Goal: Information Seeking & Learning: Check status

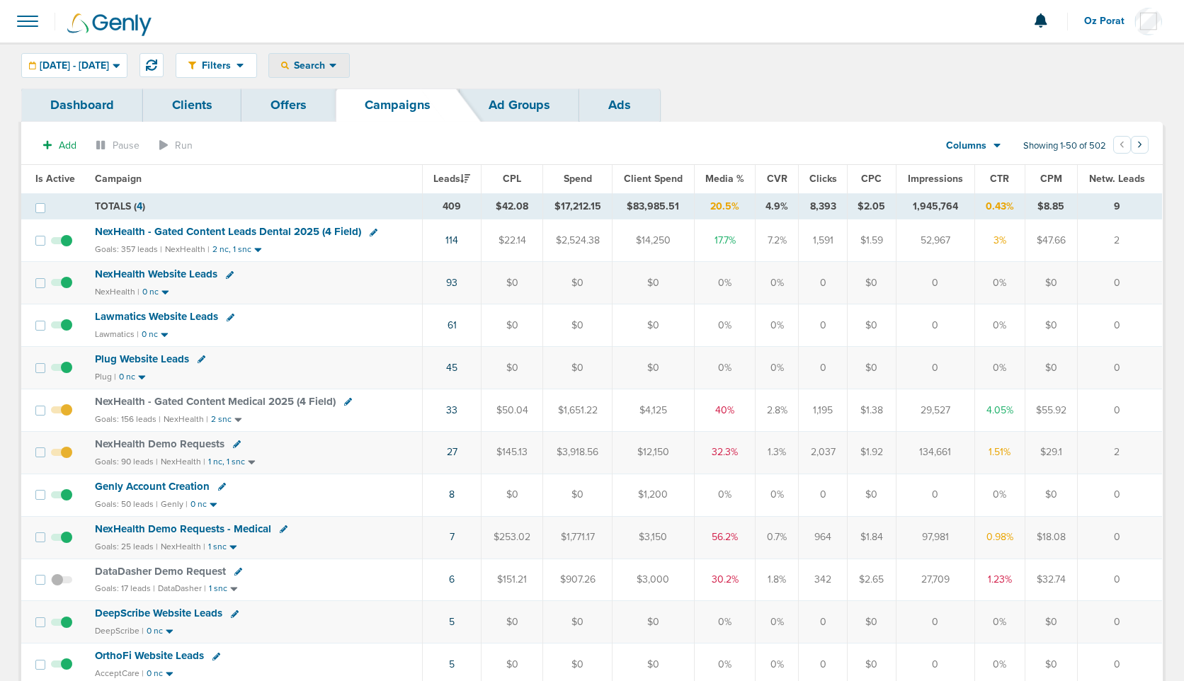
click at [337, 67] on icon at bounding box center [333, 65] width 8 height 12
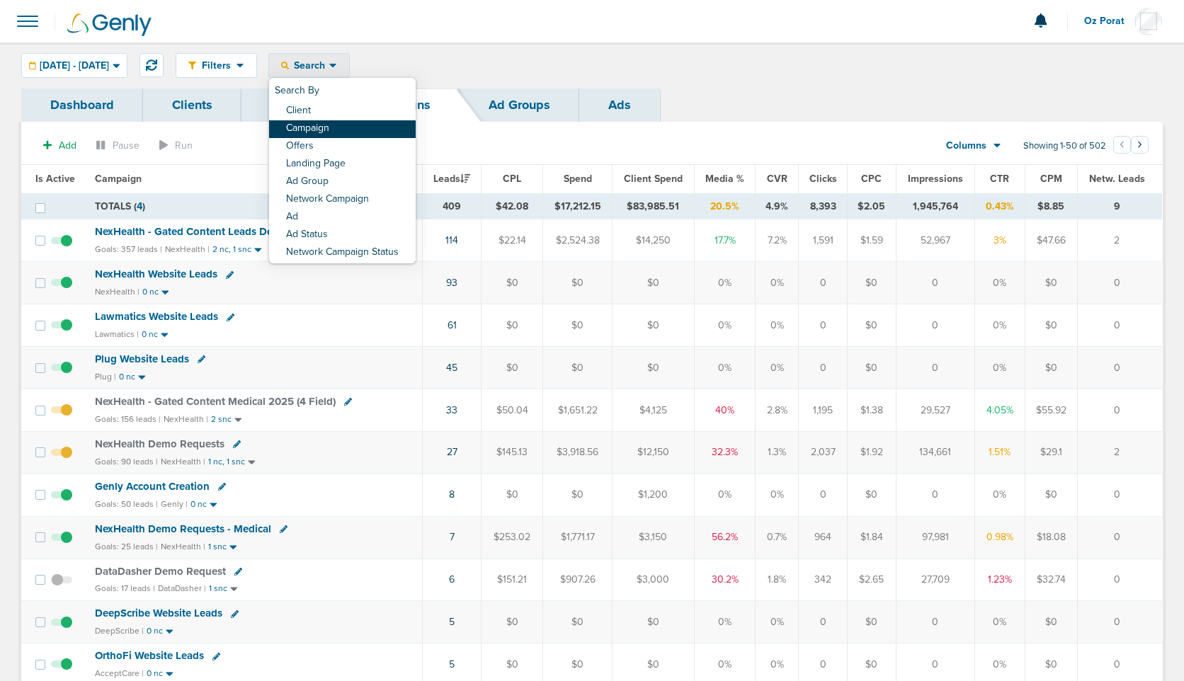
click at [379, 122] on link "Campaign" at bounding box center [342, 129] width 147 height 18
select select "cmpName"
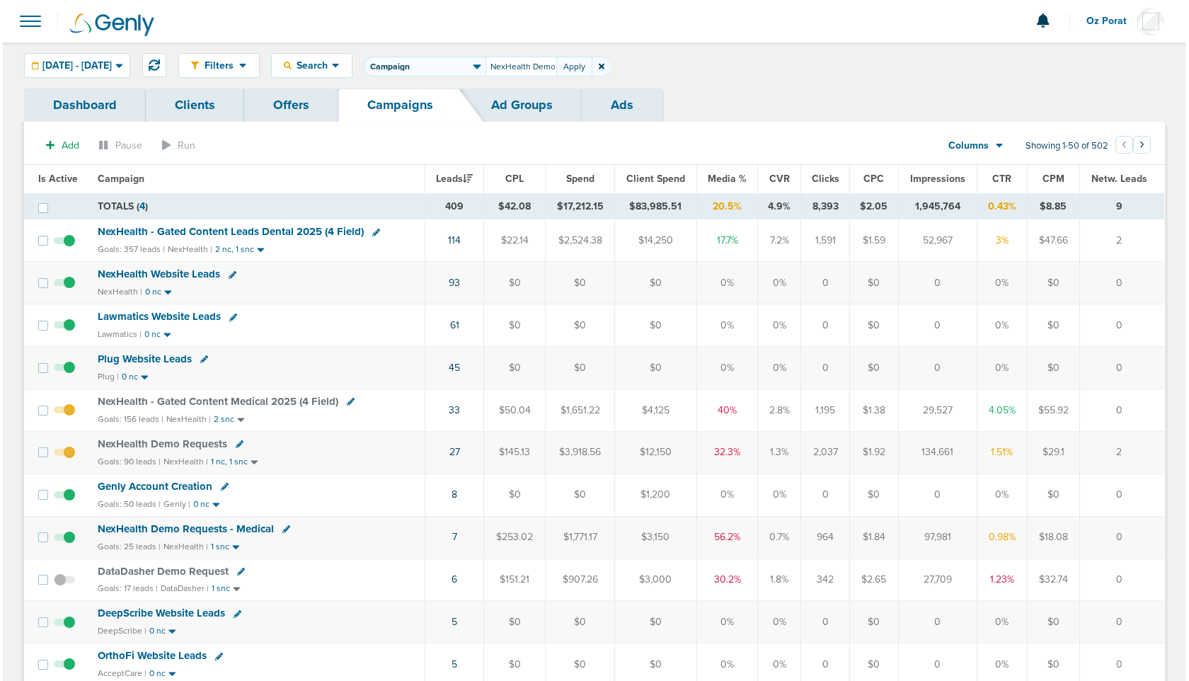
scroll to position [0, 1]
type input "NexHealth Demo"
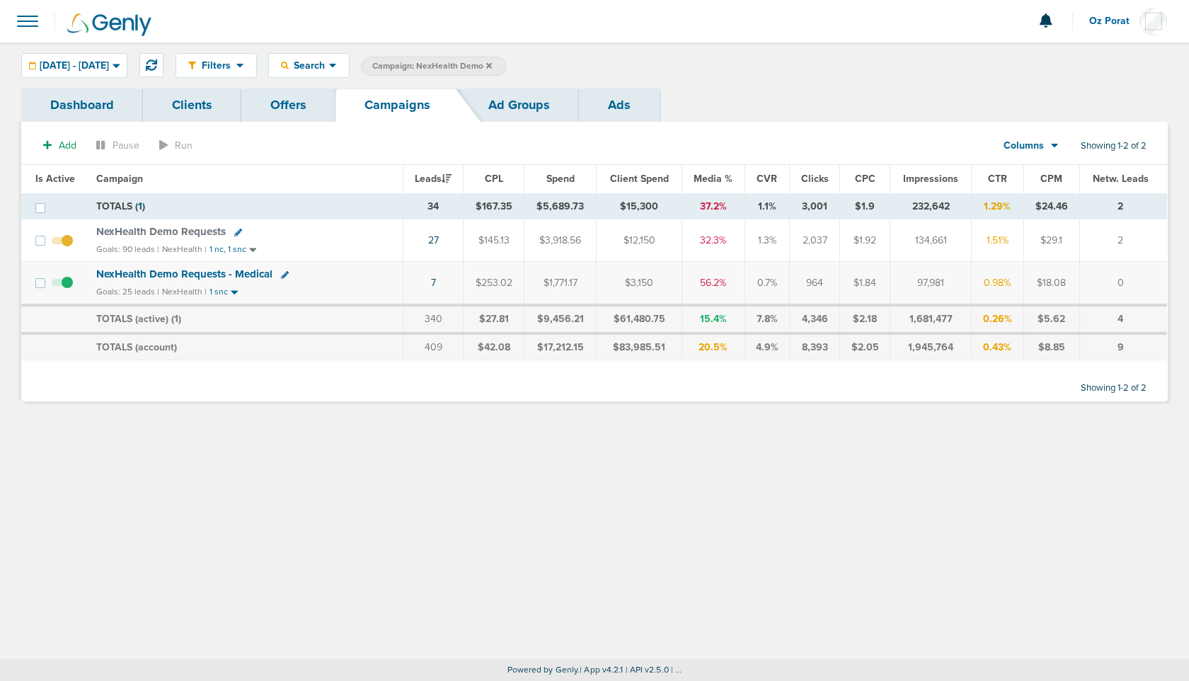
click at [235, 233] on icon at bounding box center [238, 233] width 8 height 8
select select
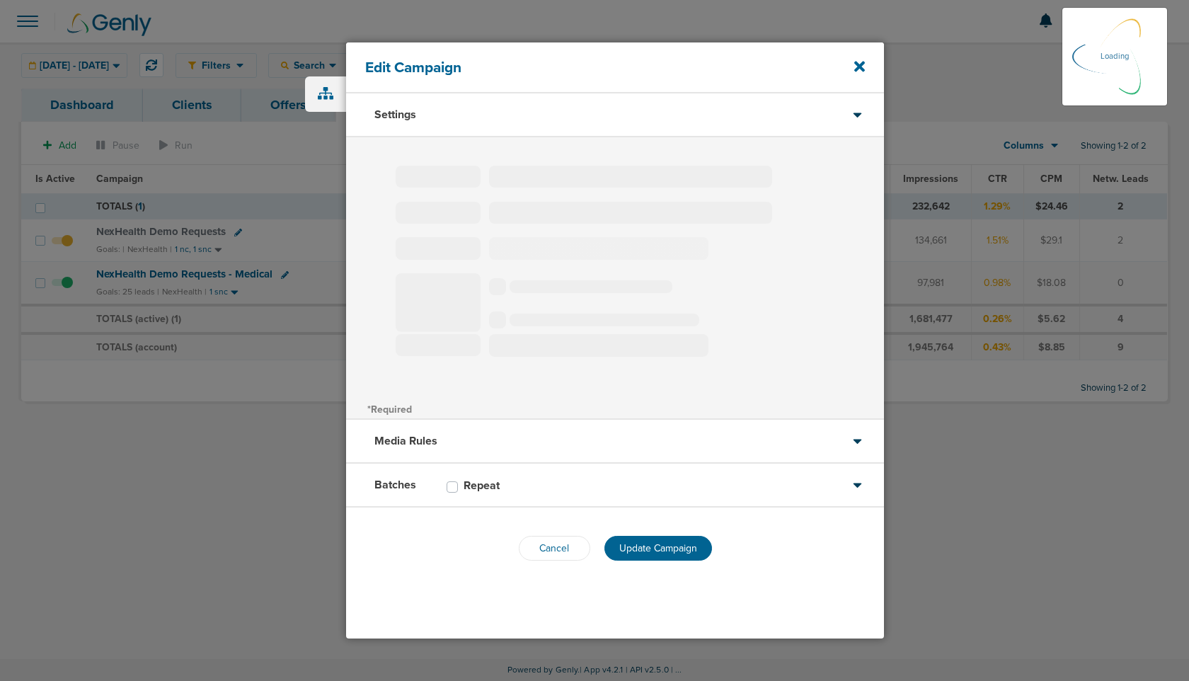
type input "NexHealth Demo Requests"
select select "Leads"
radio input "true"
select select "readWrite"
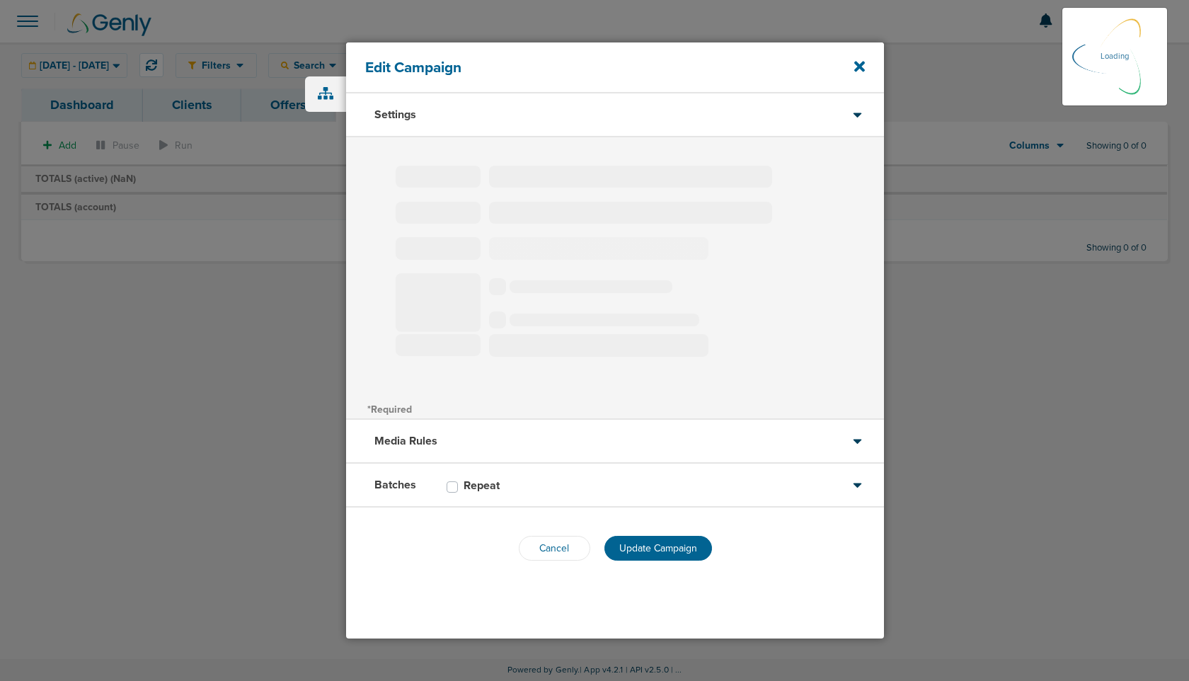
type input "NexHealth Demo Requests"
select select "Leads"
radio input "true"
select select "readWrite"
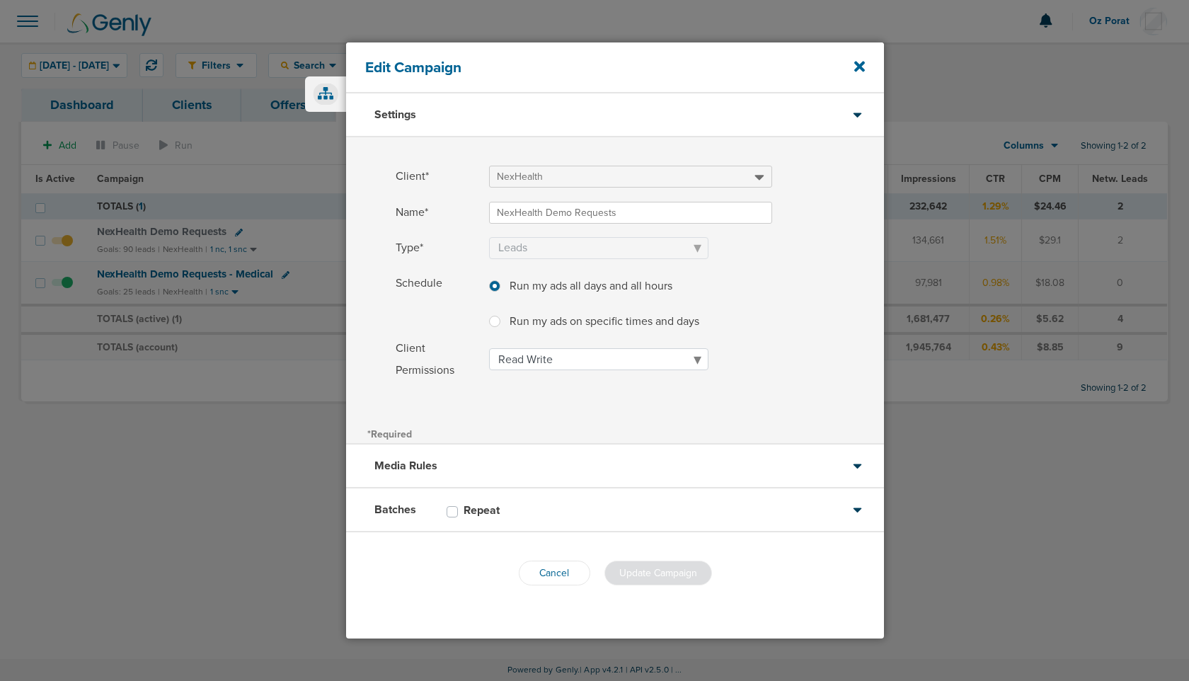
click at [334, 87] on span at bounding box center [326, 95] width 25 height 22
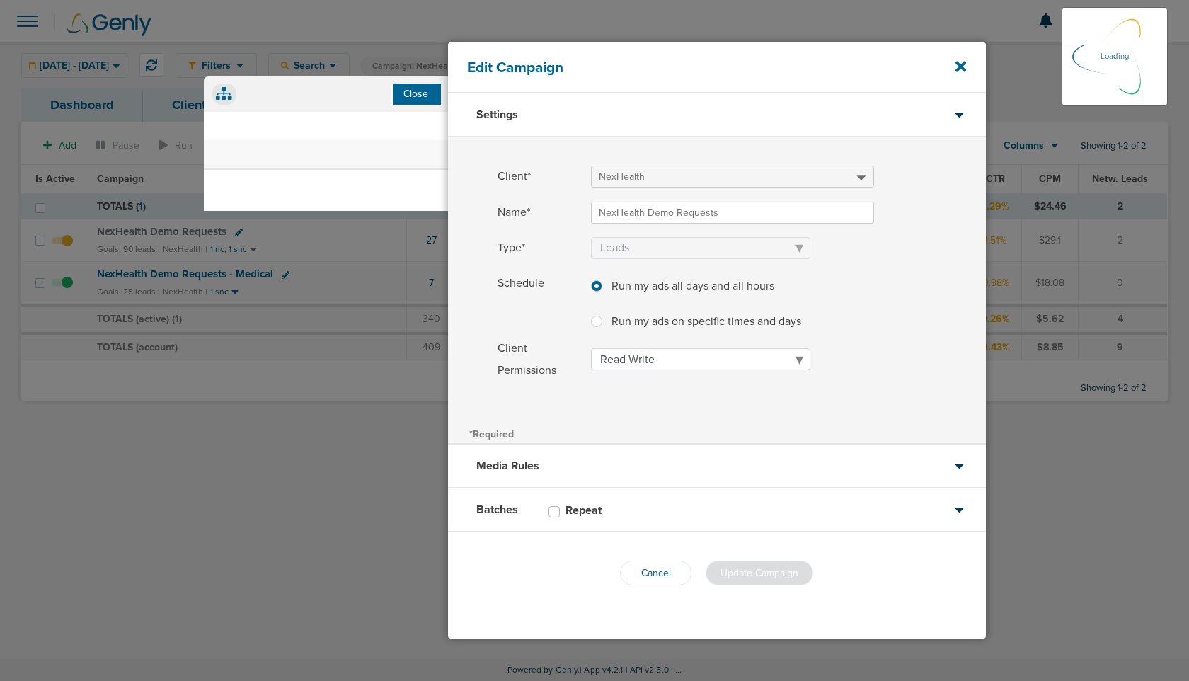
click at [421, 91] on span "close" at bounding box center [415, 94] width 33 height 18
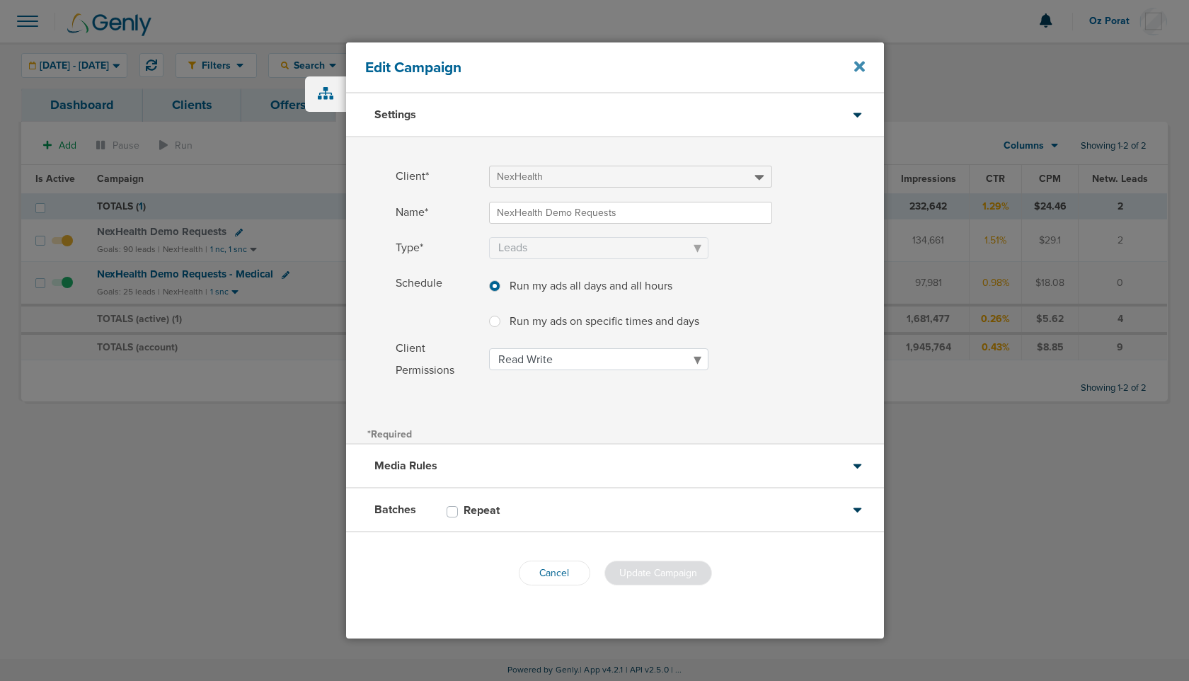
click at [860, 67] on icon at bounding box center [860, 66] width 11 height 11
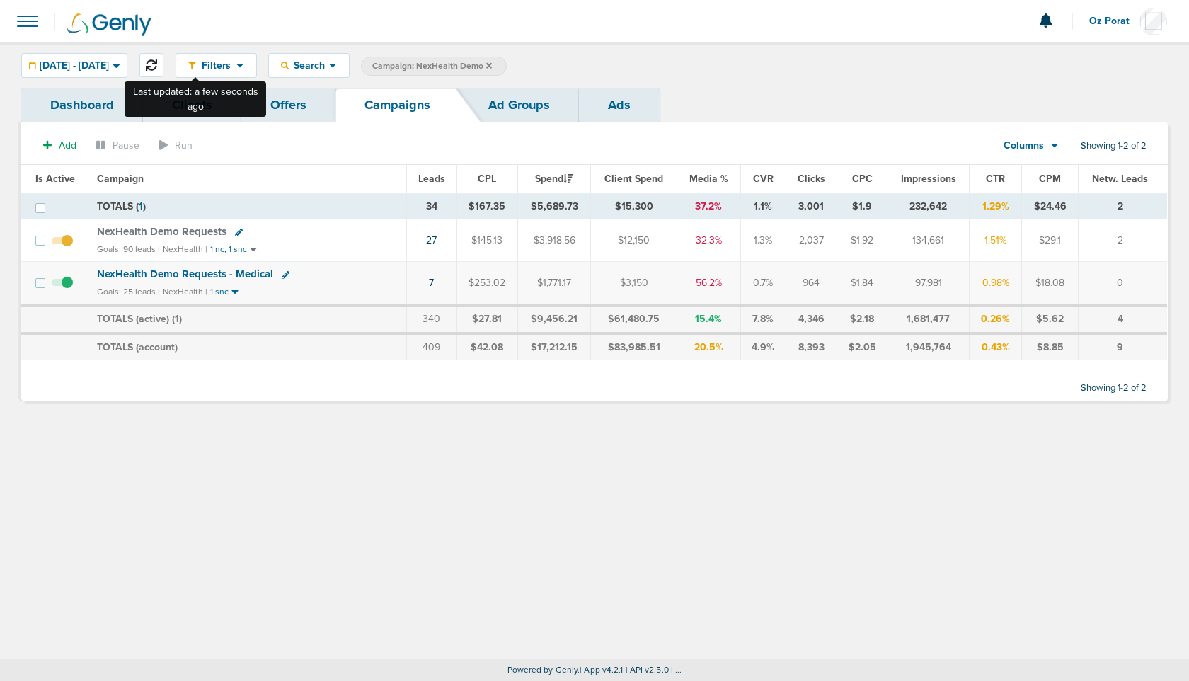
click at [157, 63] on icon at bounding box center [151, 64] width 11 height 11
click at [98, 67] on span "[DATE] - [DATE]" at bounding box center [74, 66] width 69 height 10
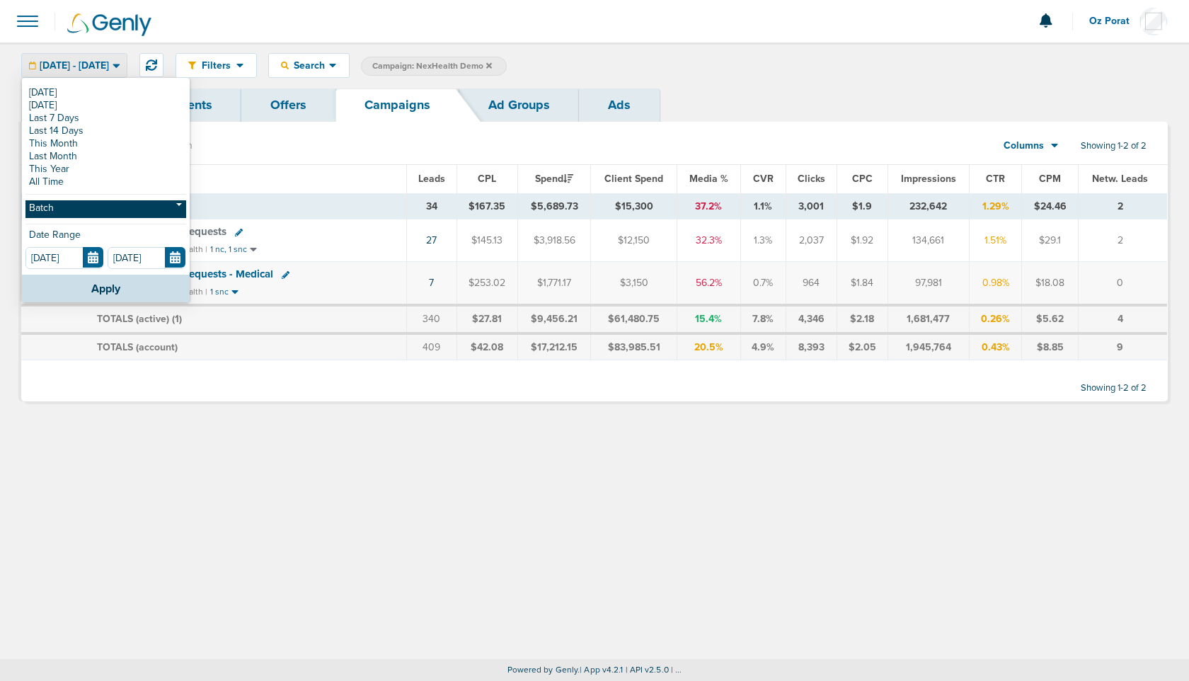
click at [94, 215] on link "Batch" at bounding box center [105, 209] width 161 height 18
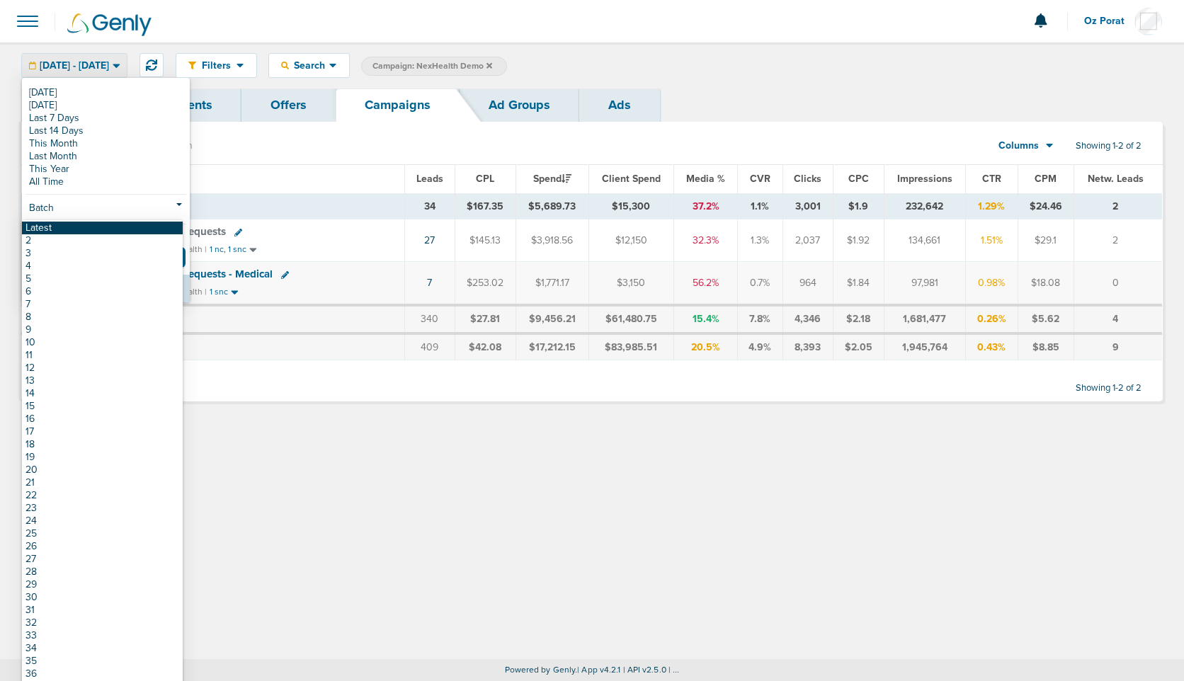
click at [66, 229] on link "Latest" at bounding box center [102, 228] width 161 height 13
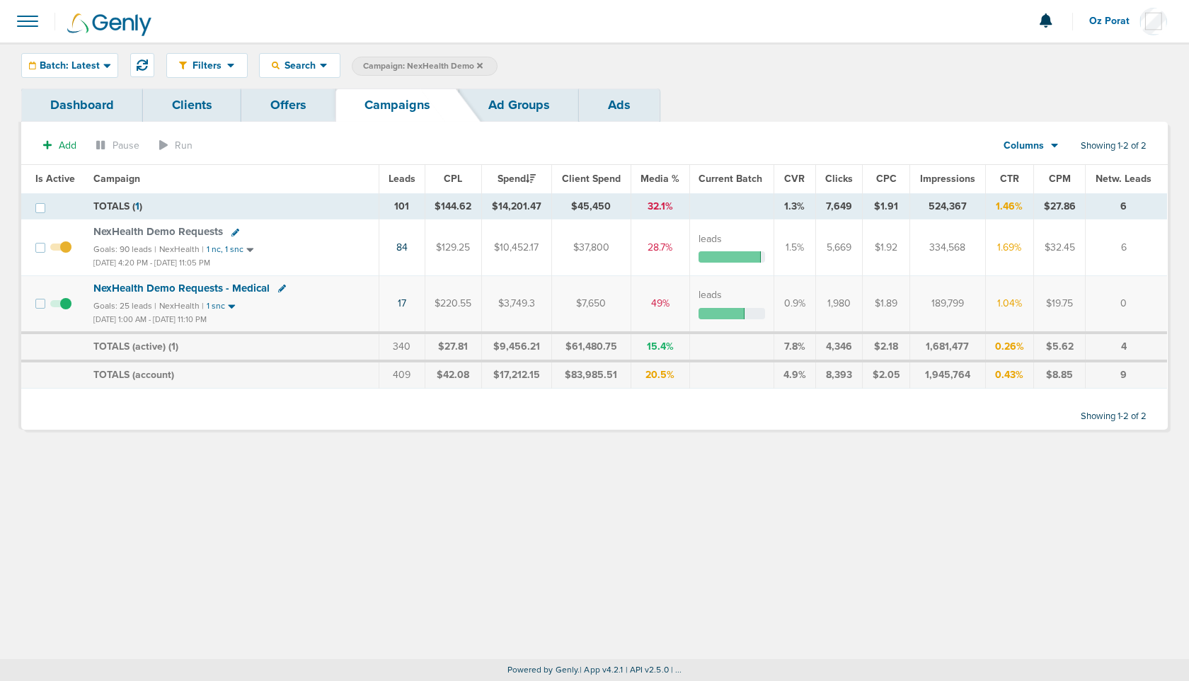
click at [232, 229] on icon at bounding box center [236, 233] width 8 height 8
select select
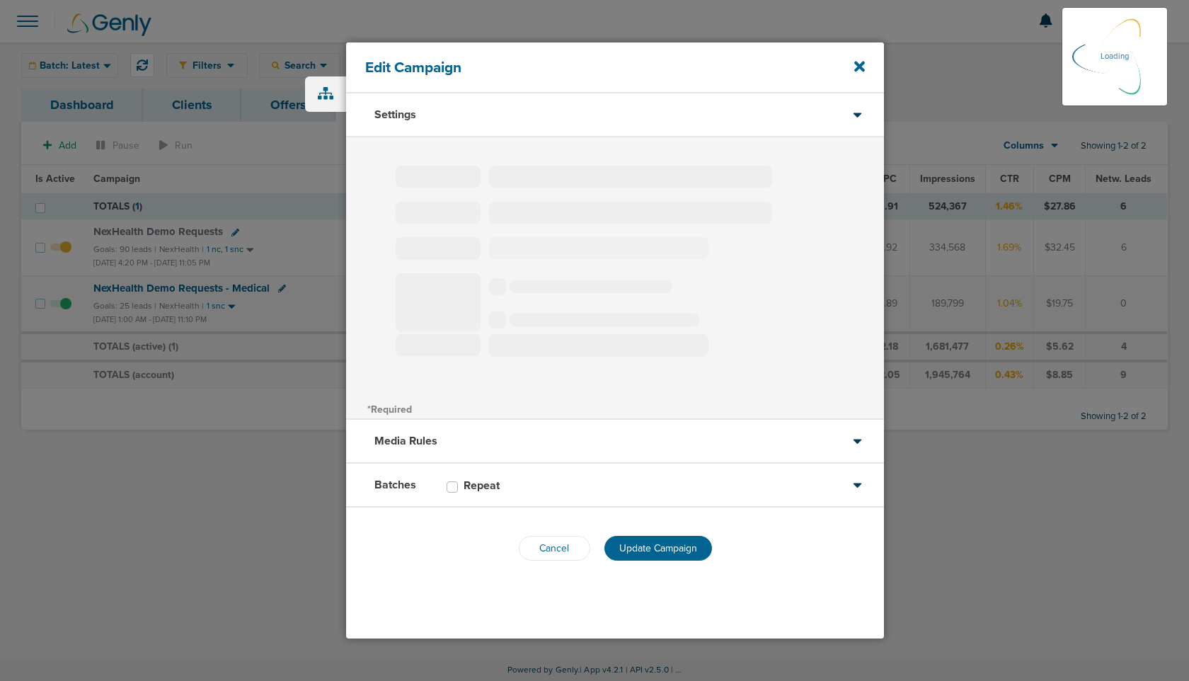
type input "NexHealth Demo Requests"
select select "Leads"
radio input "true"
select select "readWrite"
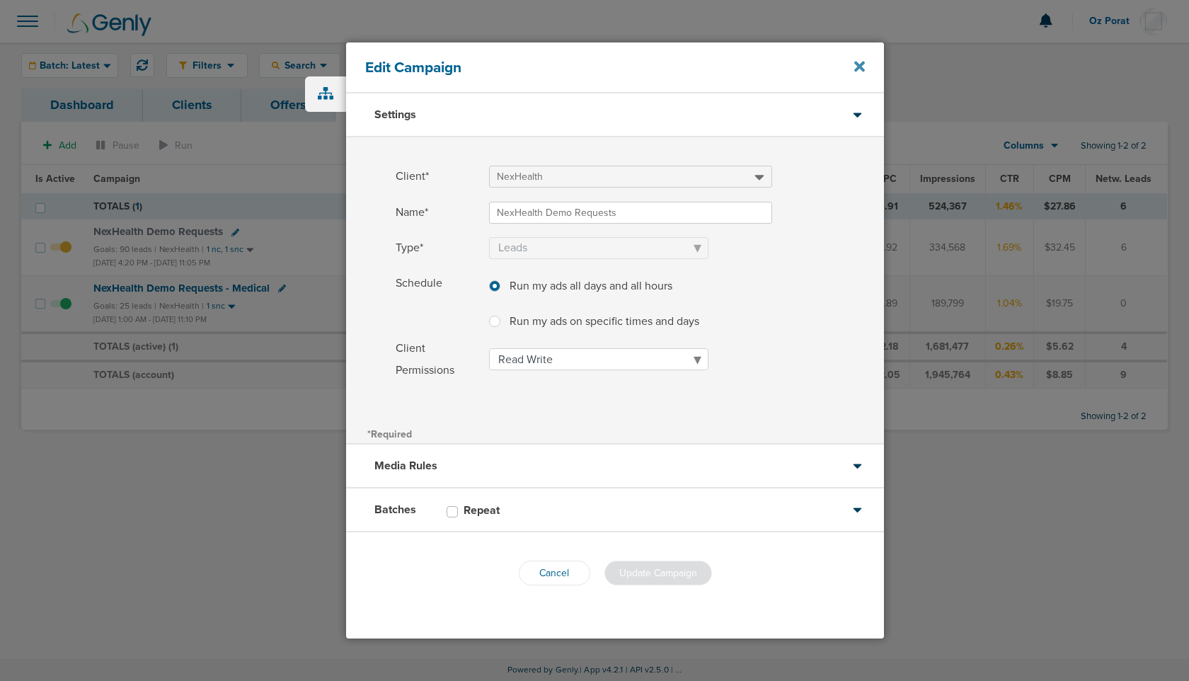
click at [858, 64] on icon at bounding box center [860, 66] width 11 height 11
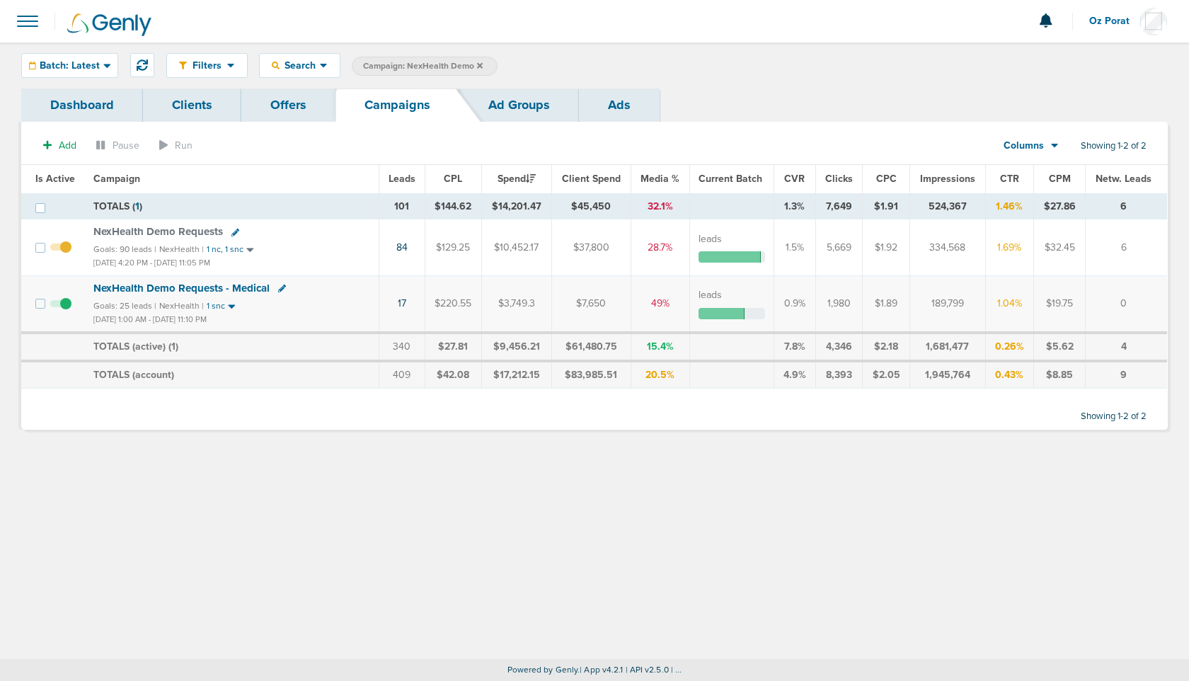
click at [152, 234] on span "NexHealth Demo Requests" at bounding box center [158, 231] width 130 height 13
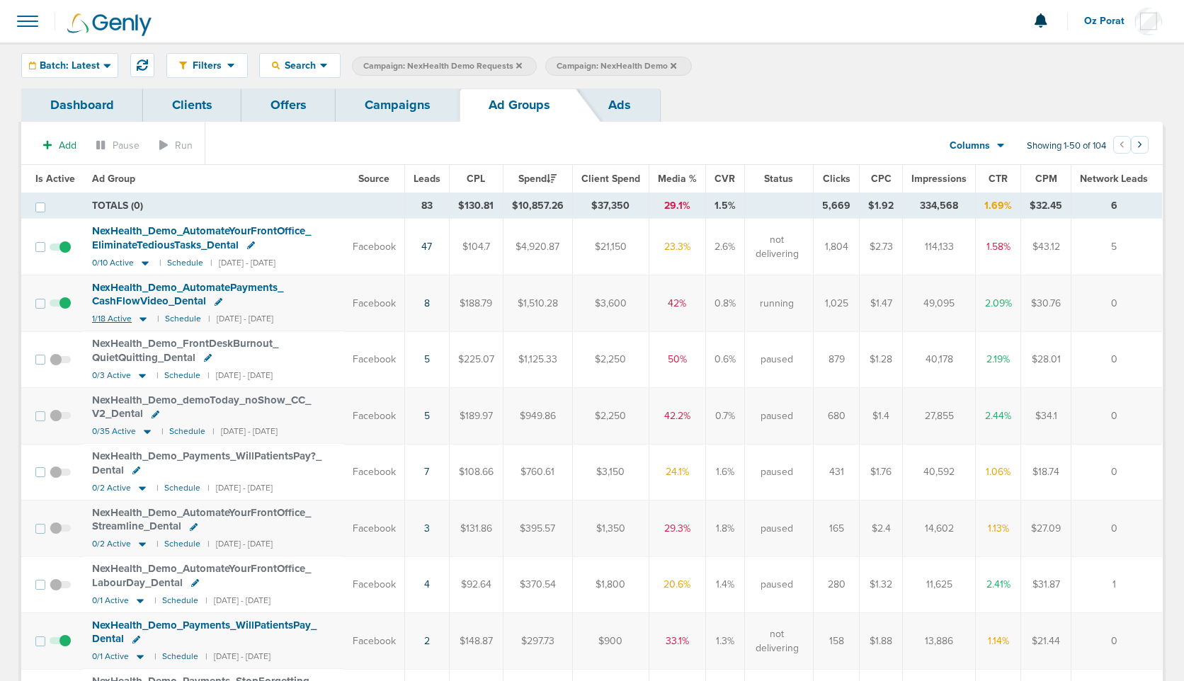
click at [109, 319] on span "1/18 Active" at bounding box center [112, 319] width 40 height 11
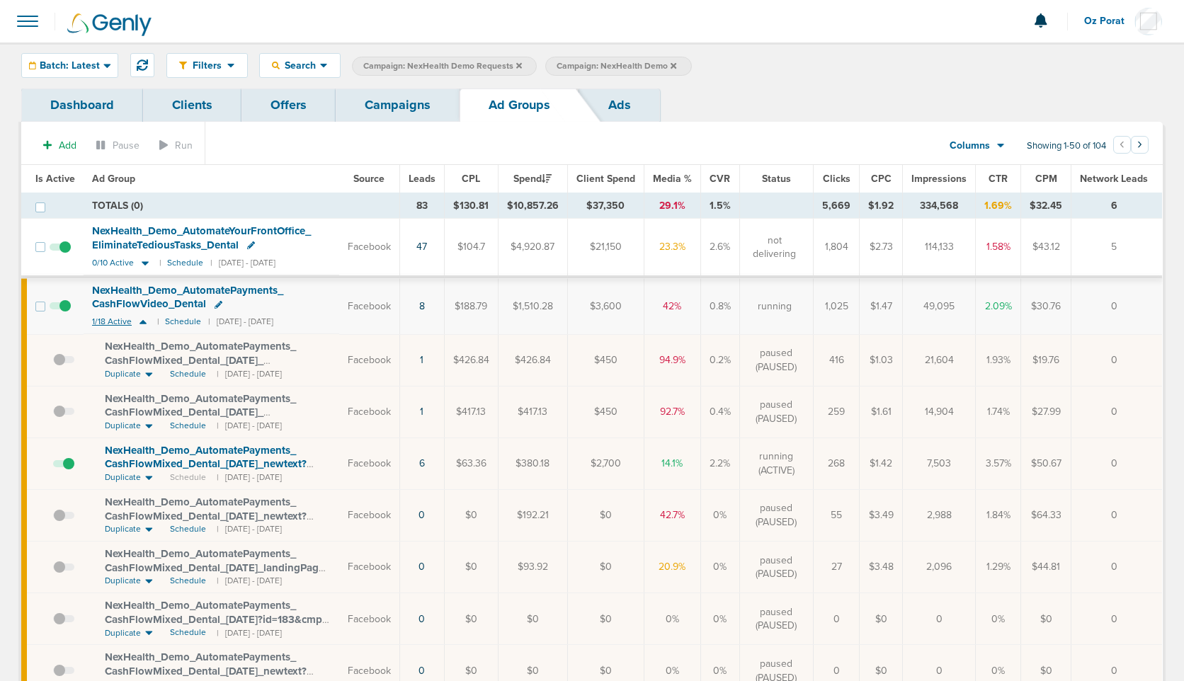
click at [109, 319] on span "1/18 Active" at bounding box center [112, 321] width 40 height 11
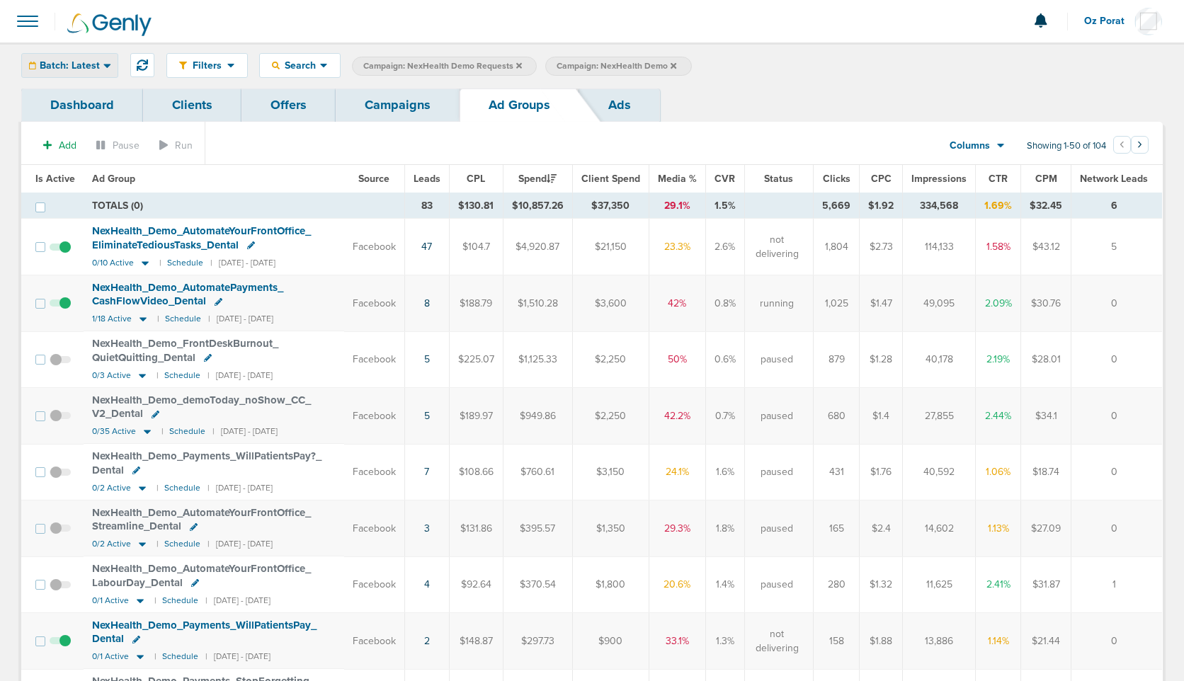
click at [62, 62] on span "Batch: Latest" at bounding box center [70, 66] width 60 height 10
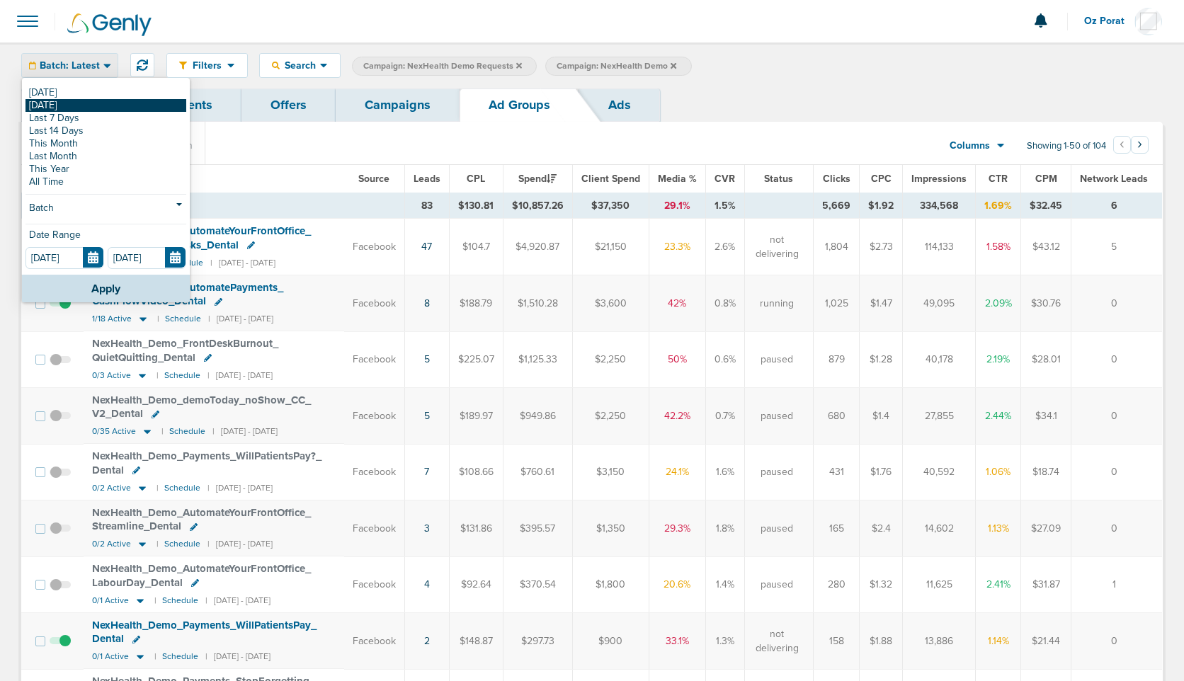
click at [62, 103] on link "[DATE]" at bounding box center [105, 105] width 161 height 13
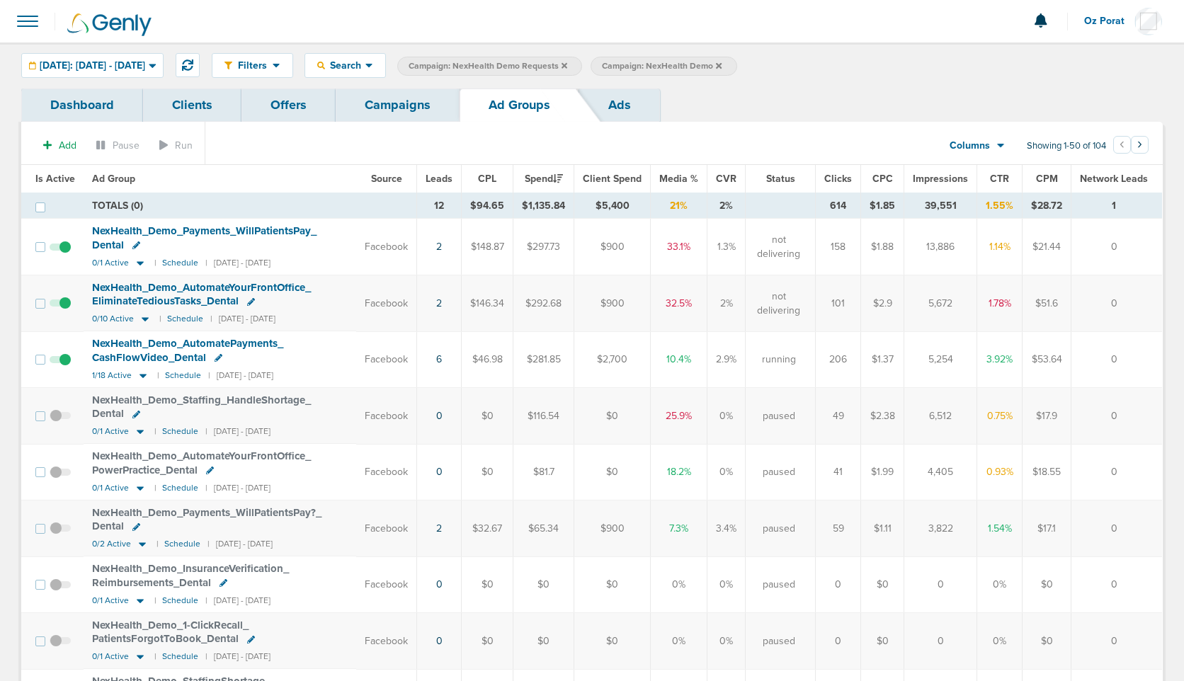
click at [615, 103] on link "Ads" at bounding box center [619, 105] width 81 height 33
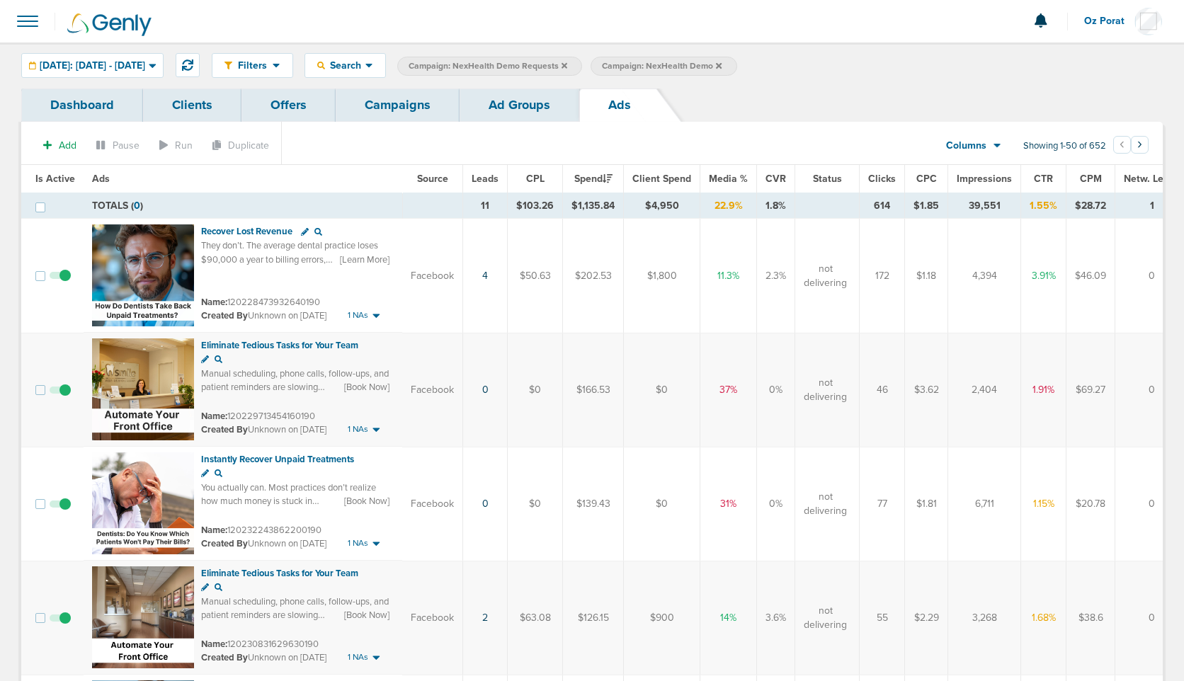
click at [418, 107] on link "Campaigns" at bounding box center [398, 105] width 124 height 33
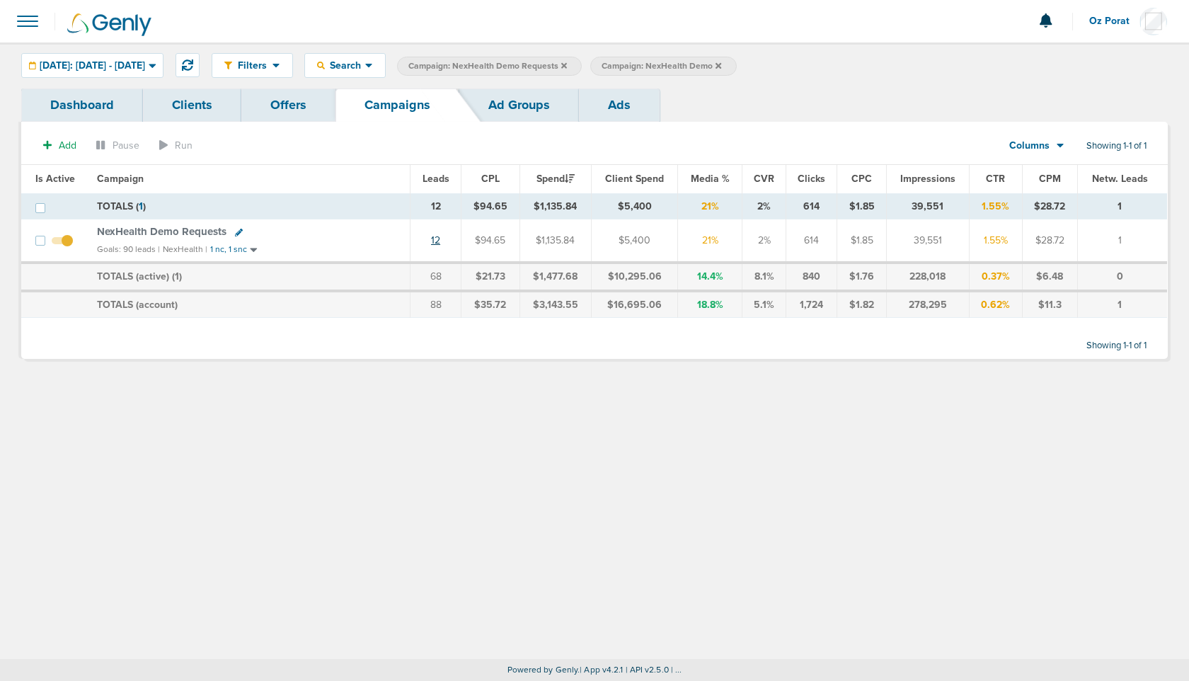
click at [434, 239] on link "12" at bounding box center [435, 240] width 9 height 12
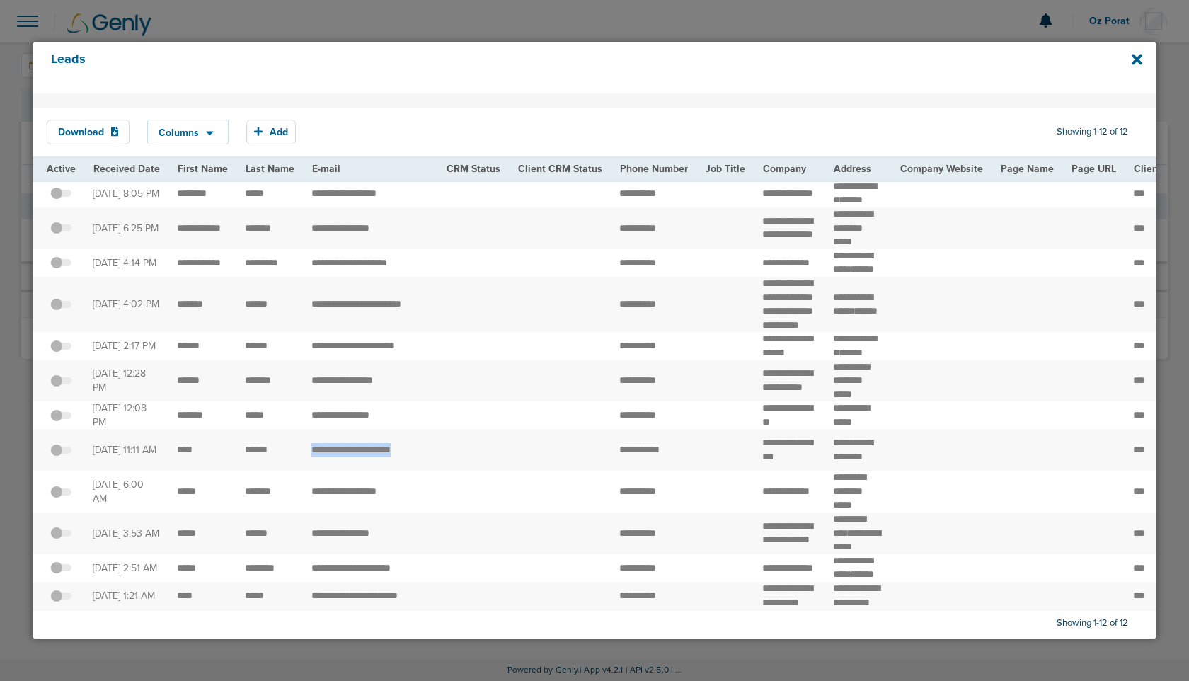
drag, startPoint x: 431, startPoint y: 401, endPoint x: 282, endPoint y: 402, distance: 148.7
click at [1140, 59] on icon at bounding box center [1137, 60] width 11 height 16
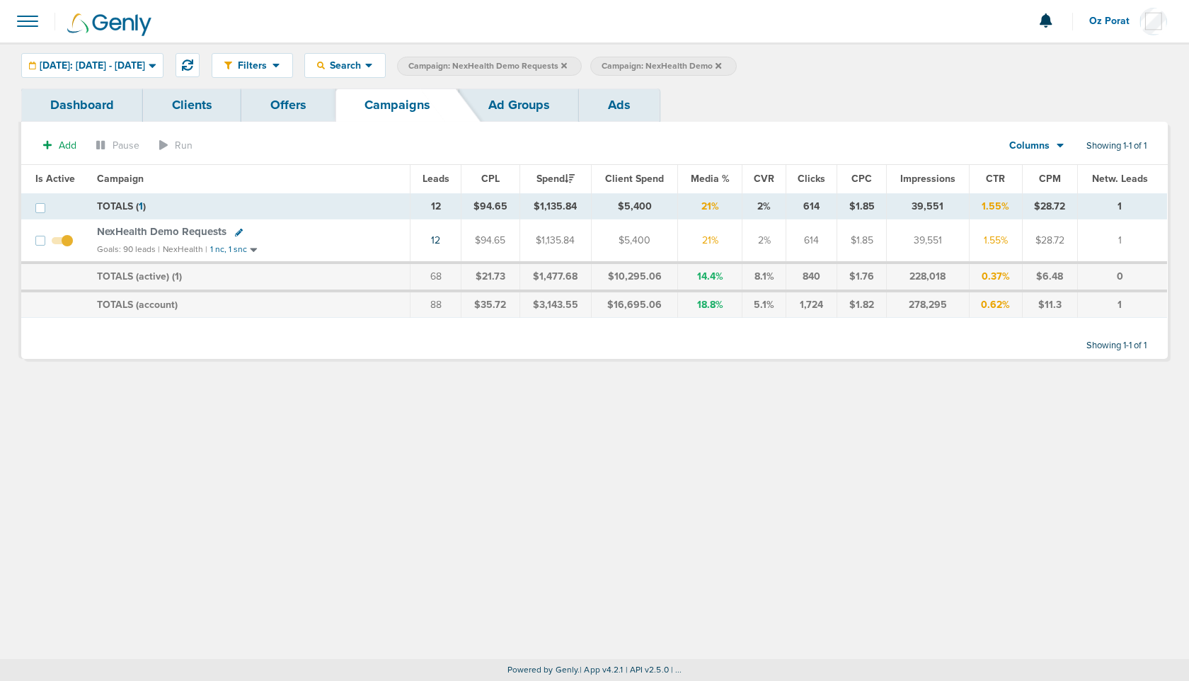
click at [606, 94] on link "Ads" at bounding box center [619, 105] width 81 height 33
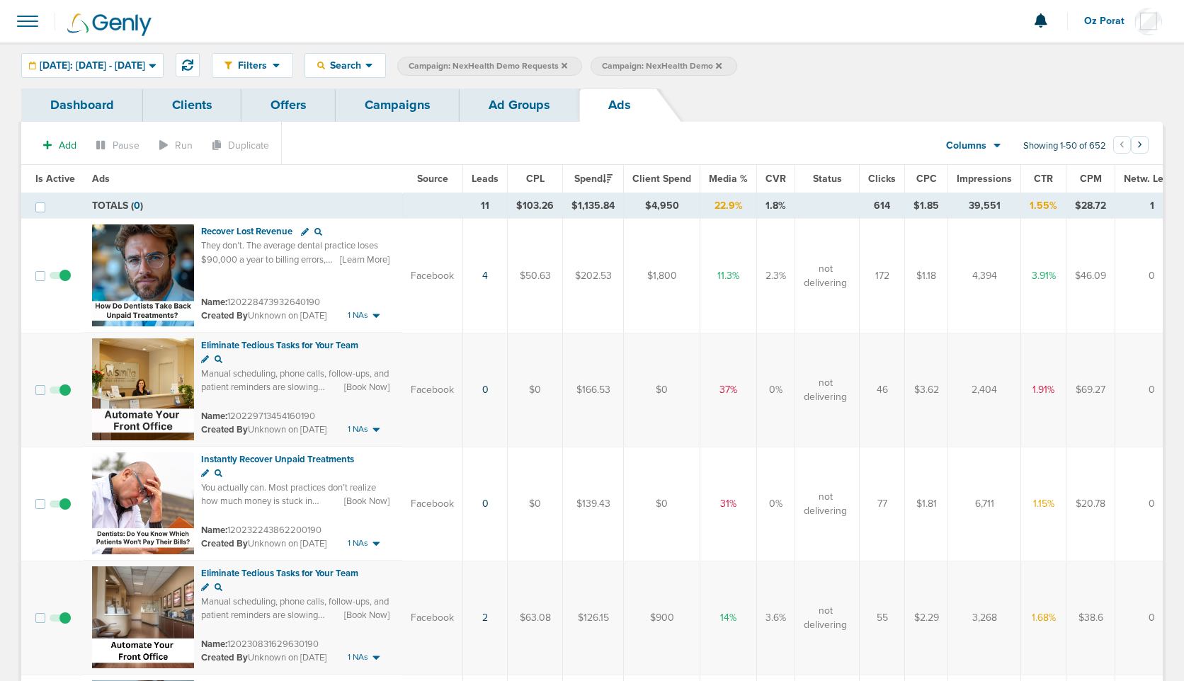
click at [487, 275] on td "4" at bounding box center [485, 276] width 45 height 115
click at [485, 275] on link "4" at bounding box center [485, 276] width 6 height 12
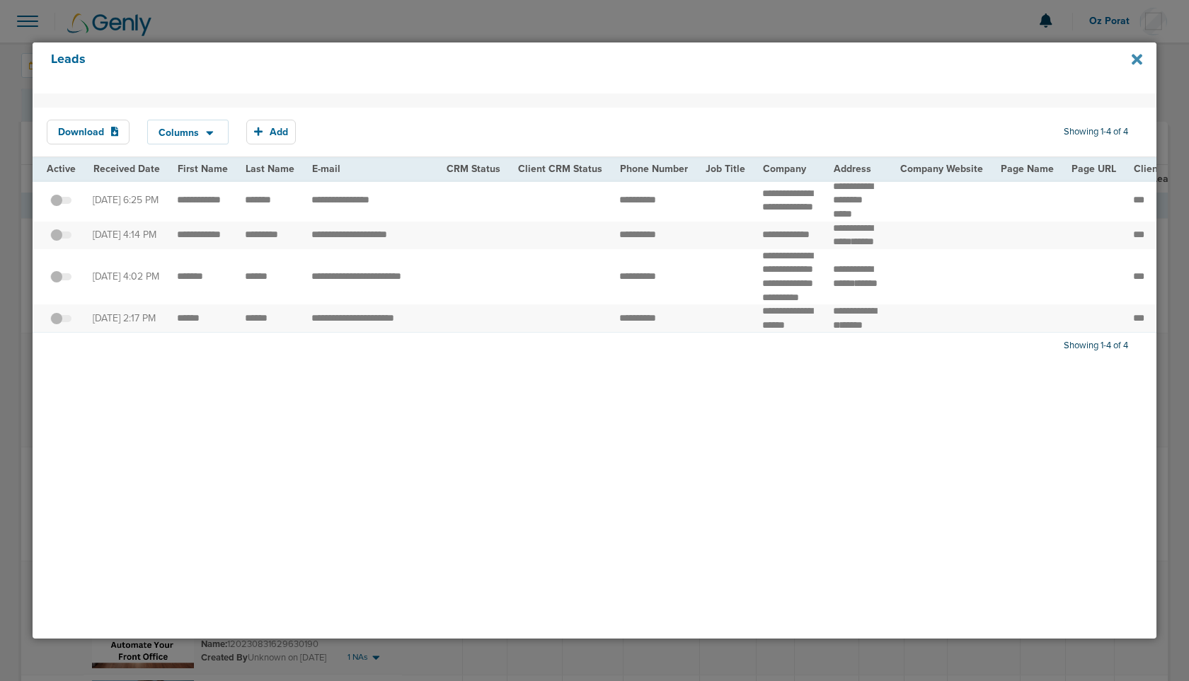
click at [1137, 57] on icon at bounding box center [1137, 60] width 11 height 16
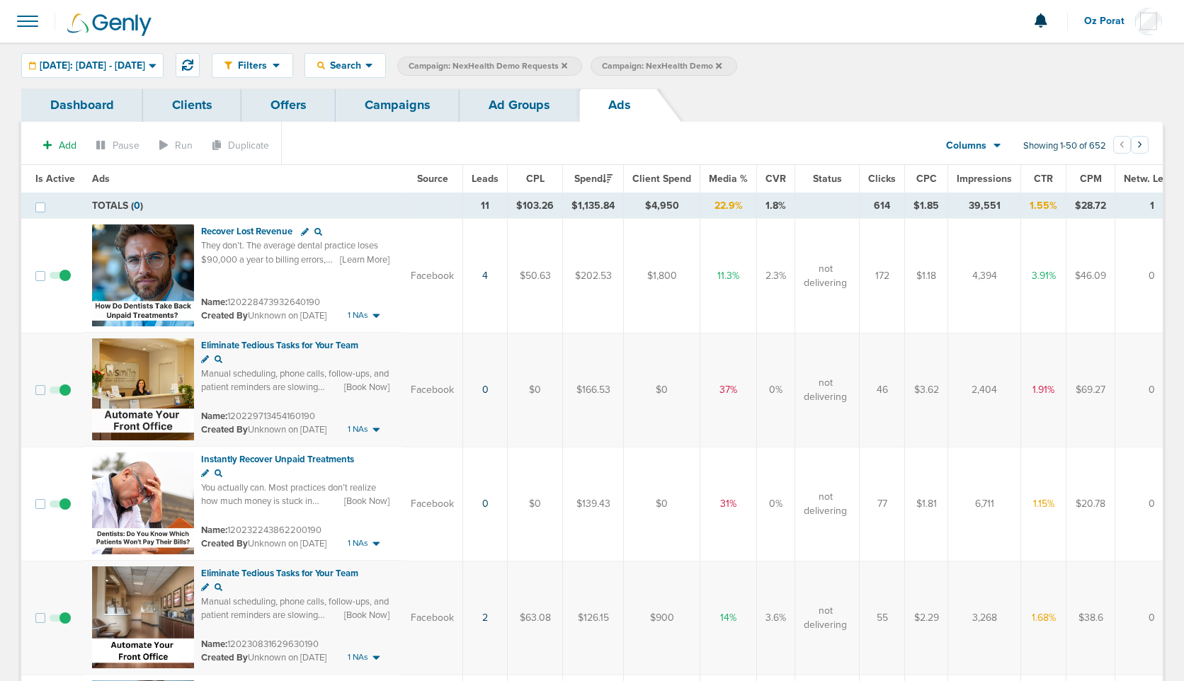
click at [485, 177] on span "Leads" at bounding box center [485, 179] width 27 height 12
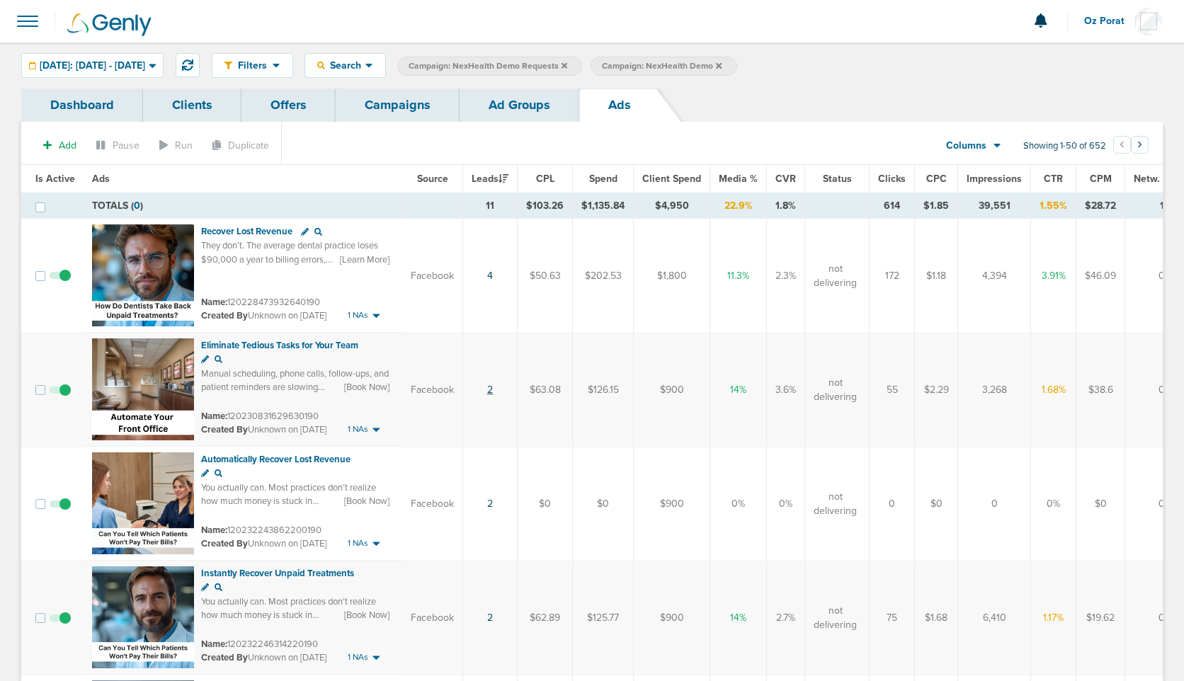
click at [491, 392] on link "2" at bounding box center [490, 390] width 6 height 12
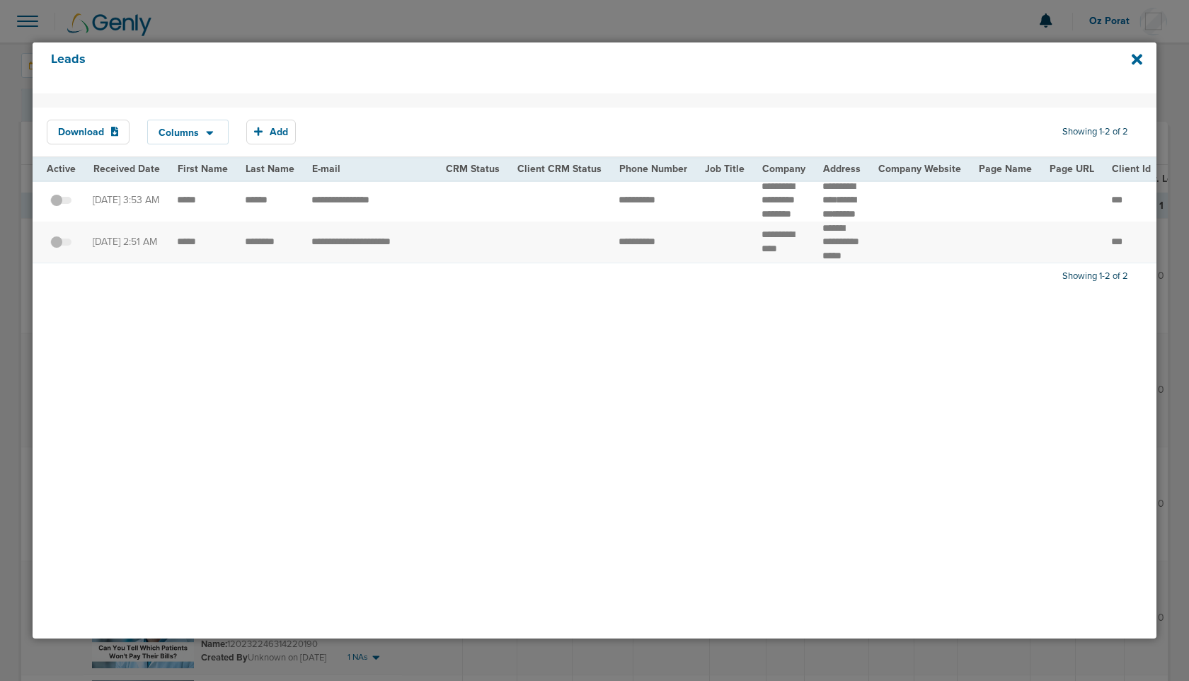
click at [1148, 50] on div "Leads" at bounding box center [595, 67] width 1125 height 51
click at [1138, 61] on icon at bounding box center [1137, 60] width 11 height 11
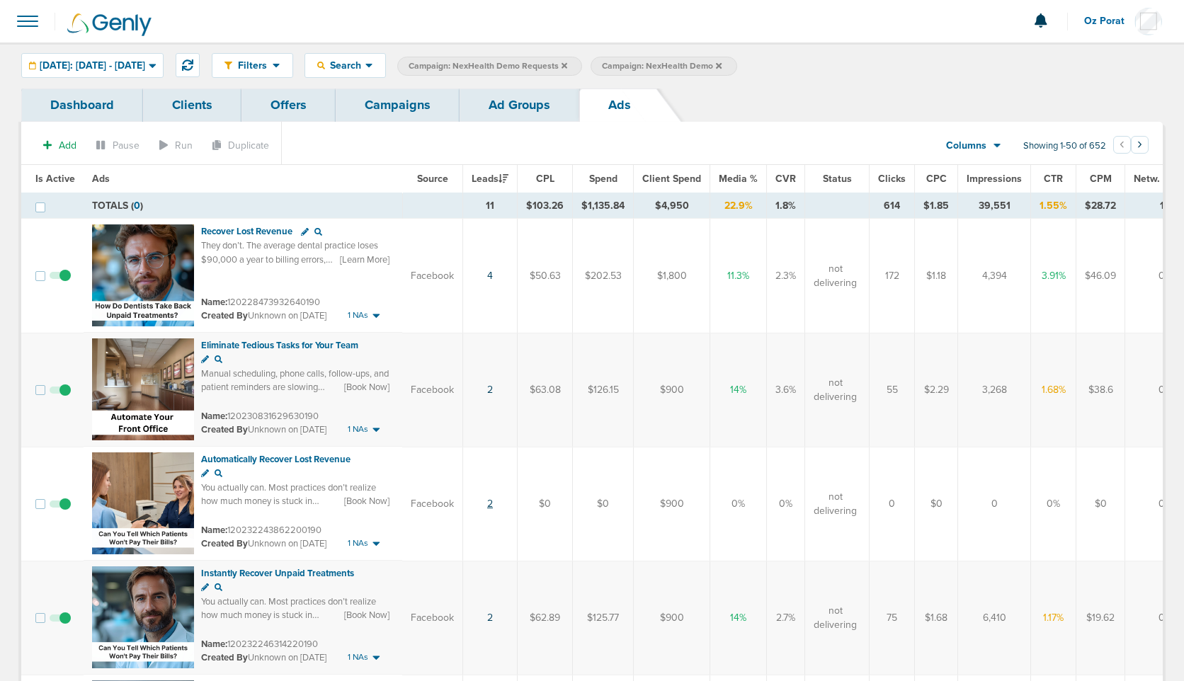
click at [487, 505] on link "2" at bounding box center [490, 504] width 6 height 12
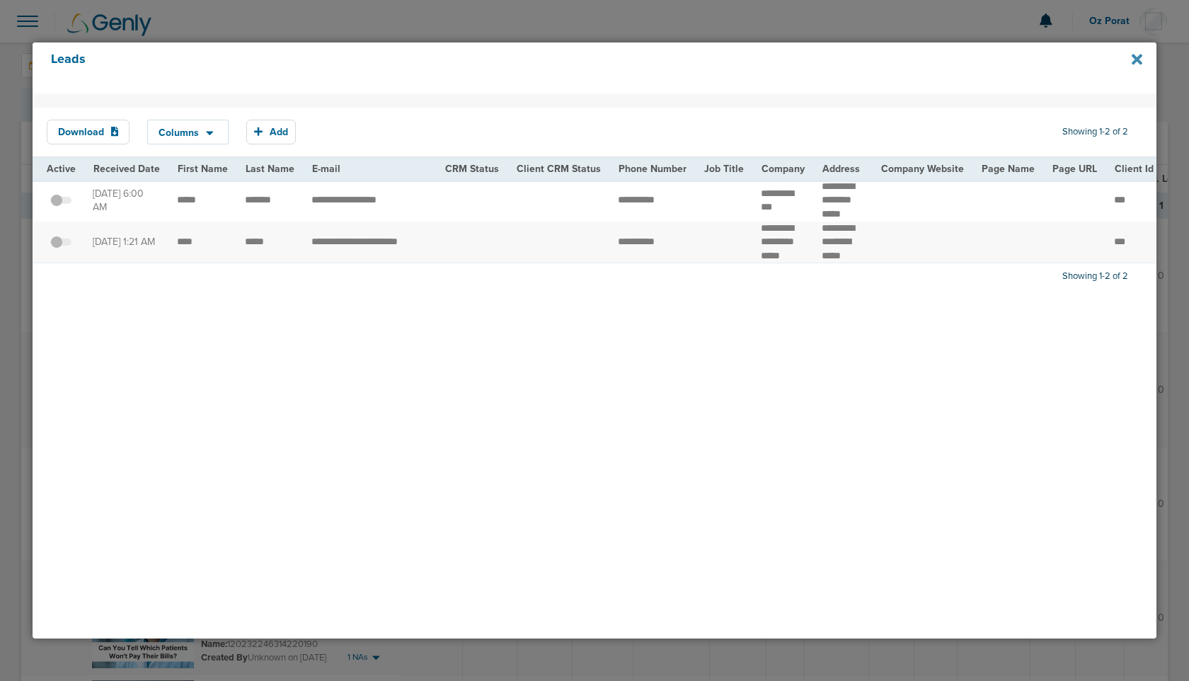
click at [1134, 63] on icon at bounding box center [1137, 60] width 11 height 11
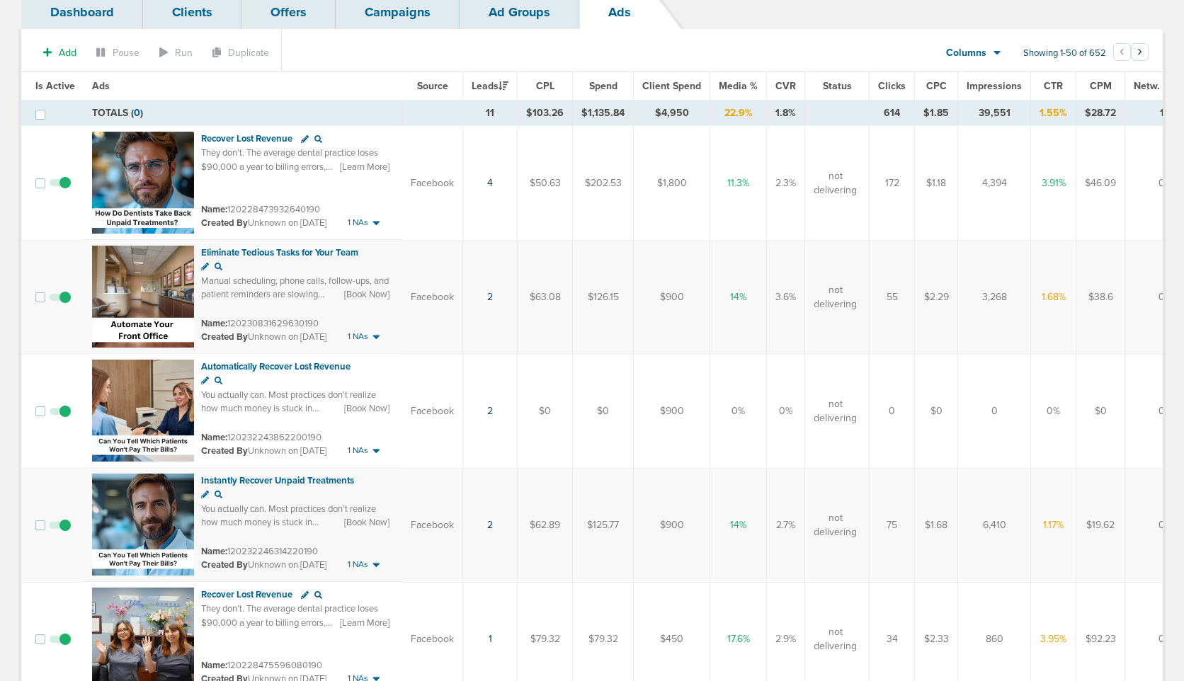
scroll to position [107, 0]
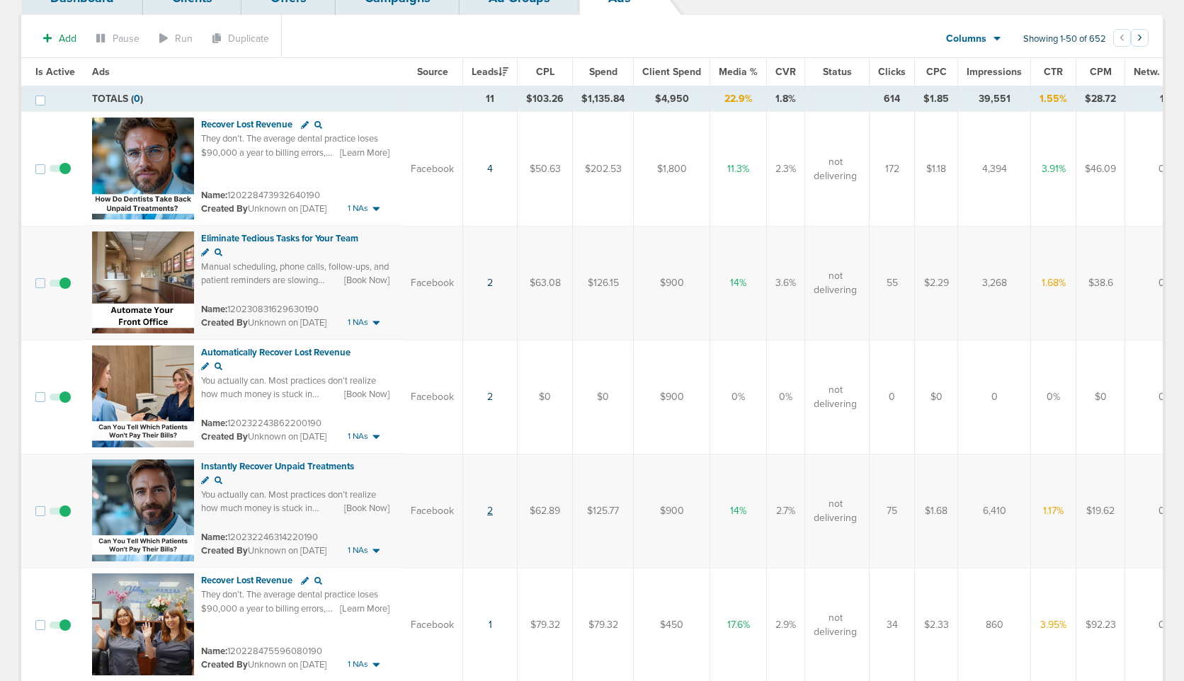
click at [491, 513] on link "2" at bounding box center [490, 511] width 6 height 12
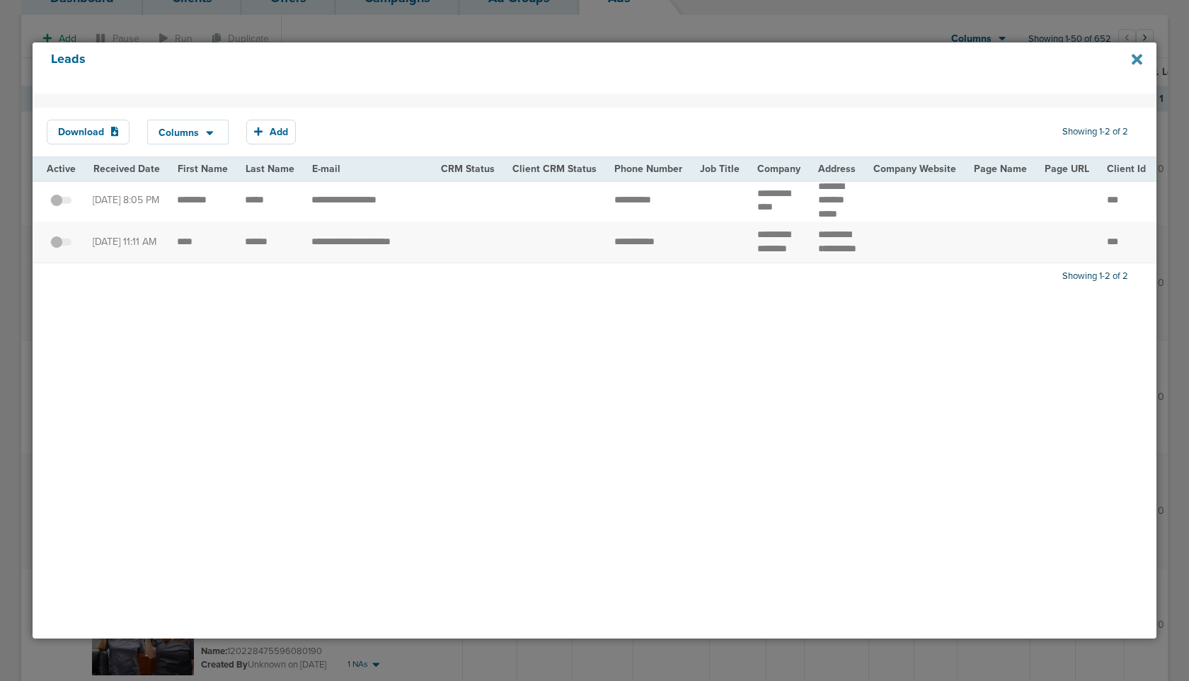
click at [1139, 60] on icon at bounding box center [1137, 60] width 11 height 11
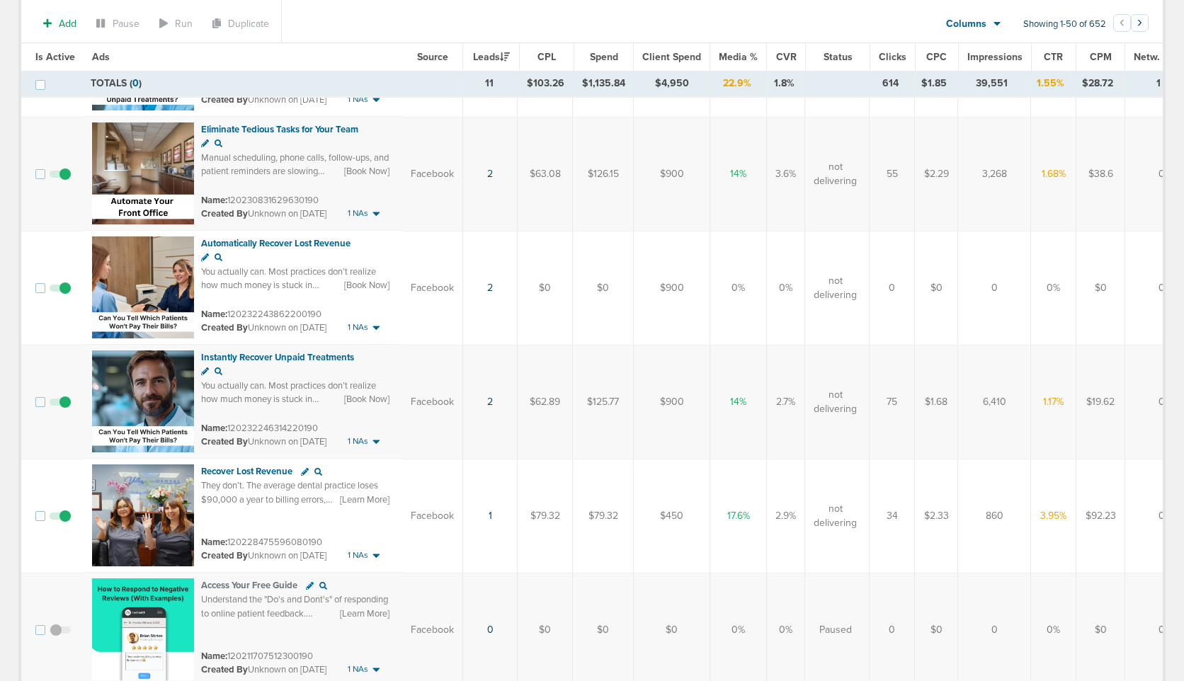
scroll to position [235, 0]
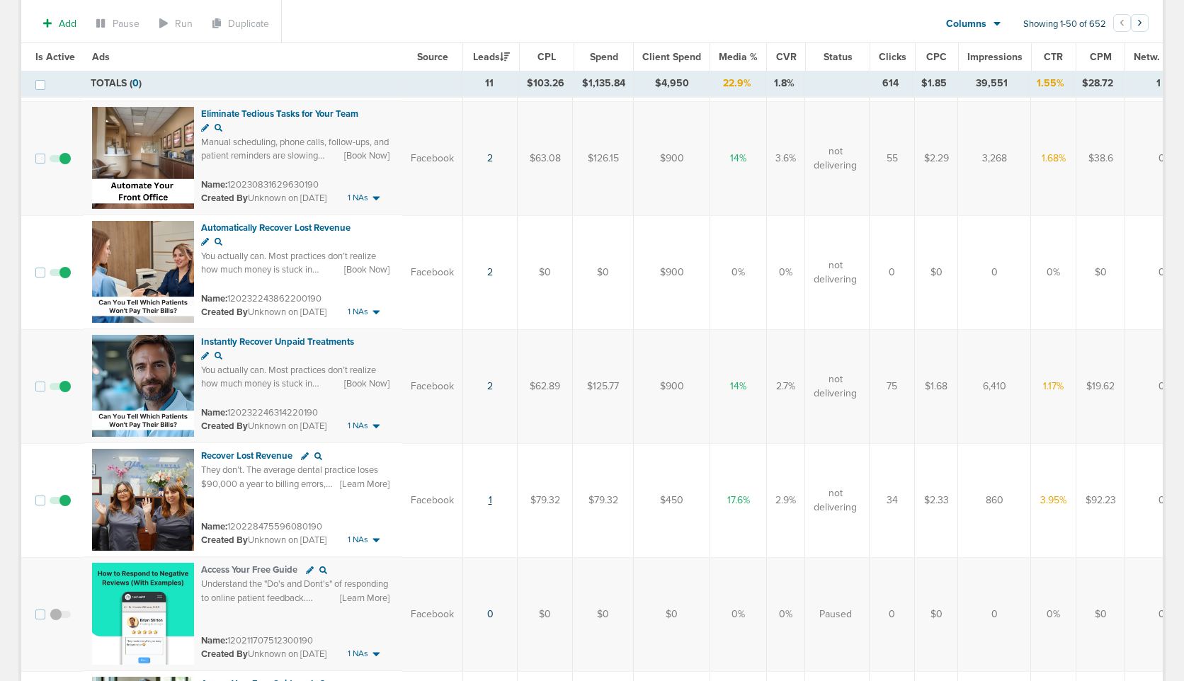
click at [490, 502] on link "1" at bounding box center [491, 500] width 4 height 12
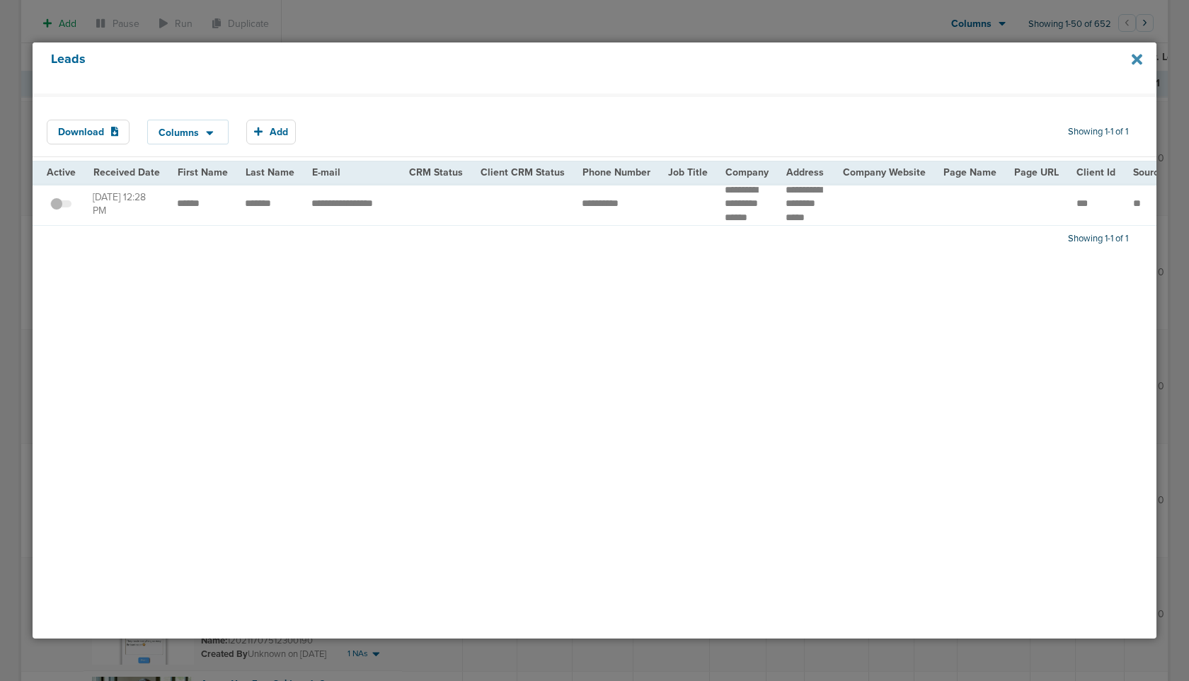
click at [1137, 59] on icon at bounding box center [1137, 60] width 11 height 11
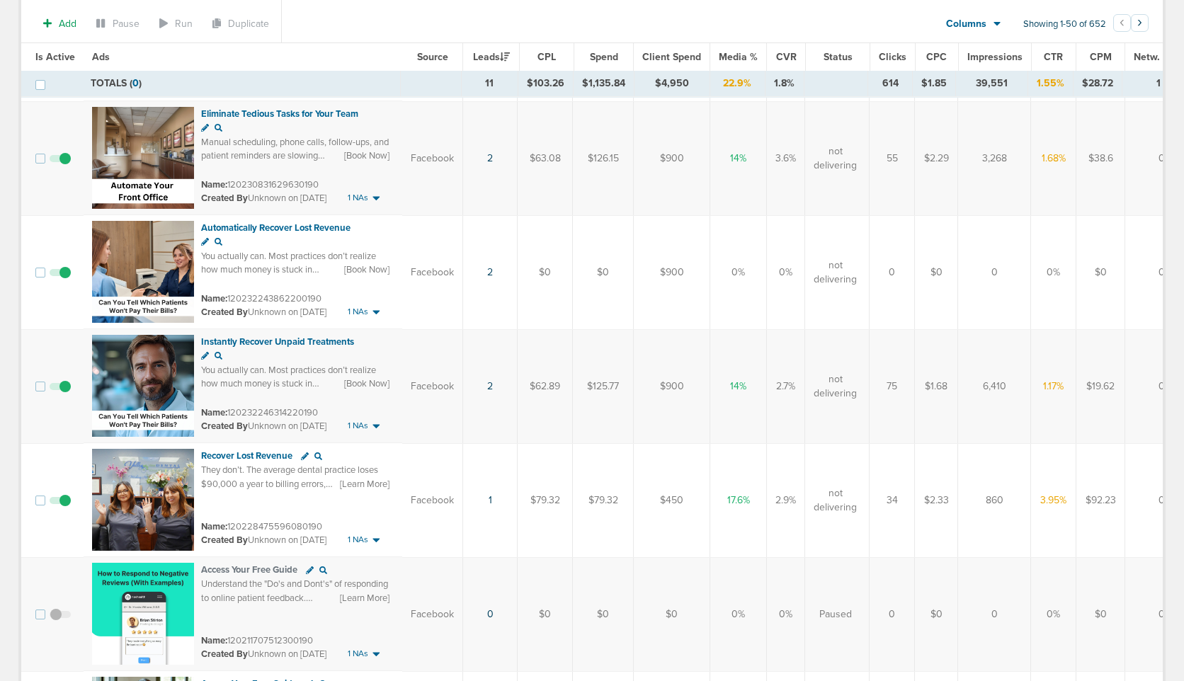
scroll to position [221, 0]
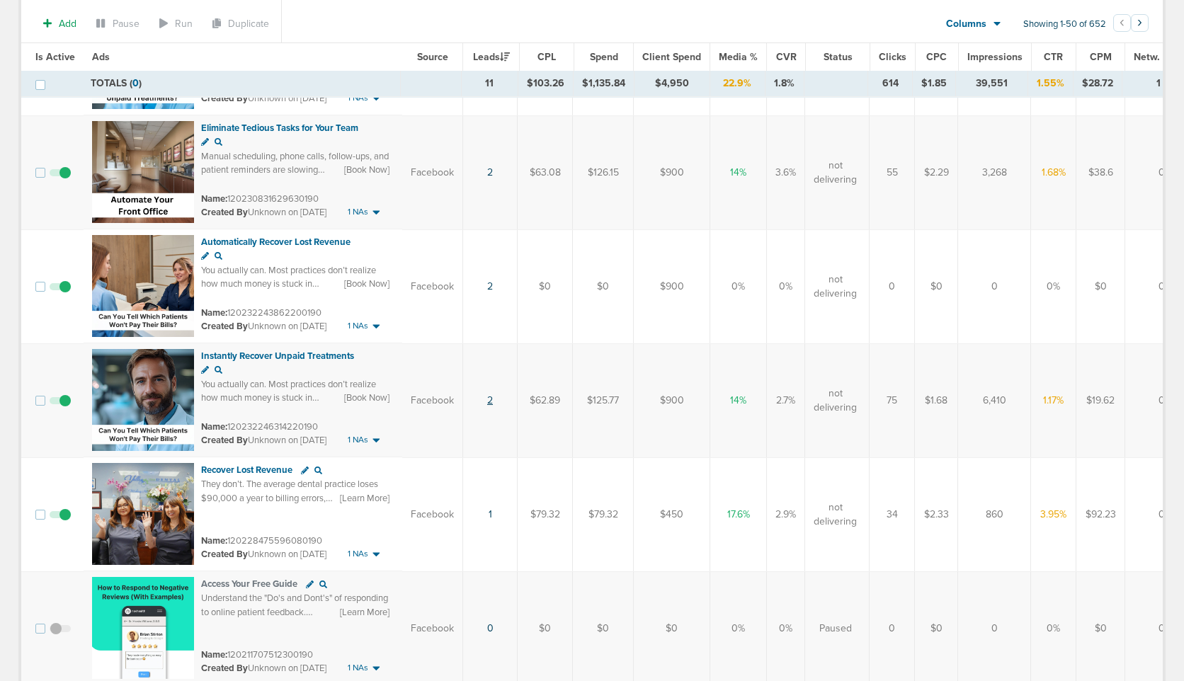
click at [491, 401] on link "2" at bounding box center [490, 400] width 6 height 12
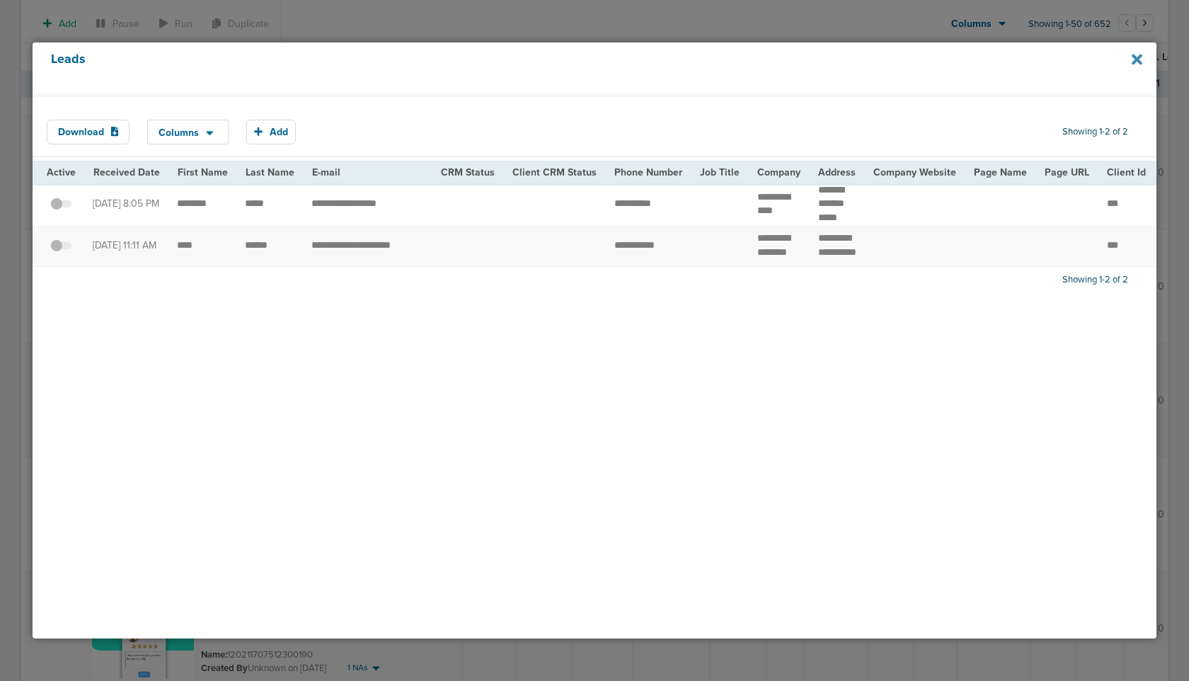
click at [1138, 62] on icon at bounding box center [1137, 60] width 11 height 11
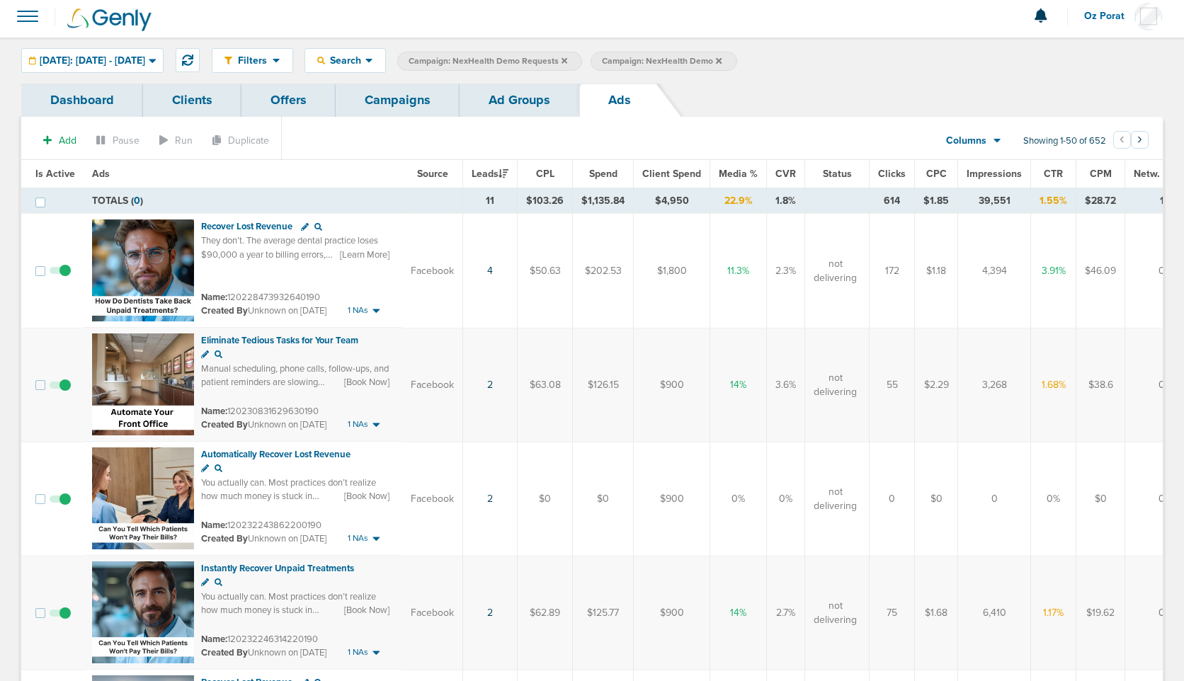
scroll to position [0, 0]
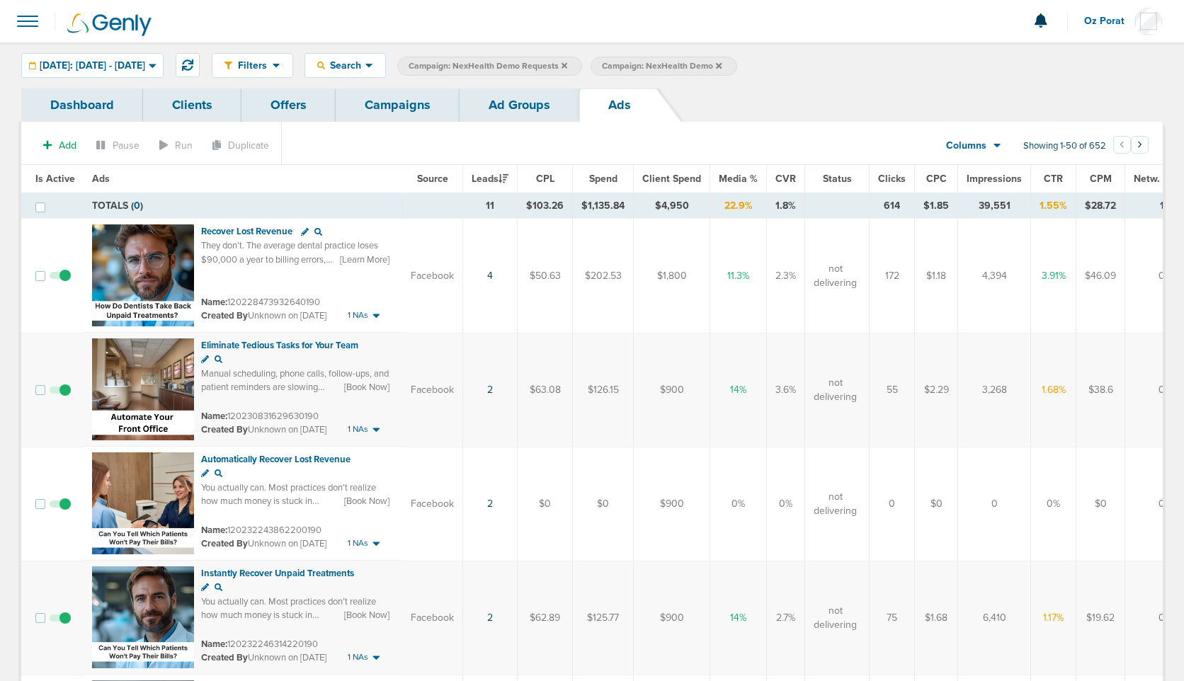
click at [481, 105] on link "Ad Groups" at bounding box center [520, 105] width 120 height 33
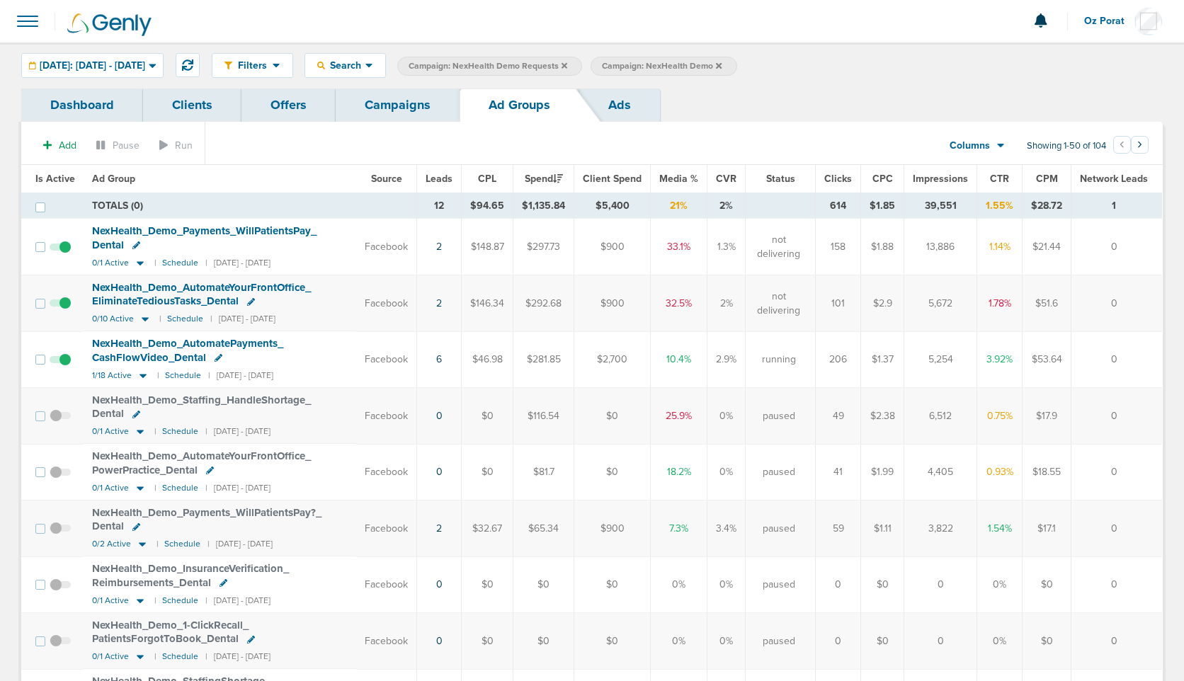
click at [446, 183] on span "Leads" at bounding box center [439, 179] width 27 height 12
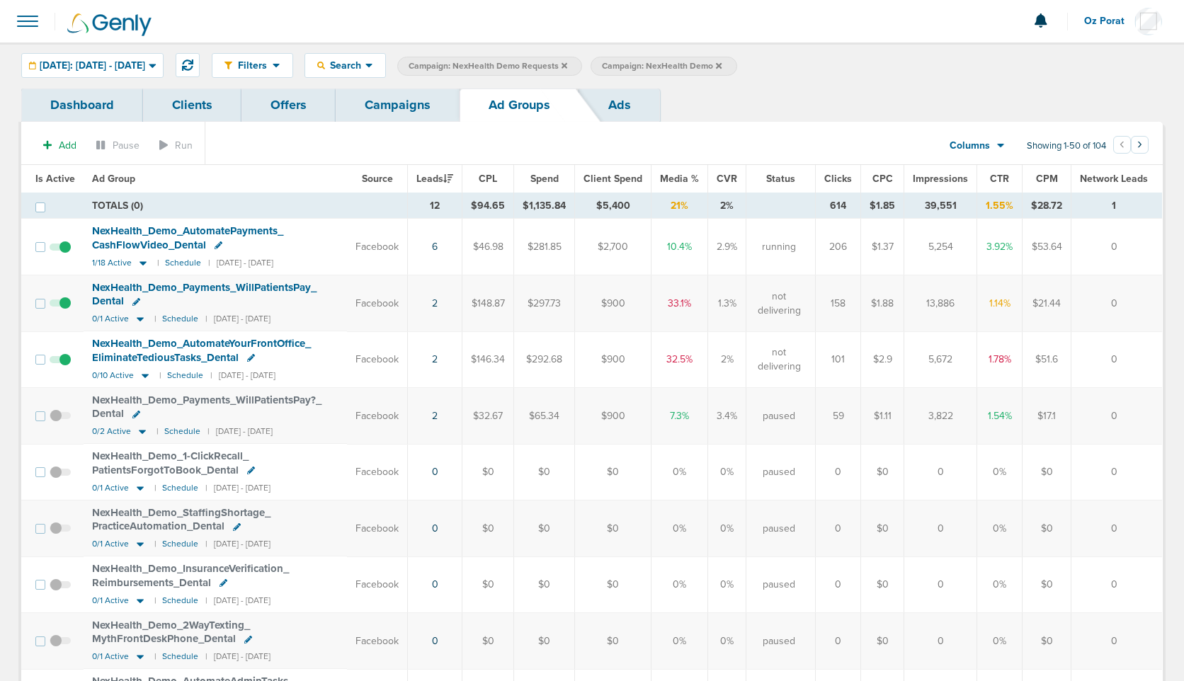
click at [197, 234] on span "NexHealth_ Demo_ AutomatePayments_ CashFlowVideo_ Dental" at bounding box center [187, 237] width 191 height 27
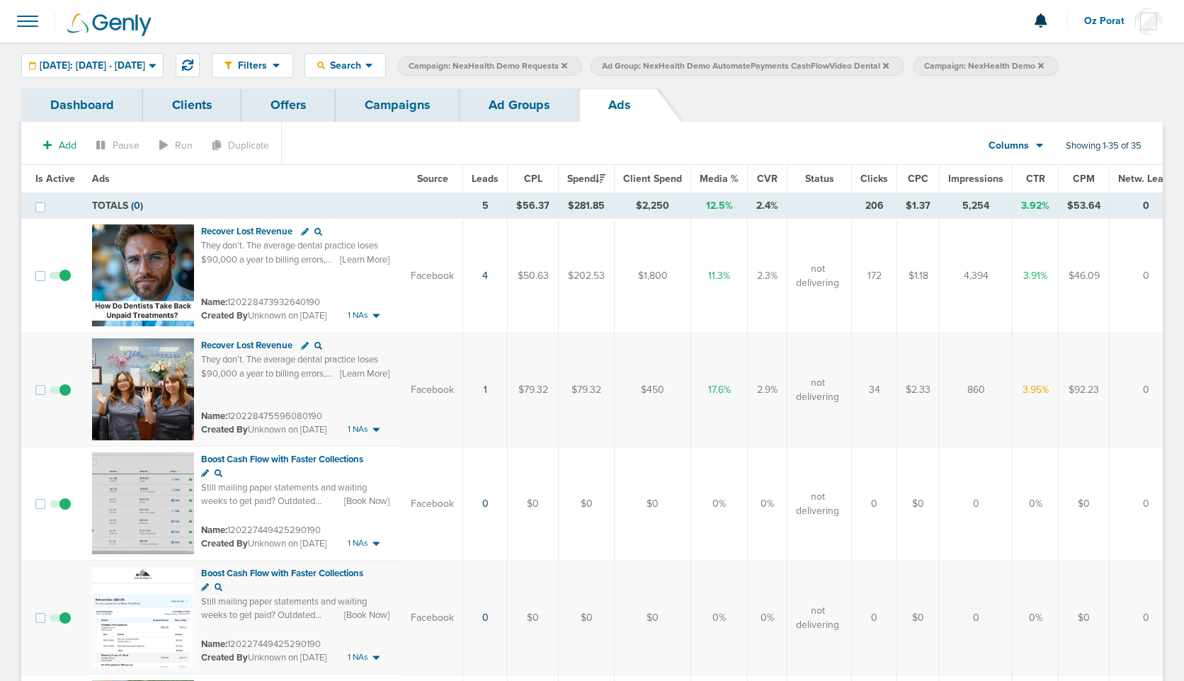
click at [517, 114] on link "Ad Groups" at bounding box center [520, 105] width 120 height 33
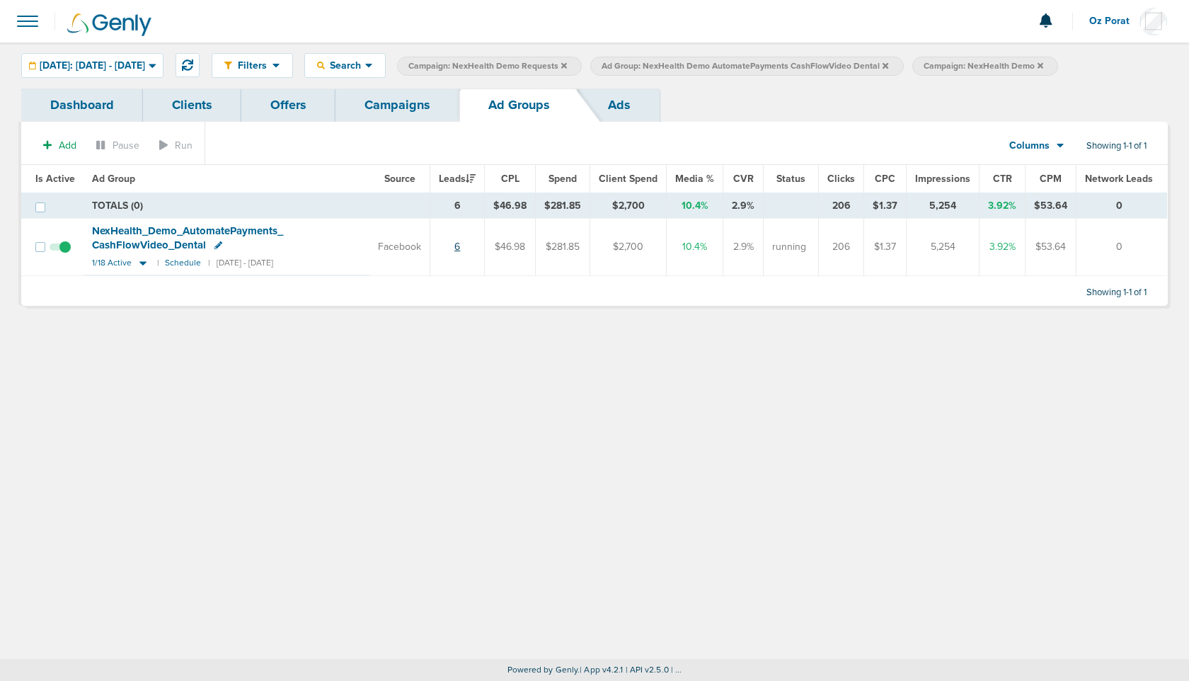
click at [460, 246] on link "6" at bounding box center [458, 247] width 6 height 12
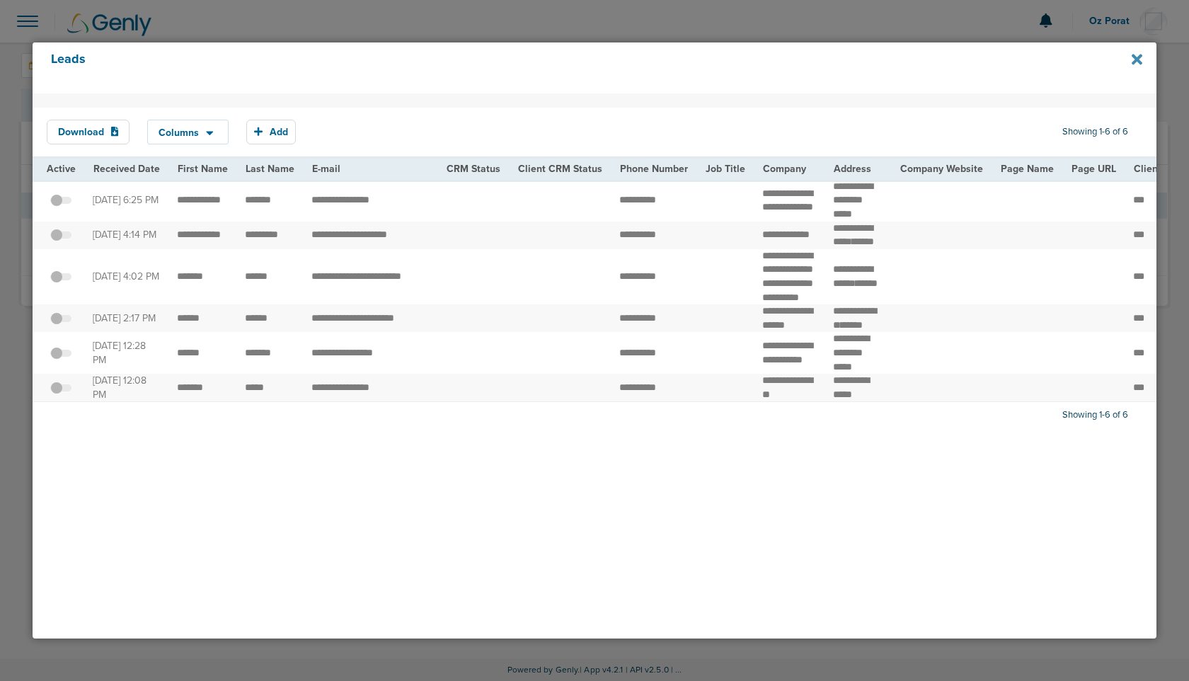
click at [1138, 58] on icon at bounding box center [1137, 60] width 11 height 11
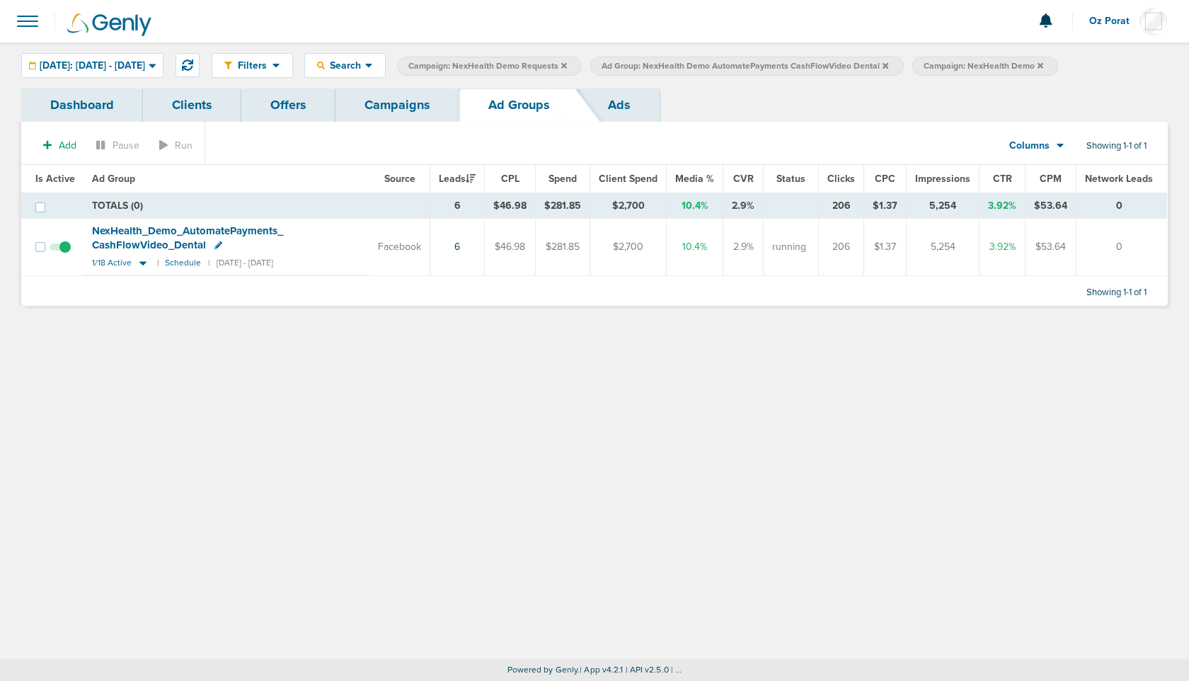
click at [617, 115] on link "Ads" at bounding box center [619, 105] width 81 height 33
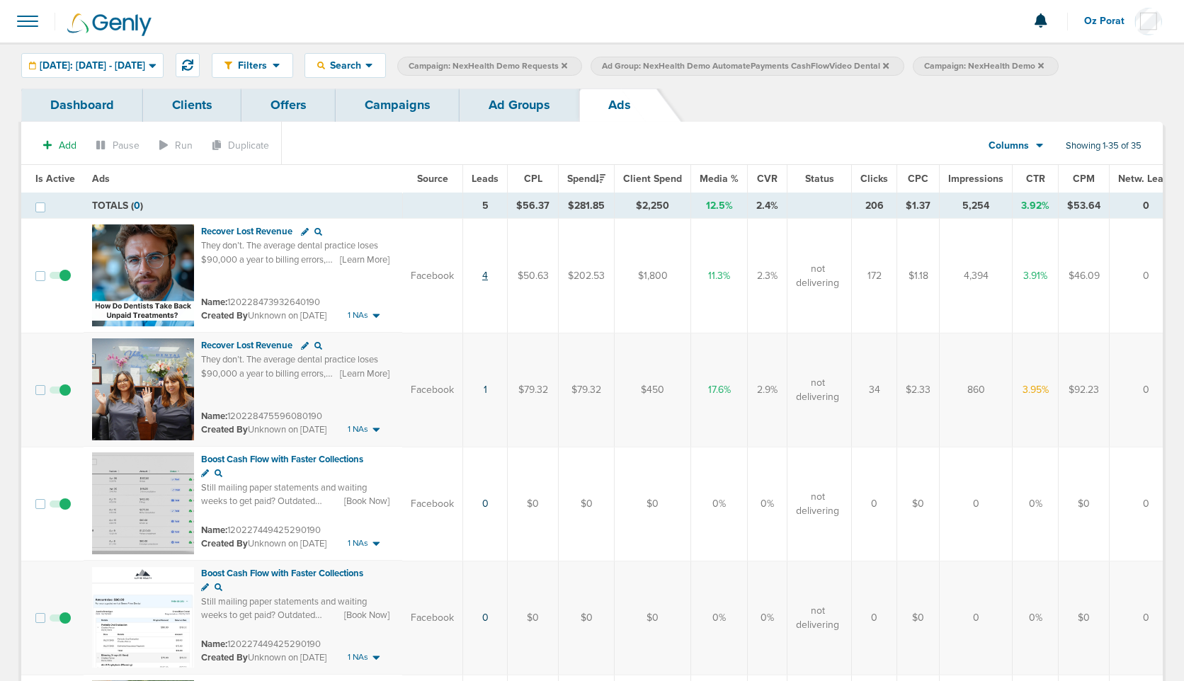
click at [484, 274] on link "4" at bounding box center [485, 276] width 6 height 12
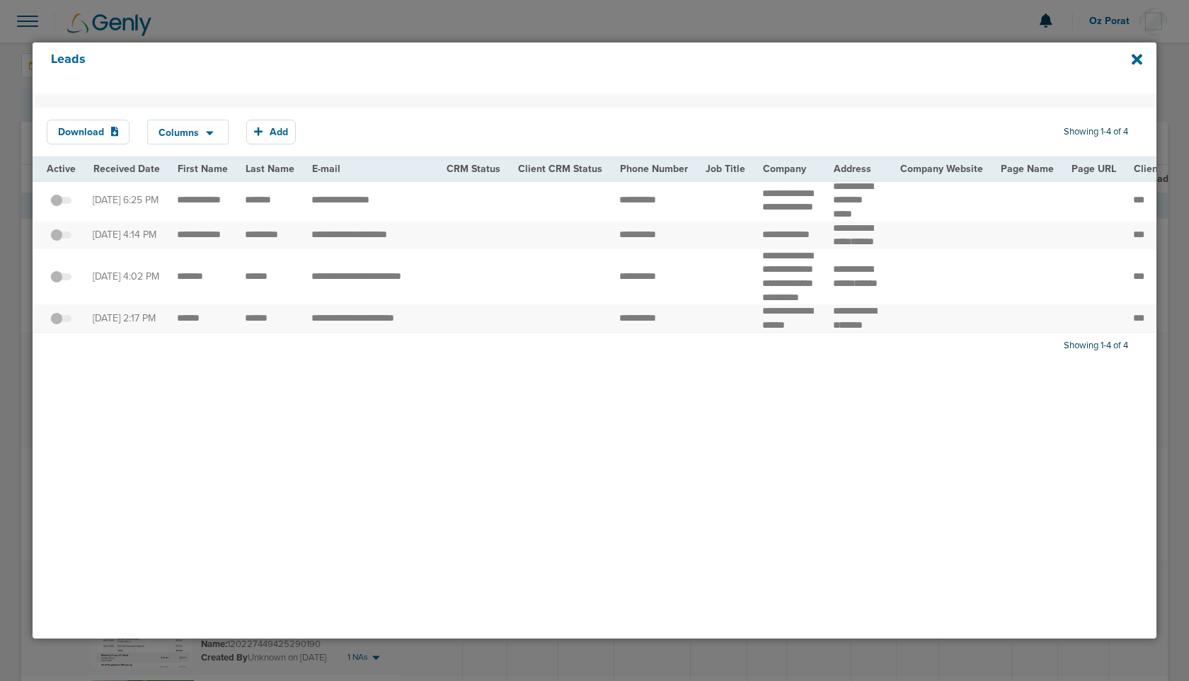
click at [1131, 60] on div "Leads" at bounding box center [595, 67] width 1125 height 51
click at [1141, 60] on icon at bounding box center [1137, 60] width 11 height 16
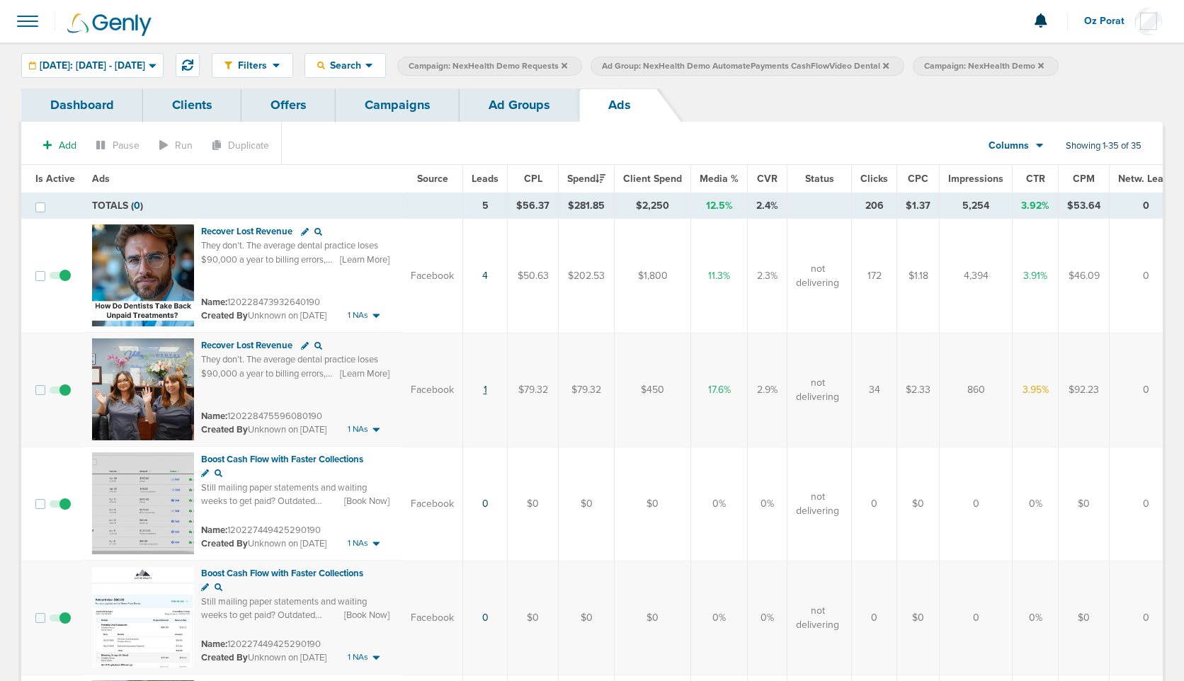
click at [484, 387] on link "1" at bounding box center [486, 390] width 4 height 12
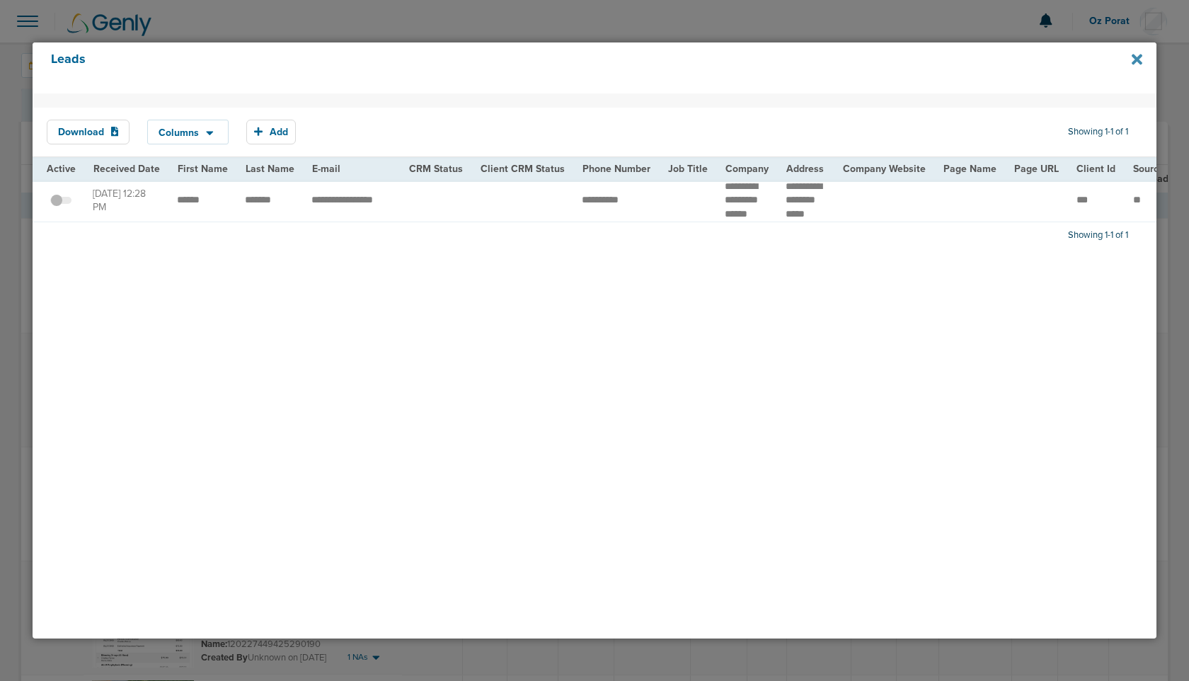
click at [1135, 61] on icon at bounding box center [1137, 60] width 11 height 11
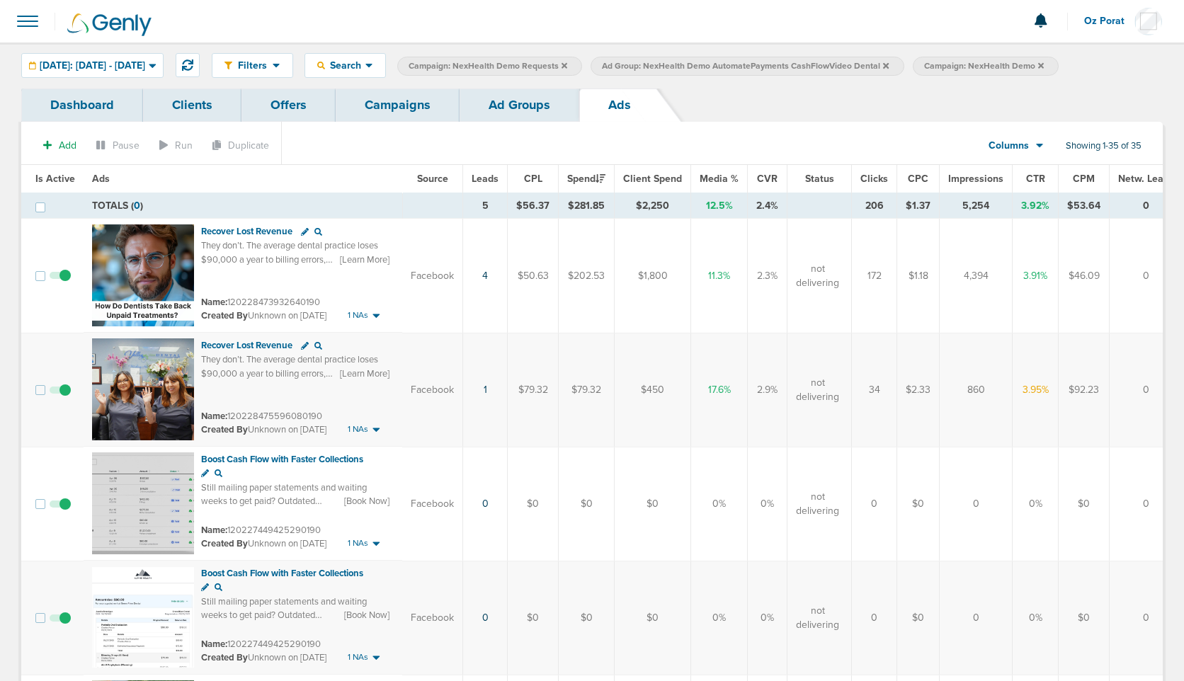
click at [530, 120] on link "Ad Groups" at bounding box center [520, 105] width 120 height 33
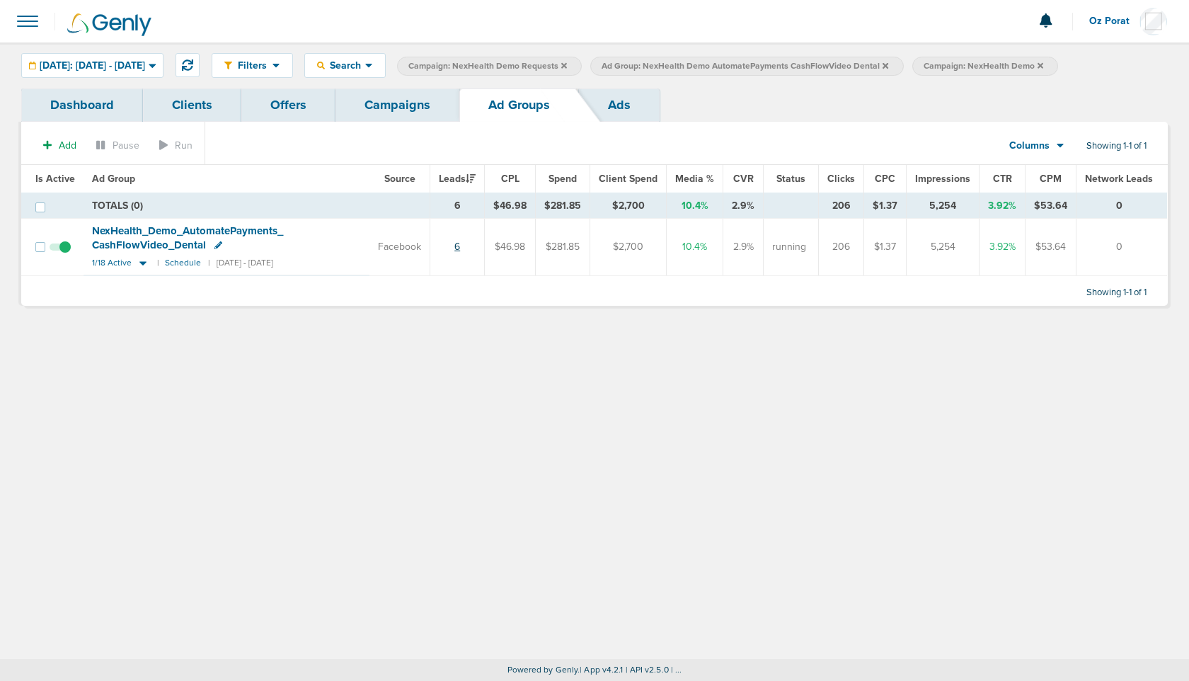
click at [460, 247] on link "6" at bounding box center [458, 247] width 6 height 12
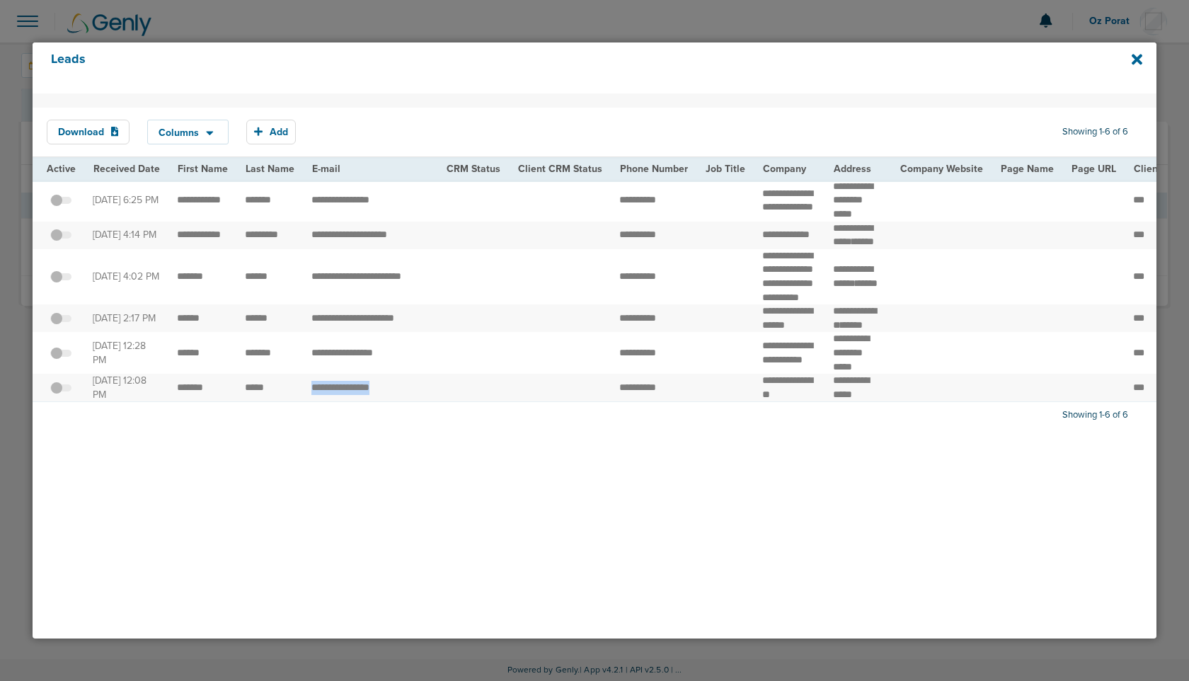
drag, startPoint x: 396, startPoint y: 452, endPoint x: 300, endPoint y: 456, distance: 95.6
click at [303, 402] on td "**********" at bounding box center [370, 388] width 135 height 28
click at [1137, 57] on icon at bounding box center [1137, 60] width 11 height 11
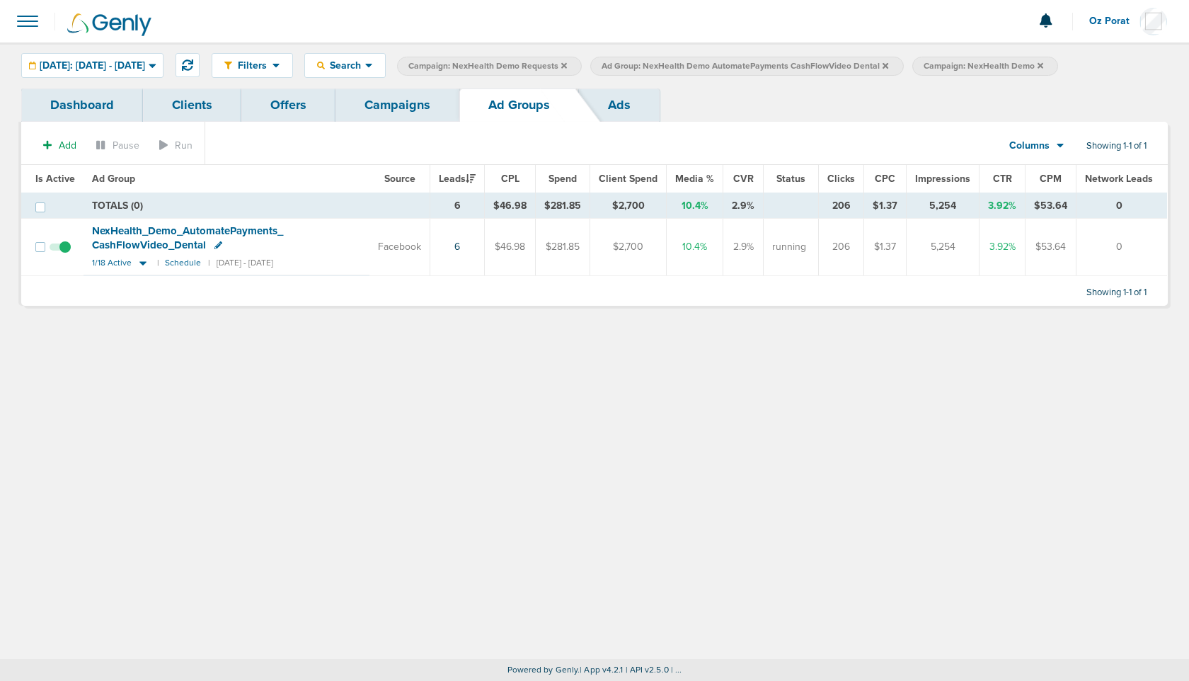
click at [620, 105] on link "Ads" at bounding box center [619, 105] width 81 height 33
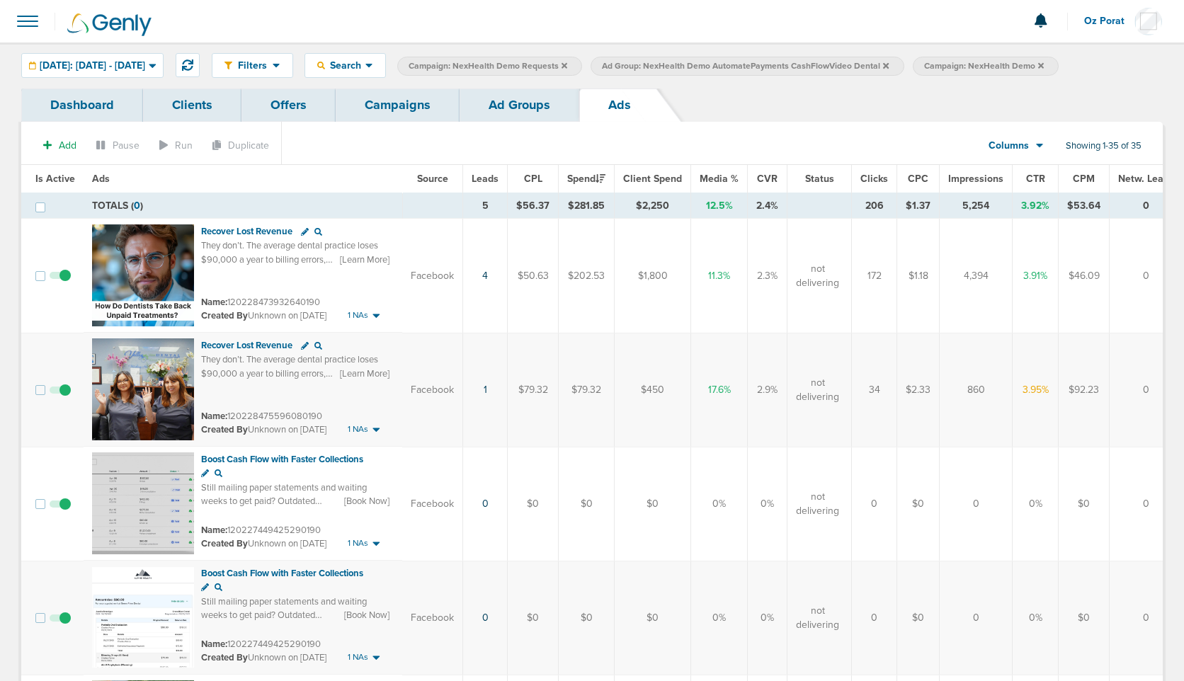
click at [889, 62] on icon at bounding box center [886, 66] width 6 height 8
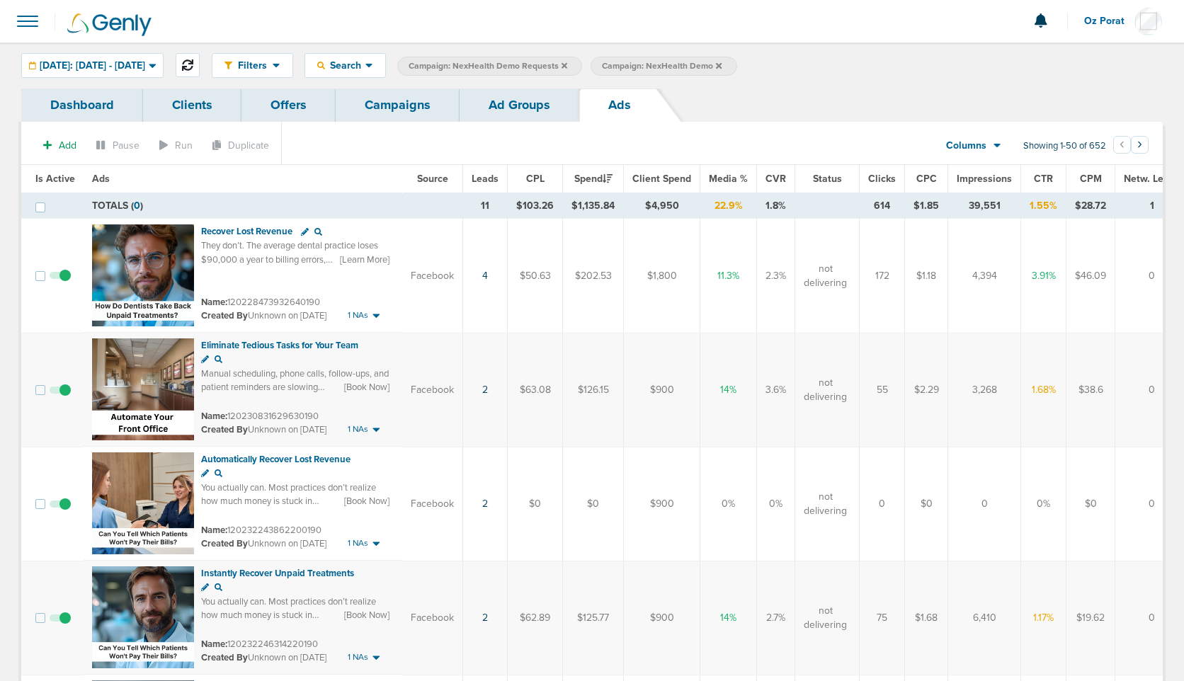
click at [200, 60] on button at bounding box center [188, 65] width 24 height 24
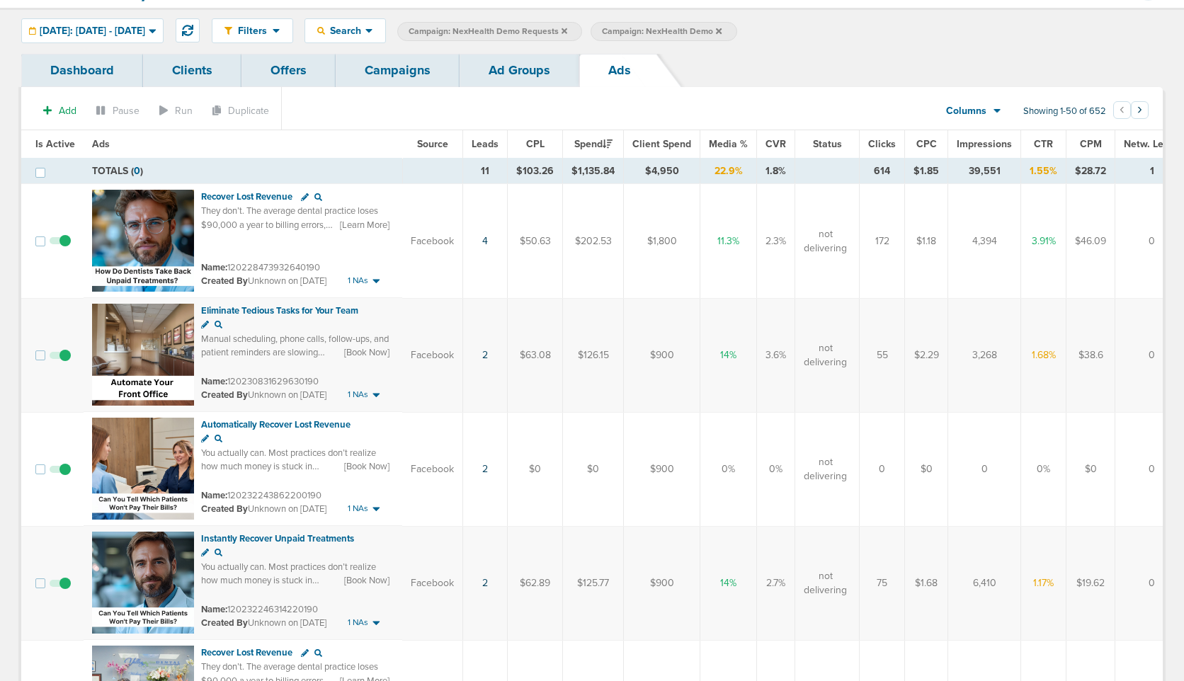
scroll to position [35, 0]
click at [485, 234] on link "4" at bounding box center [485, 240] width 6 height 12
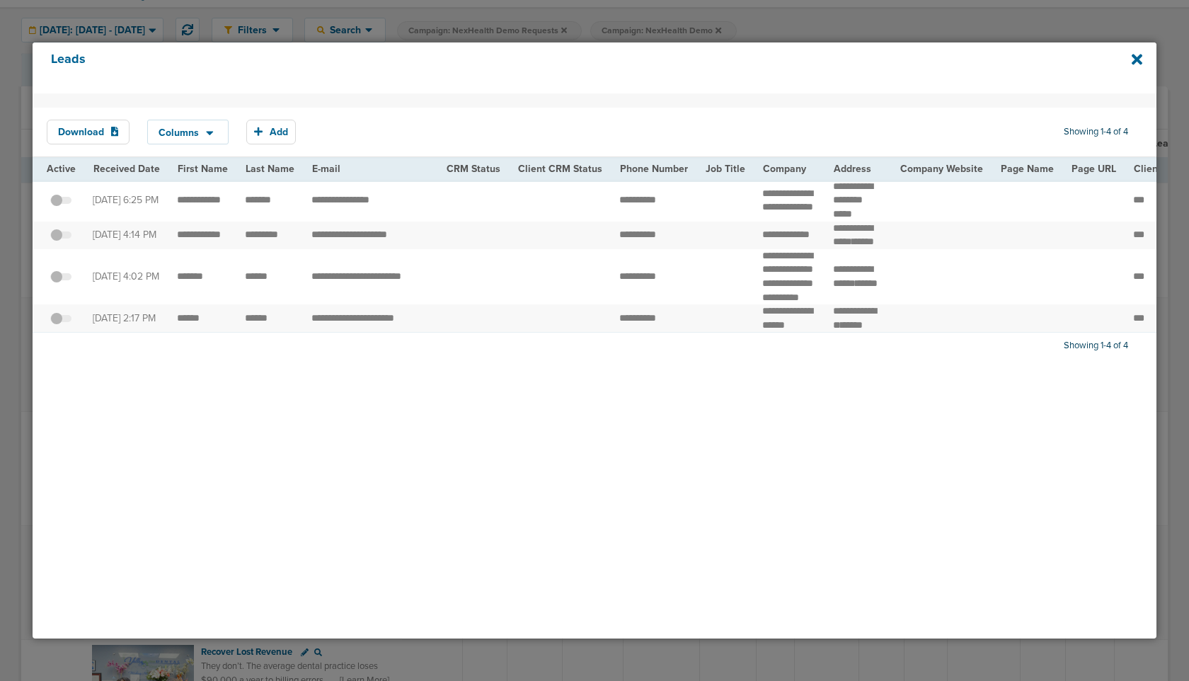
click at [1129, 58] on div "Leads" at bounding box center [595, 67] width 1125 height 51
click at [1139, 58] on icon at bounding box center [1137, 60] width 11 height 11
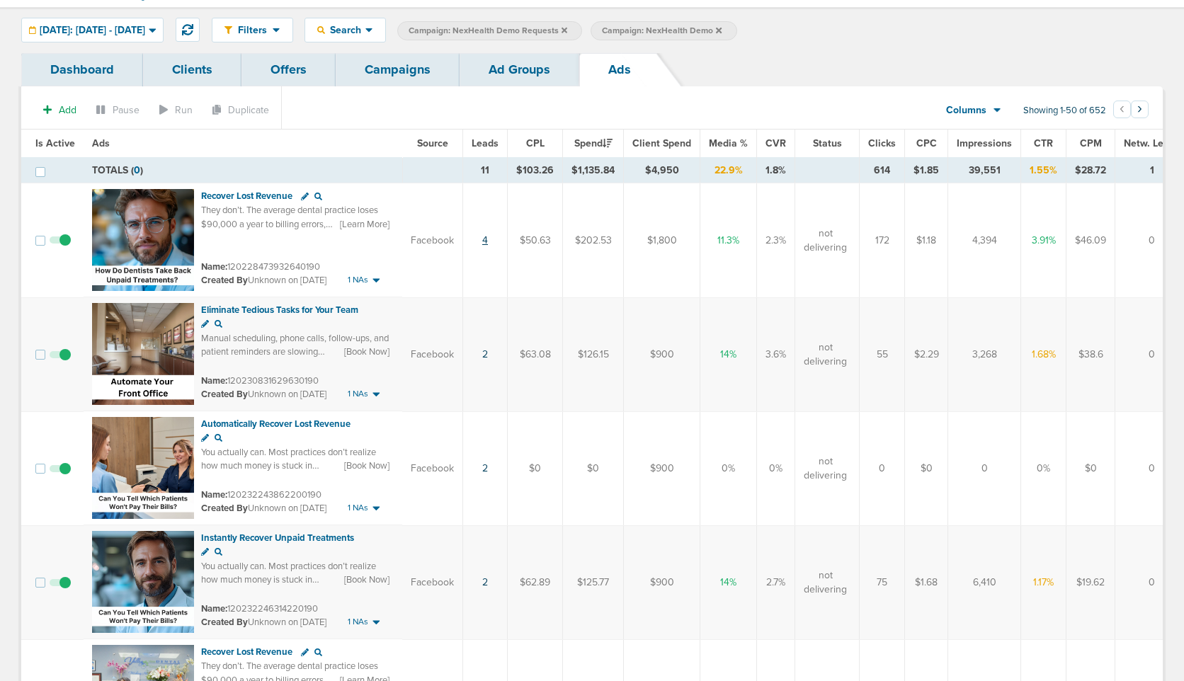
click at [484, 241] on link "4" at bounding box center [485, 240] width 6 height 12
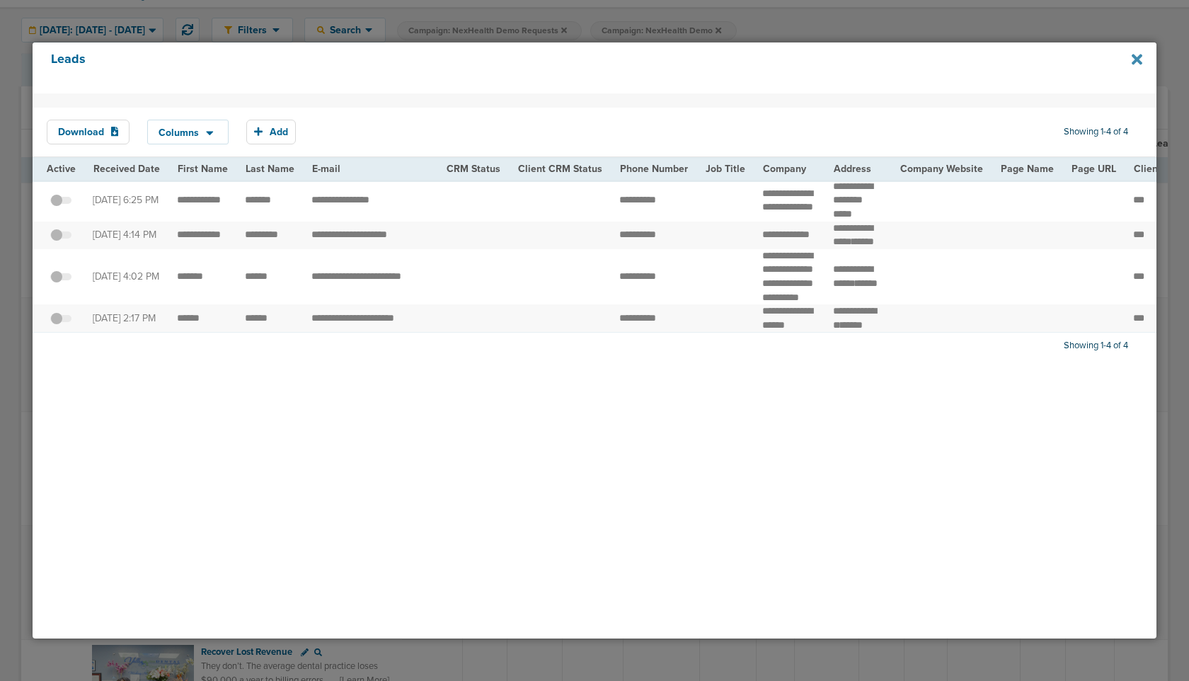
click at [1135, 60] on icon at bounding box center [1137, 60] width 11 height 11
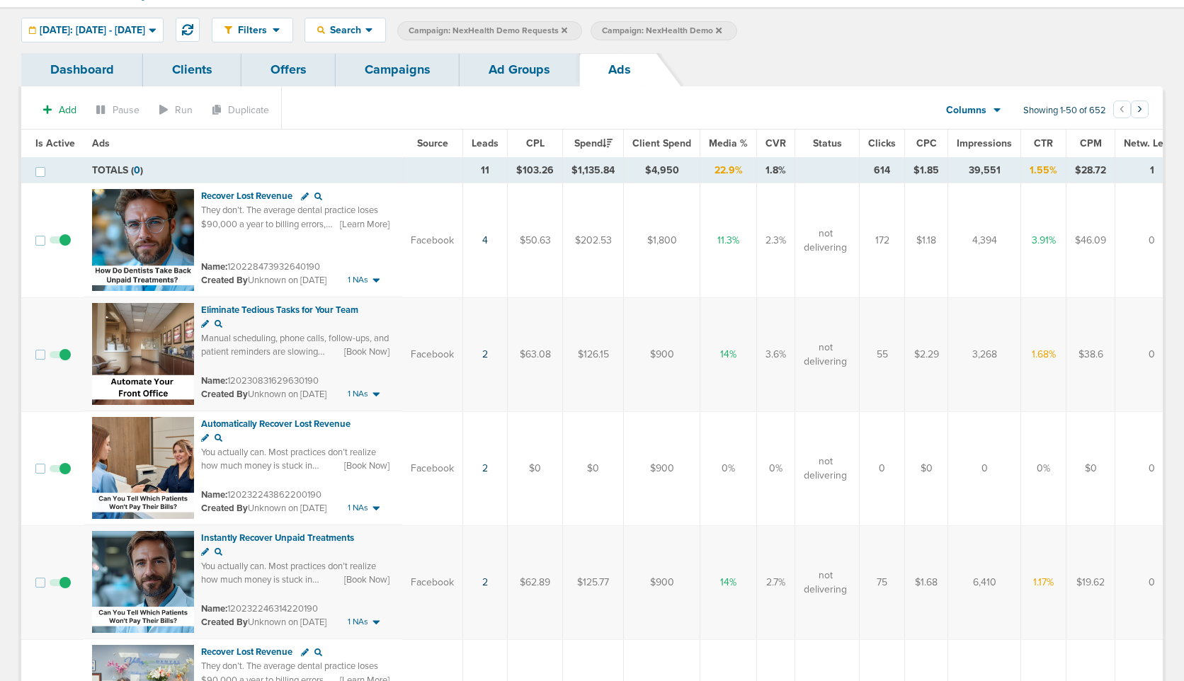
scroll to position [0, 0]
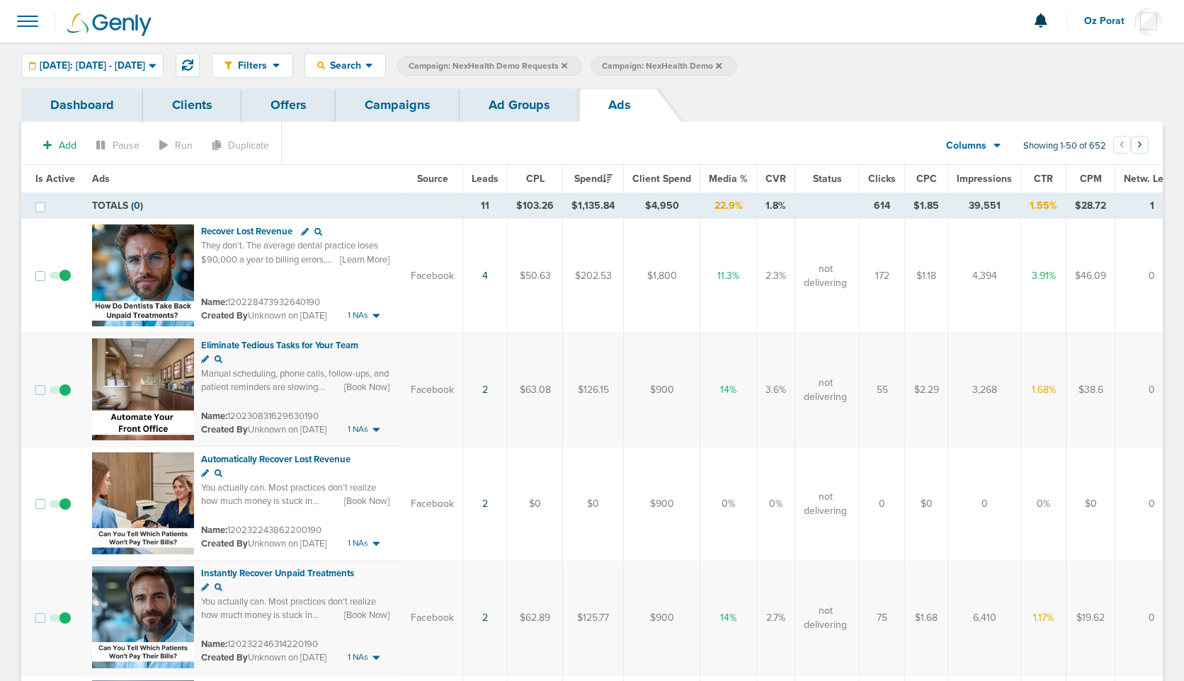
click at [32, 31] on span at bounding box center [27, 21] width 31 height 31
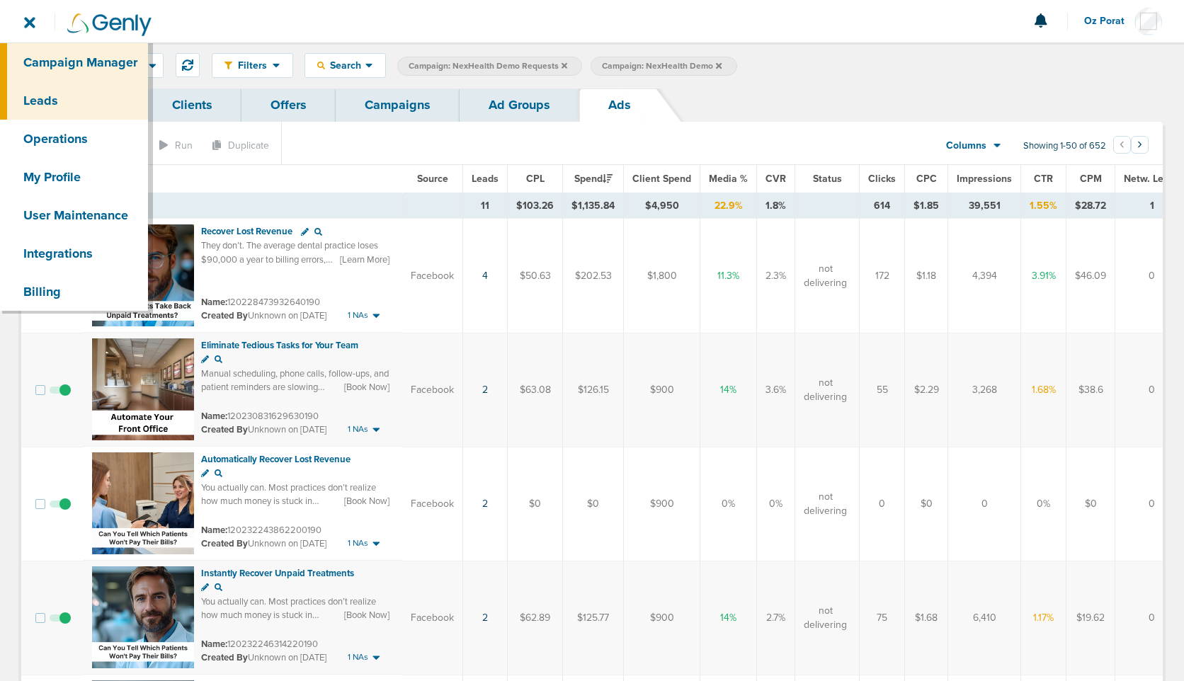
click at [45, 105] on link "Leads" at bounding box center [74, 100] width 148 height 38
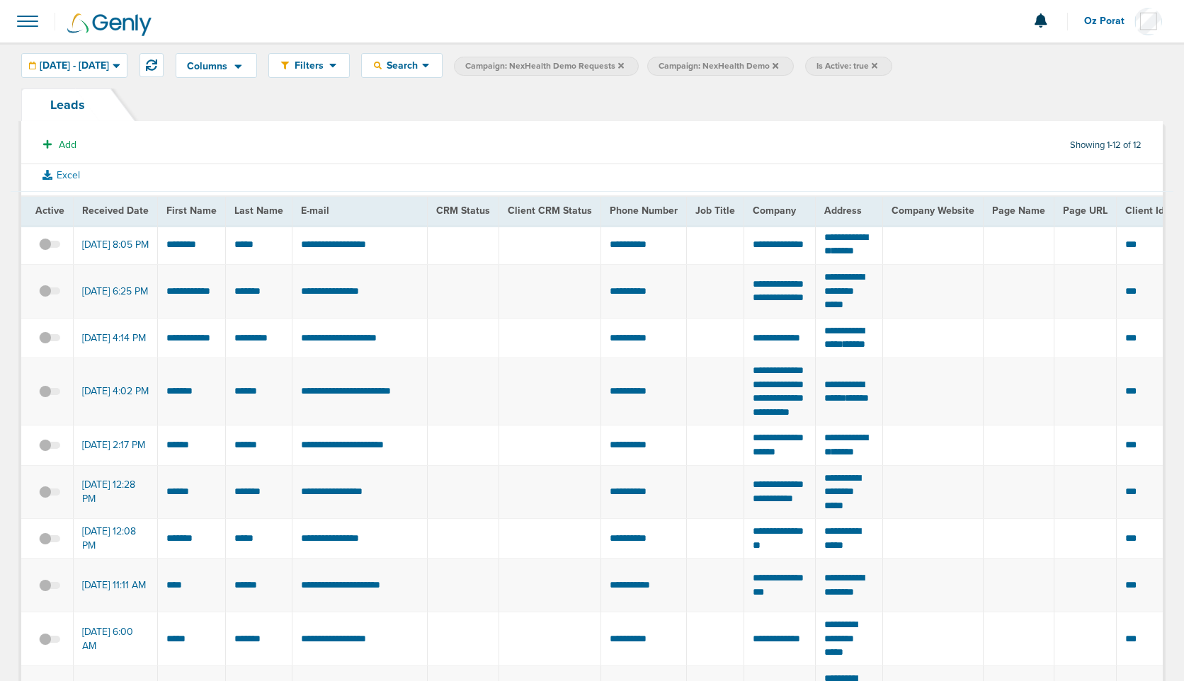
click at [877, 62] on icon at bounding box center [875, 66] width 6 height 8
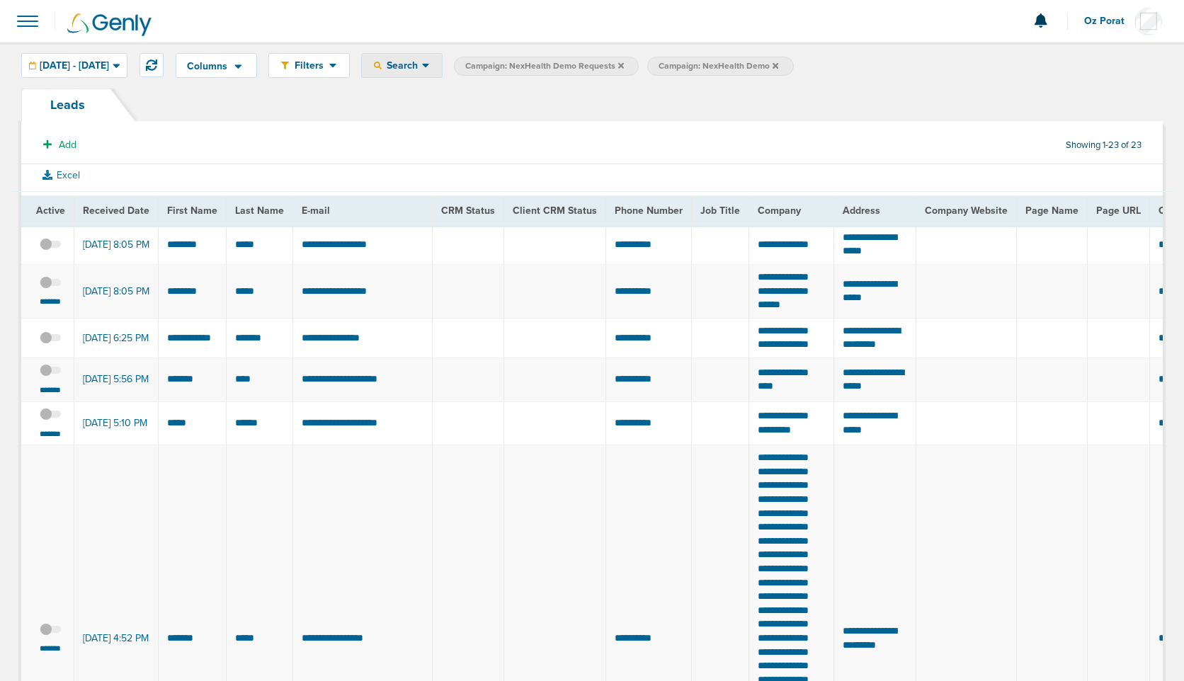
click at [422, 67] on span "Search" at bounding box center [402, 65] width 40 height 12
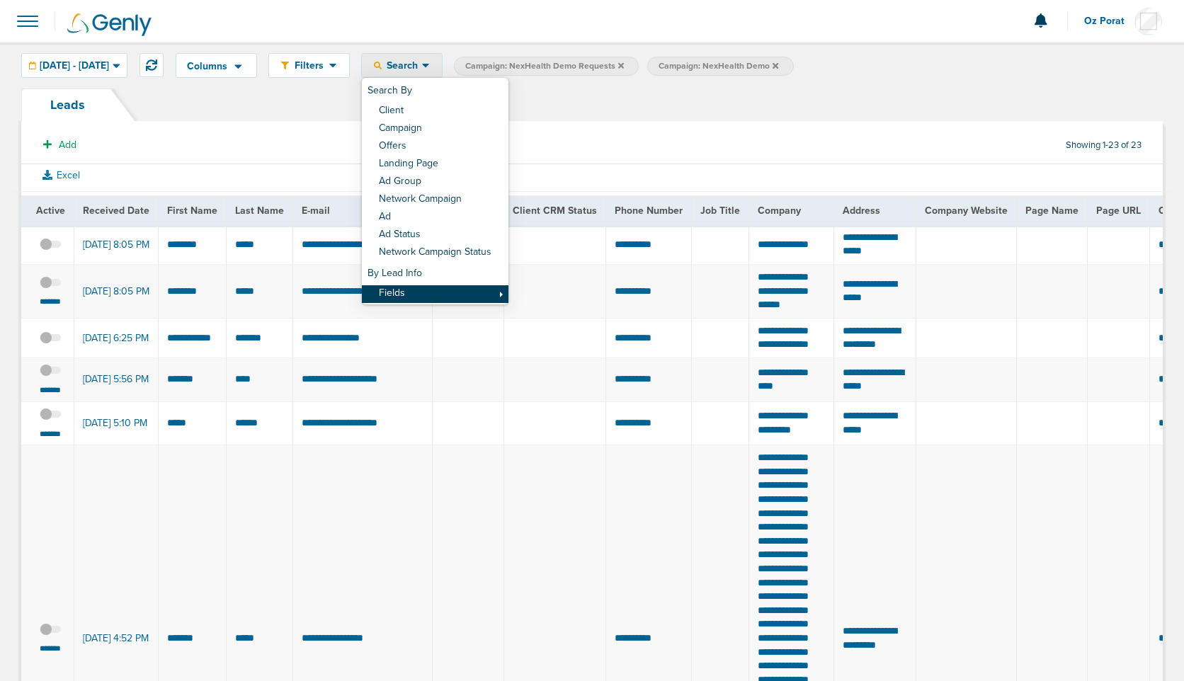
click at [464, 290] on link "Fields" at bounding box center [435, 294] width 147 height 18
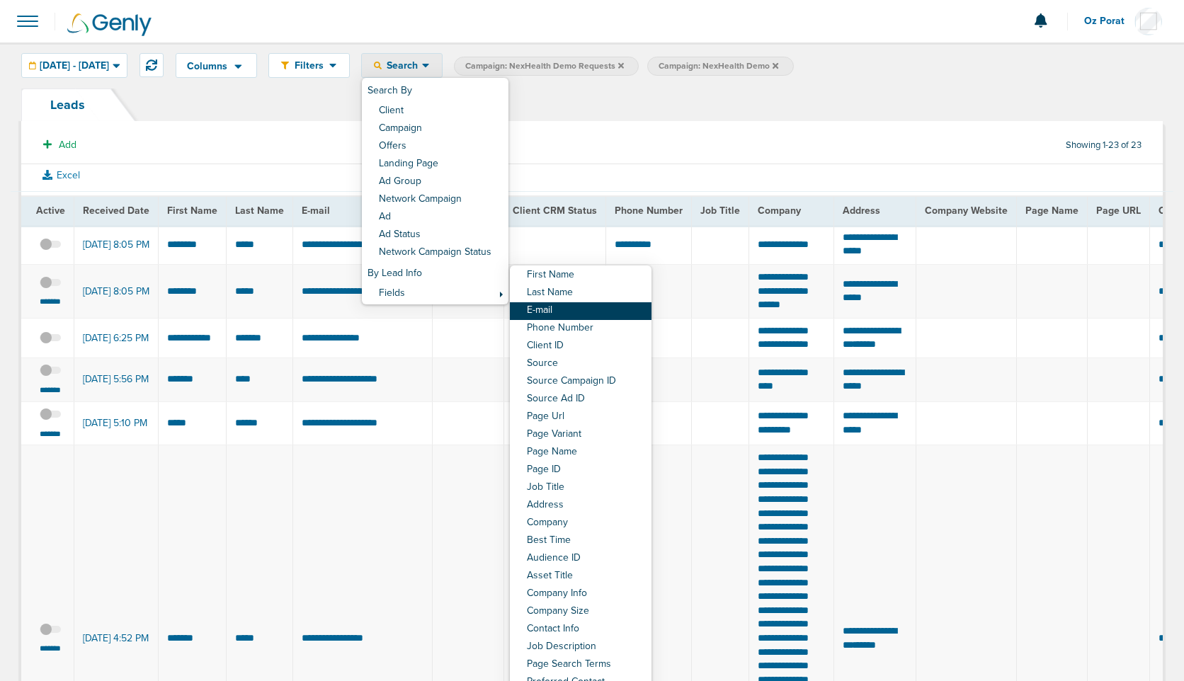
click at [585, 314] on link "E-mail" at bounding box center [581, 311] width 142 height 18
select select "email"
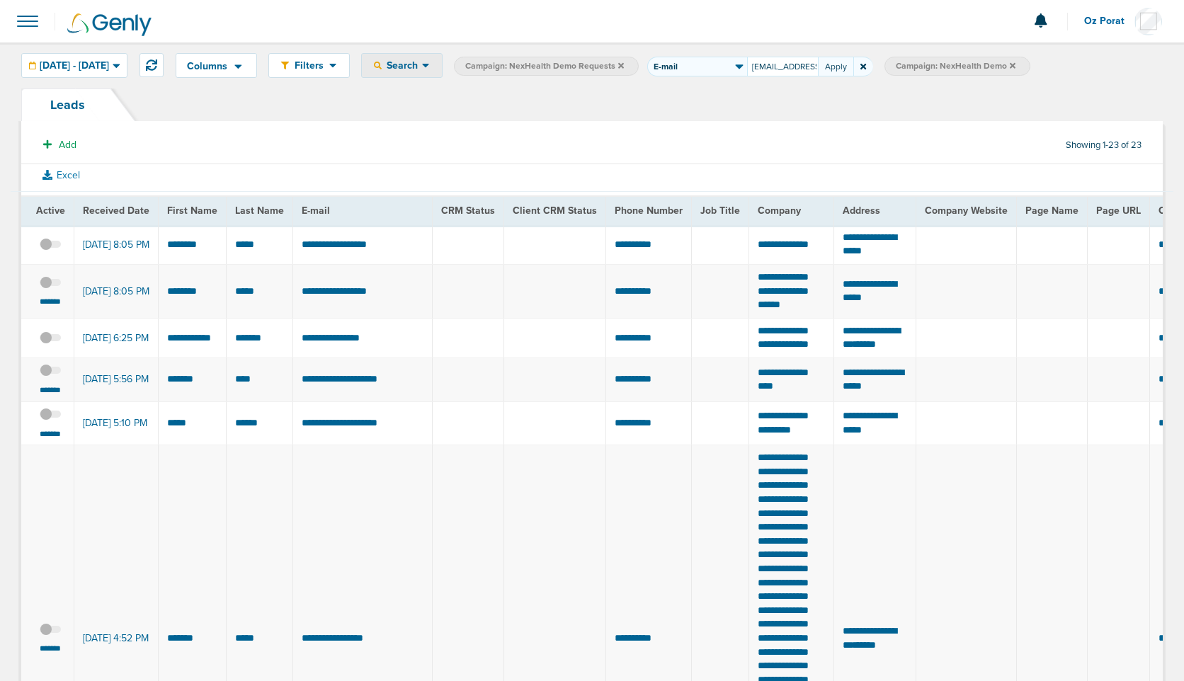
scroll to position [0, 5]
type input "[EMAIL_ADDRESS][DOMAIN_NAME]"
click at [853, 67] on button "Apply" at bounding box center [835, 67] width 35 height 20
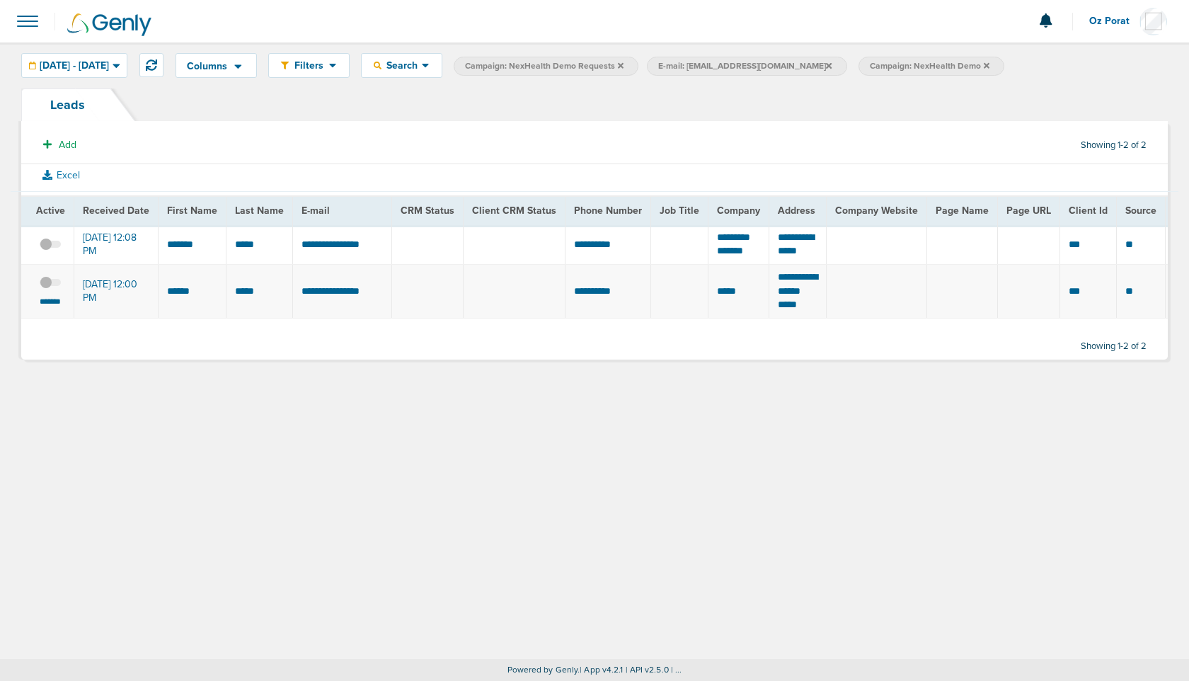
click at [48, 290] on span at bounding box center [50, 290] width 21 height 0
click at [50, 285] on input "checkbox" at bounding box center [50, 285] width 0 height 0
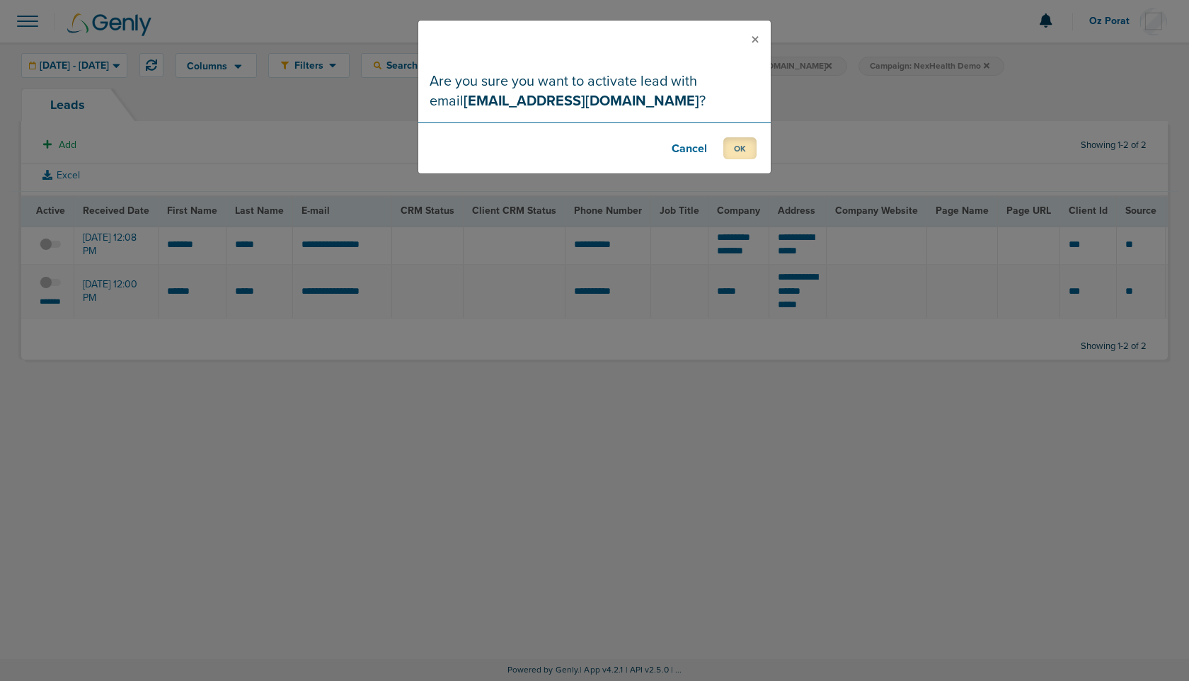
click at [750, 139] on button "OK" at bounding box center [740, 148] width 33 height 22
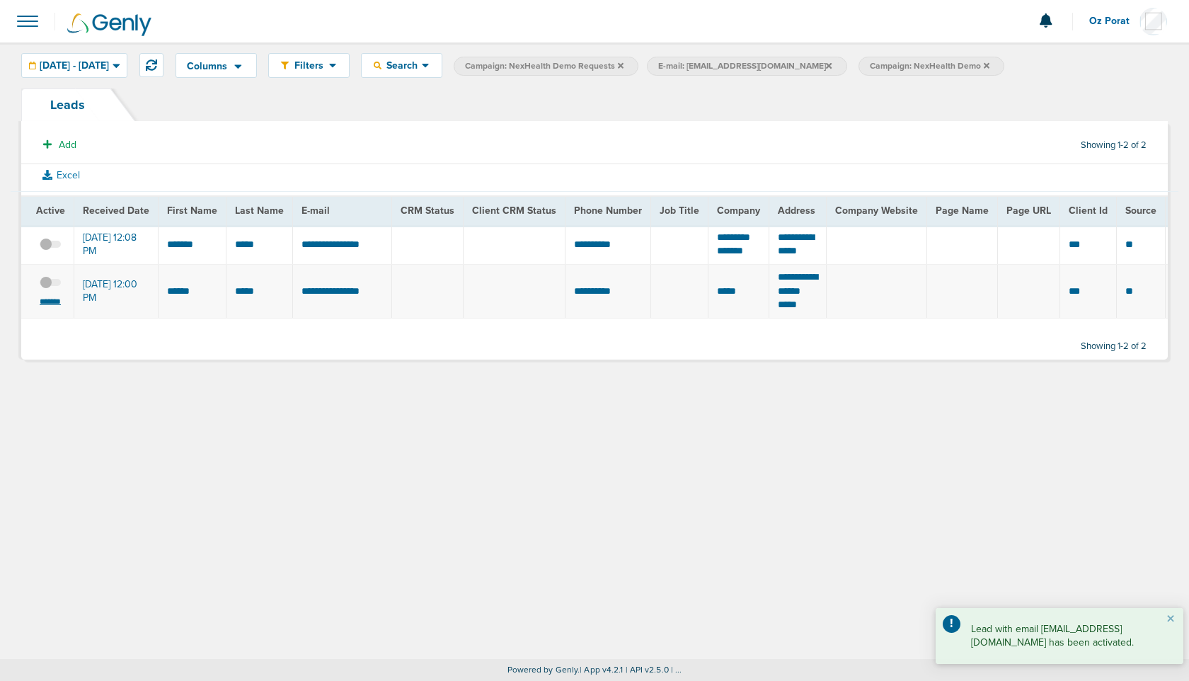
click at [48, 307] on small "*******" at bounding box center [50, 301] width 30 height 11
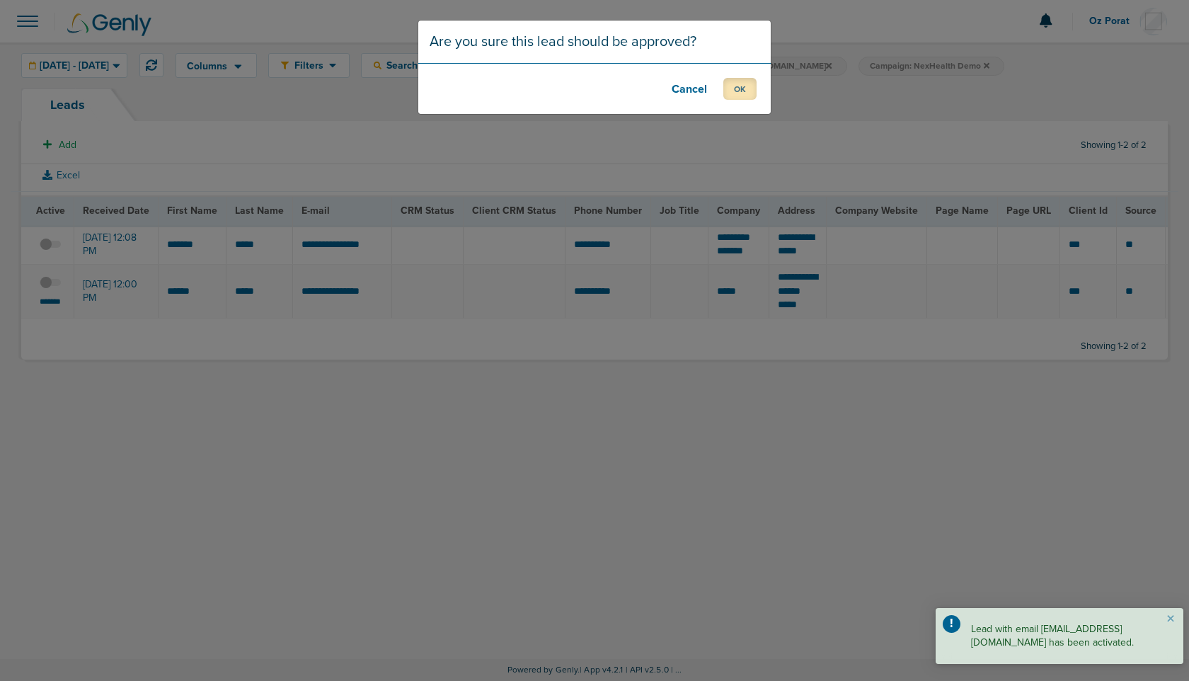
click at [747, 81] on button "OK" at bounding box center [740, 89] width 33 height 22
click at [749, 86] on button "OK" at bounding box center [740, 89] width 33 height 22
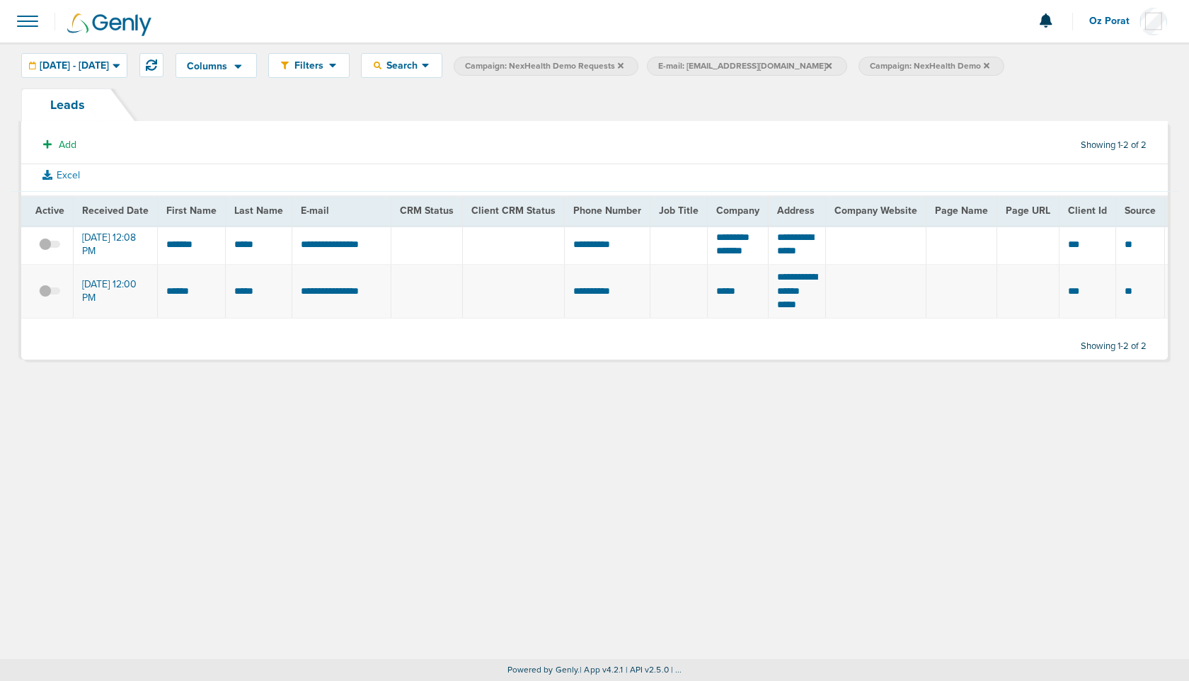
click at [48, 246] on label at bounding box center [49, 244] width 21 height 13
click at [50, 247] on input "checkbox" at bounding box center [50, 247] width 0 height 0
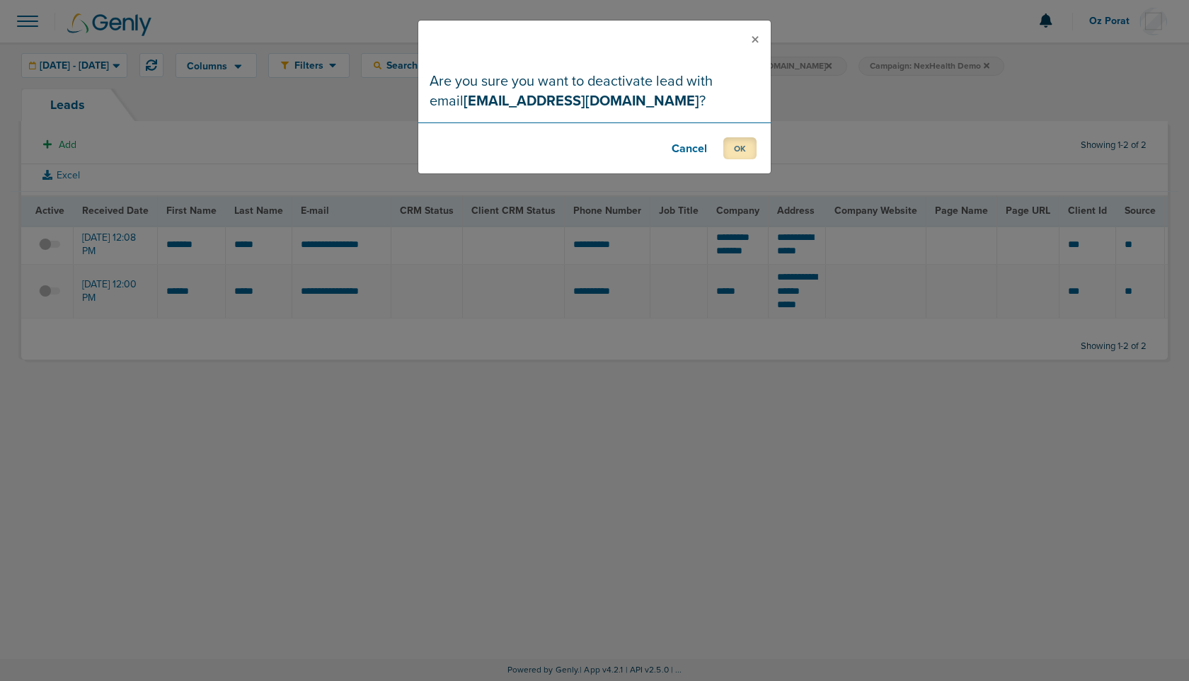
click at [741, 150] on button "OK" at bounding box center [740, 148] width 33 height 22
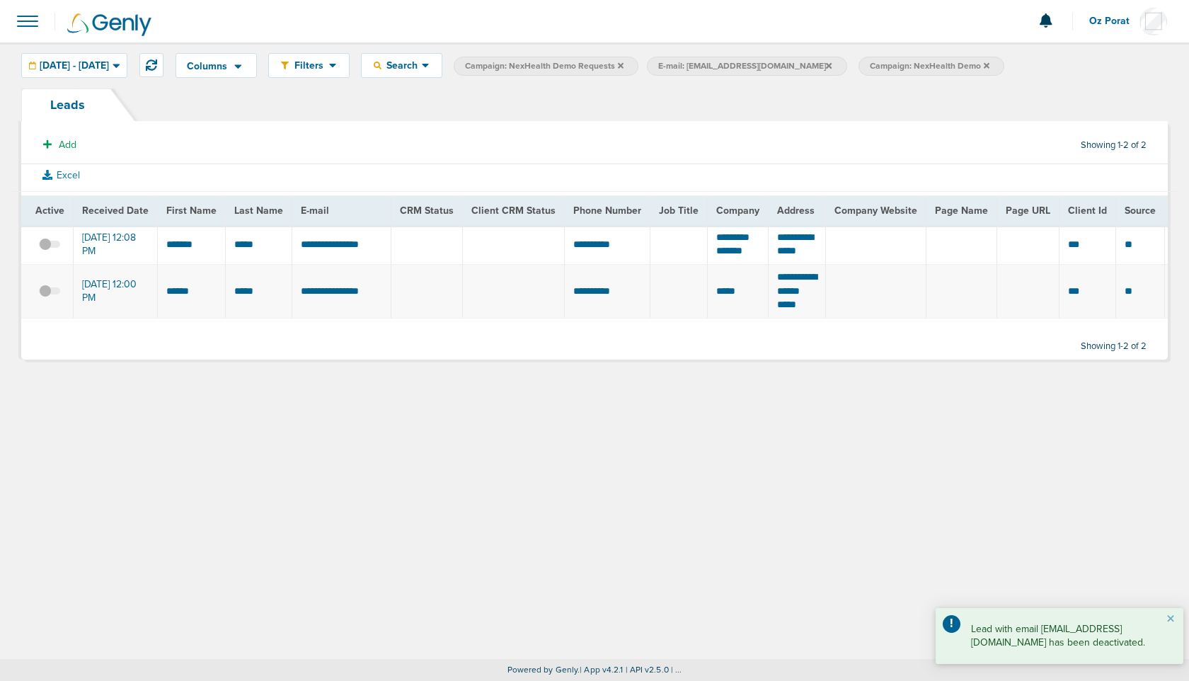
click at [29, 23] on span at bounding box center [27, 21] width 31 height 31
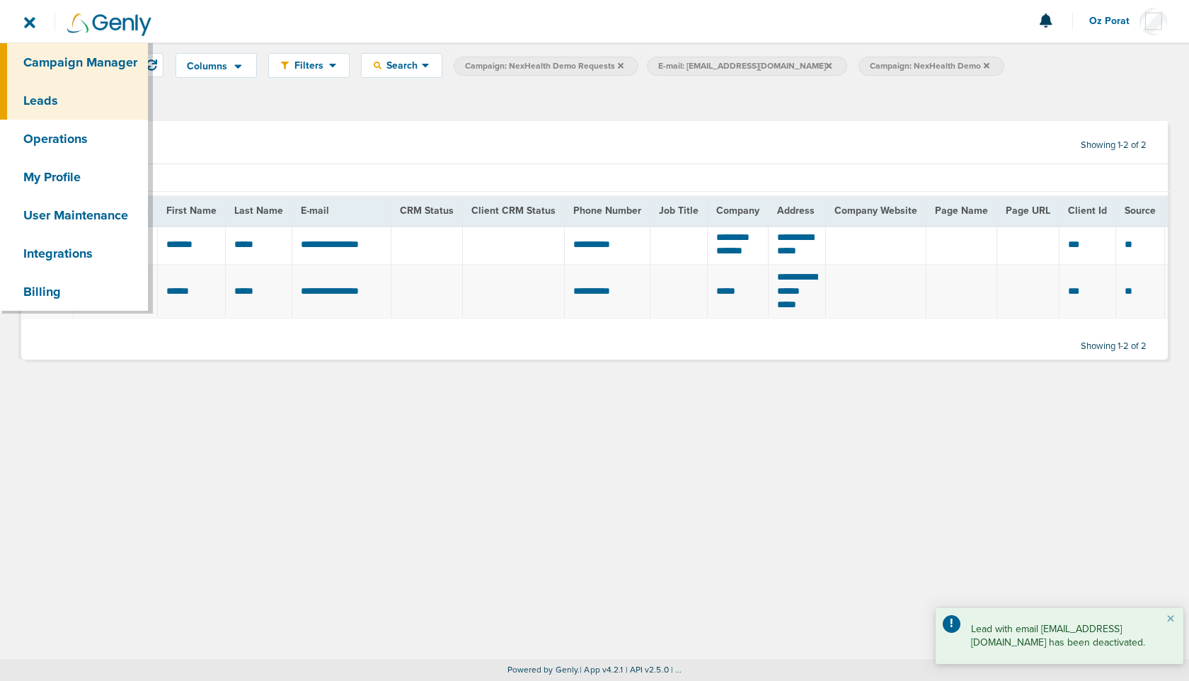
click at [43, 52] on link "Campaign Manager" at bounding box center [74, 62] width 148 height 38
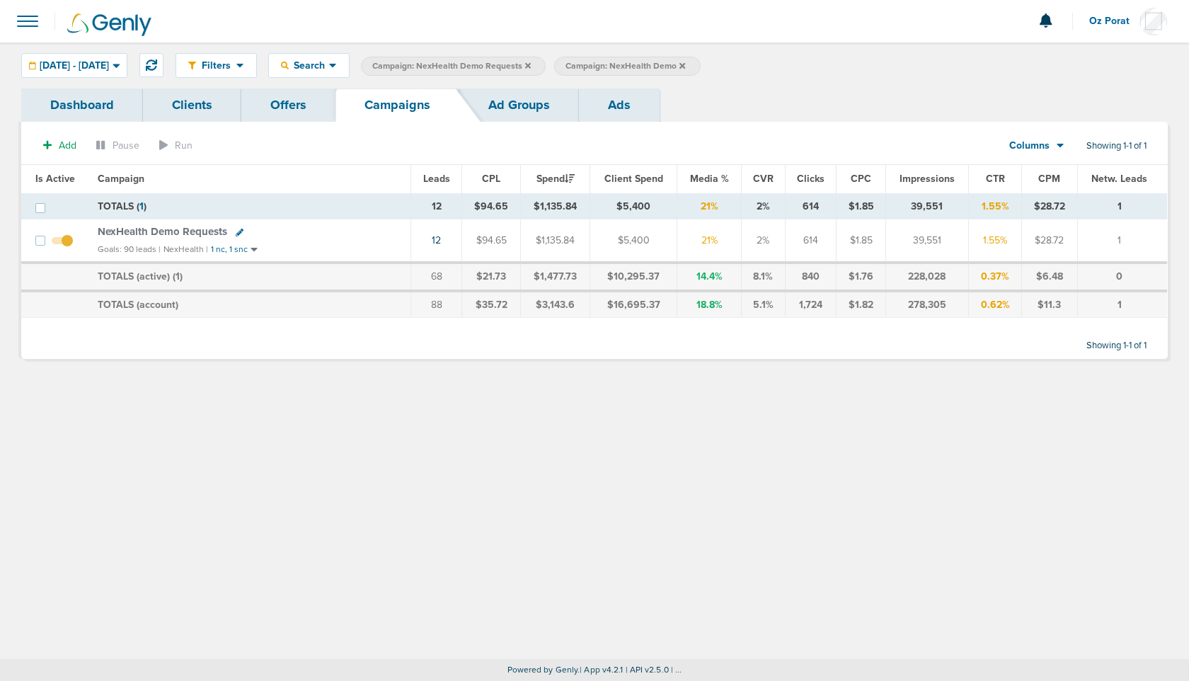
click at [629, 113] on link "Ads" at bounding box center [619, 105] width 81 height 33
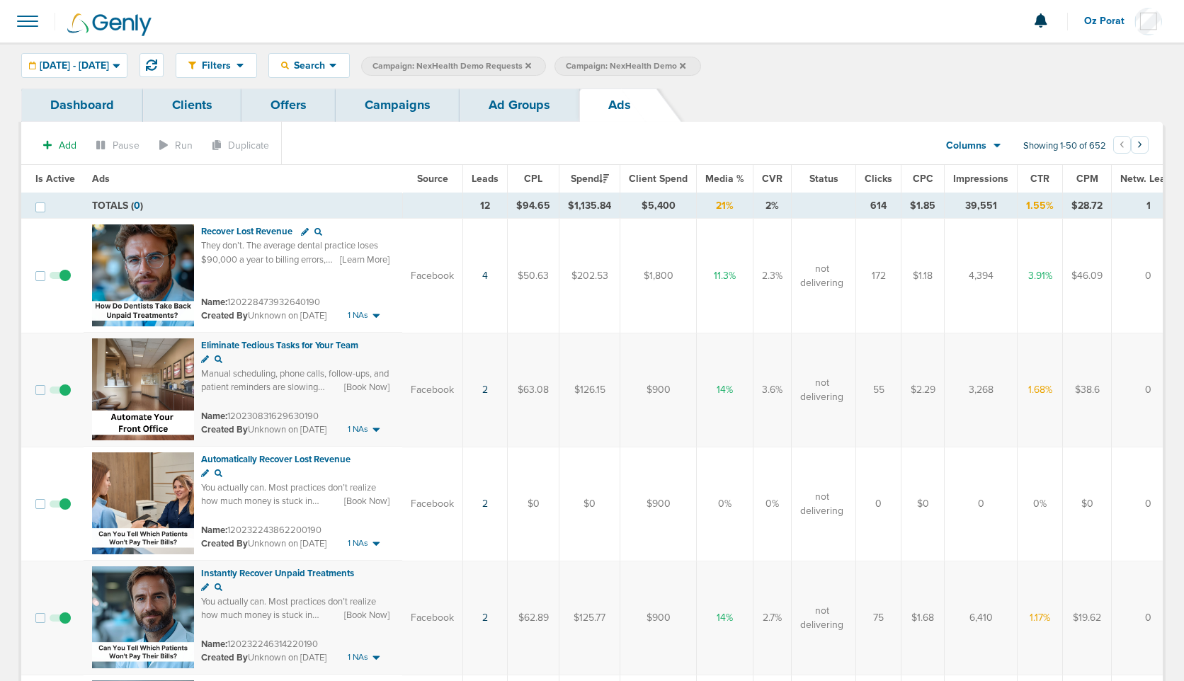
click at [516, 103] on link "Ad Groups" at bounding box center [520, 105] width 120 height 33
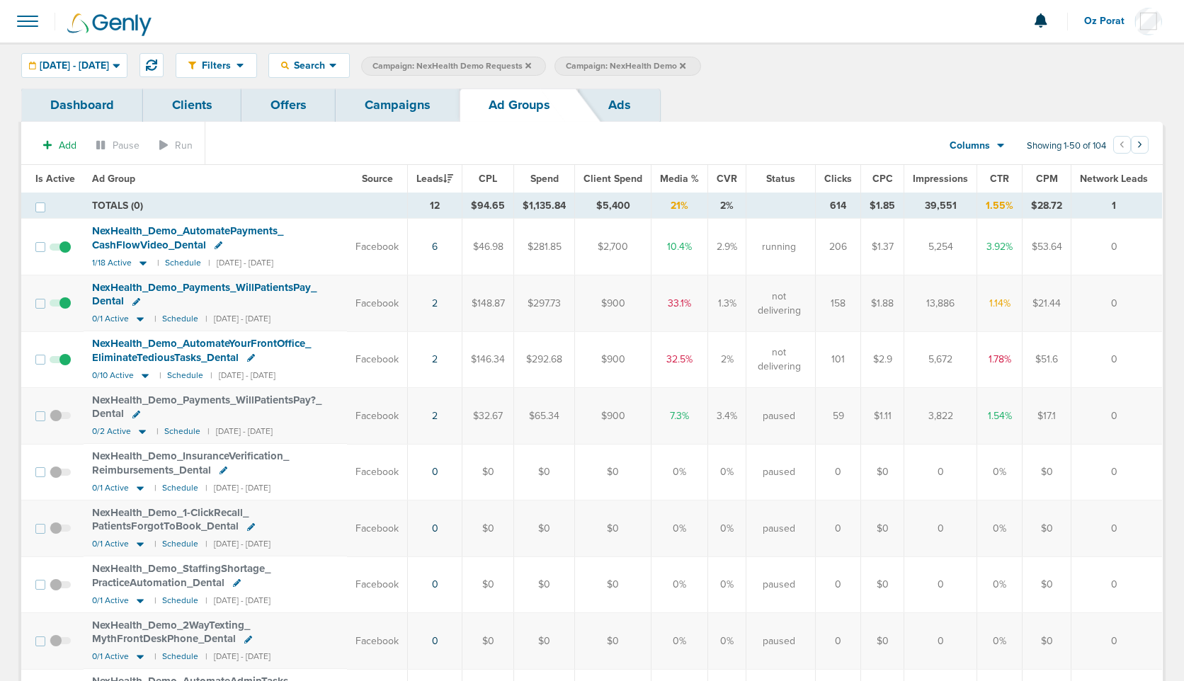
click at [387, 105] on link "Campaigns" at bounding box center [398, 105] width 124 height 33
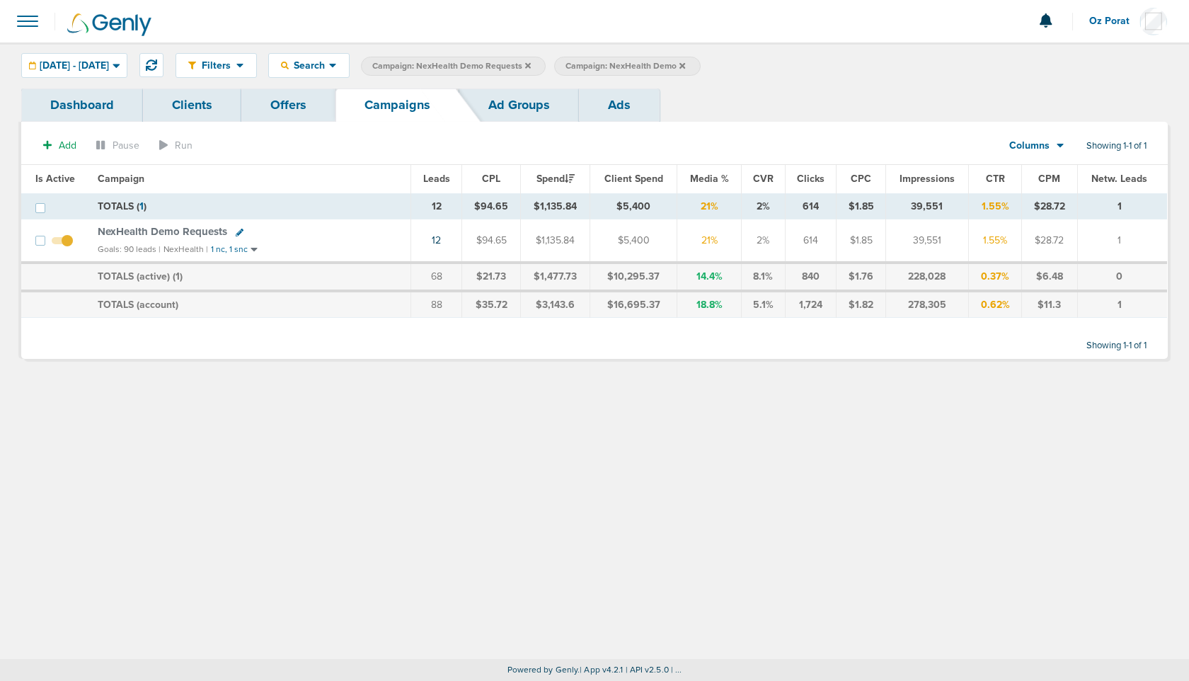
click at [236, 233] on icon at bounding box center [240, 233] width 8 height 8
select select
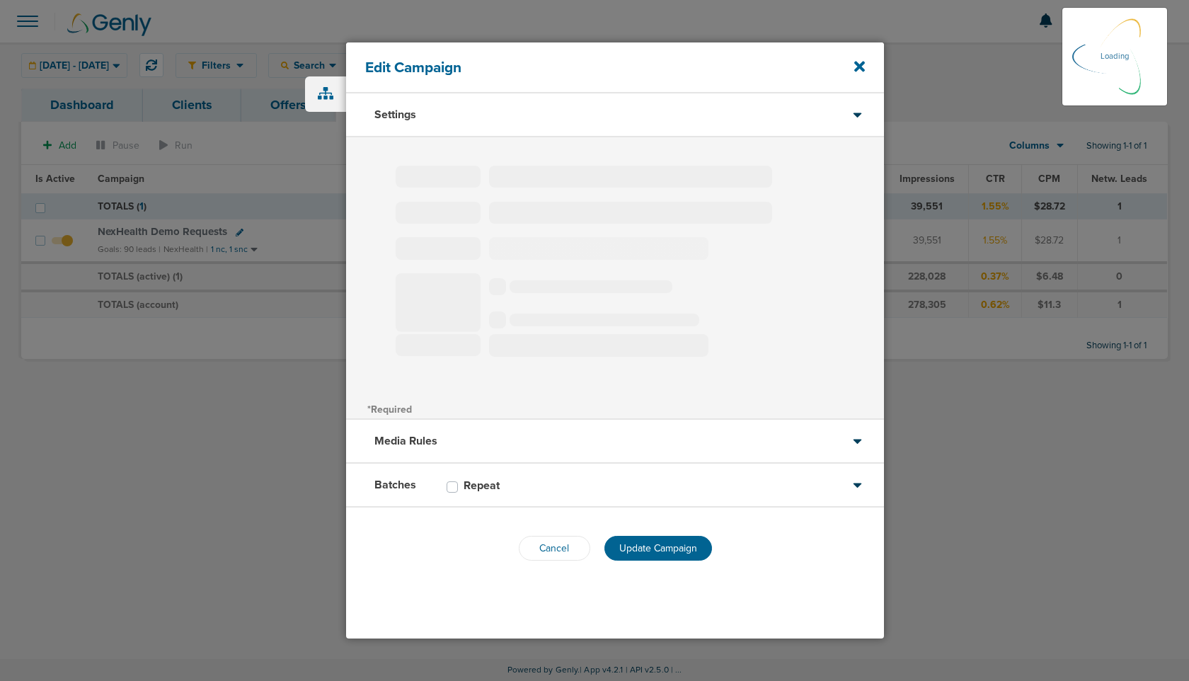
type input "NexHealth Demo Requests"
select select "Leads"
radio input "true"
select select "readWrite"
select select "1"
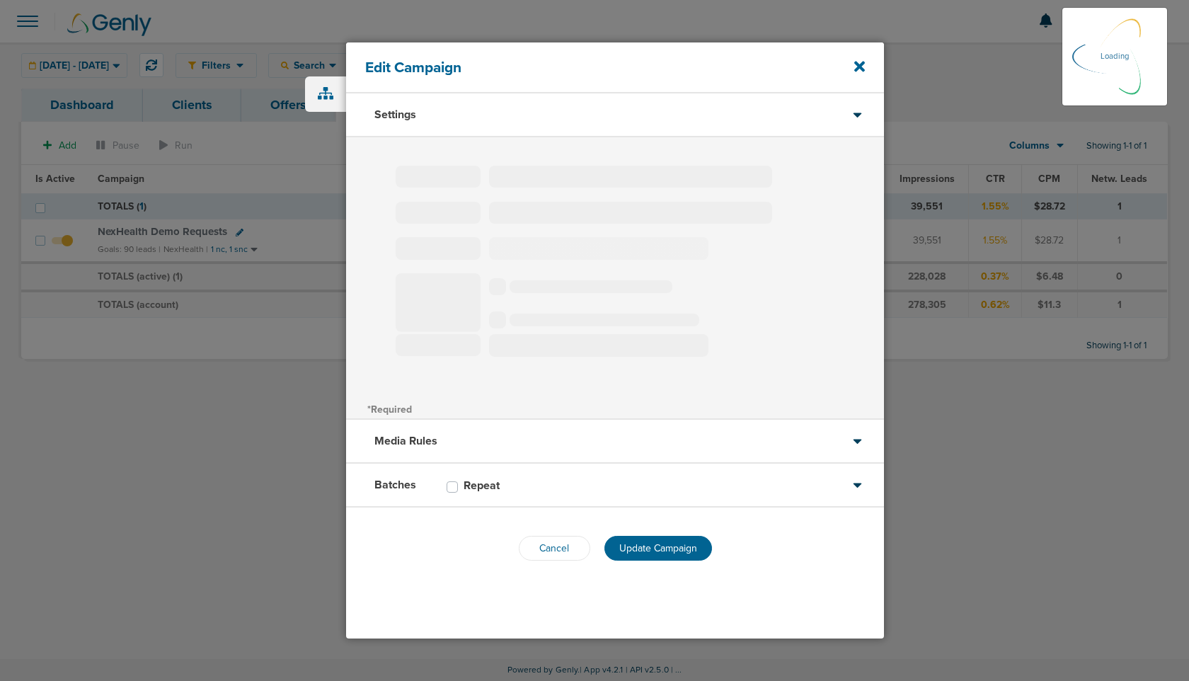
select select "2"
select select "3"
select select "4"
select select "5"
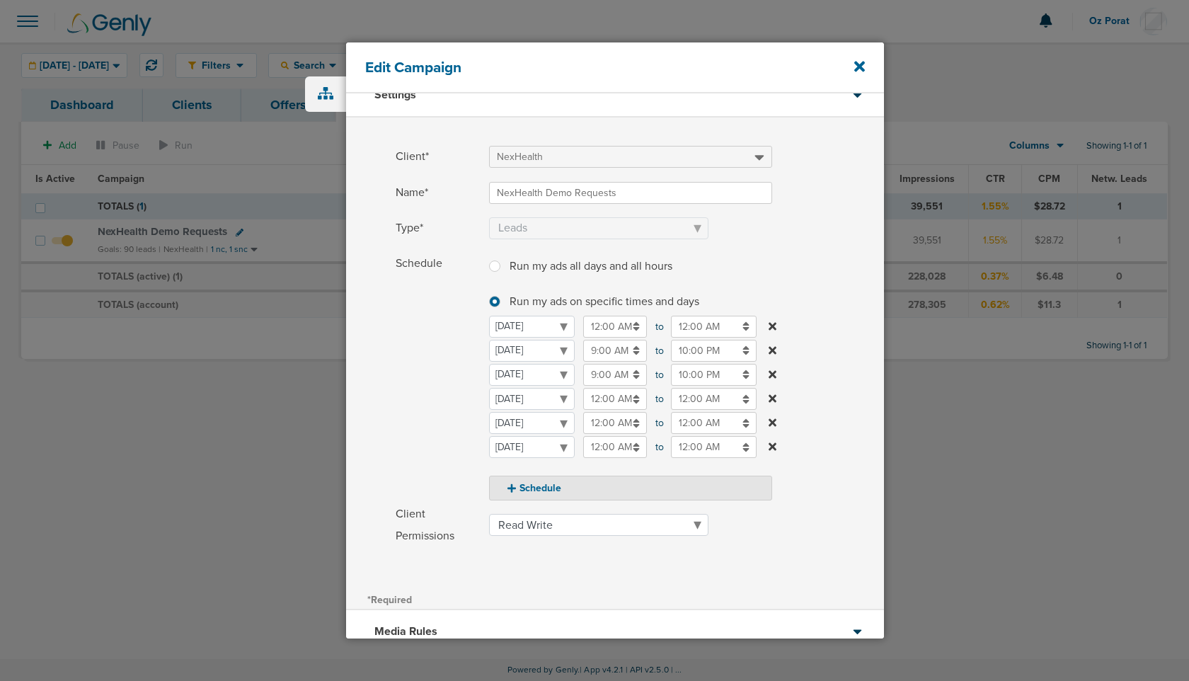
scroll to position [21, 0]
click at [857, 67] on icon at bounding box center [860, 66] width 11 height 11
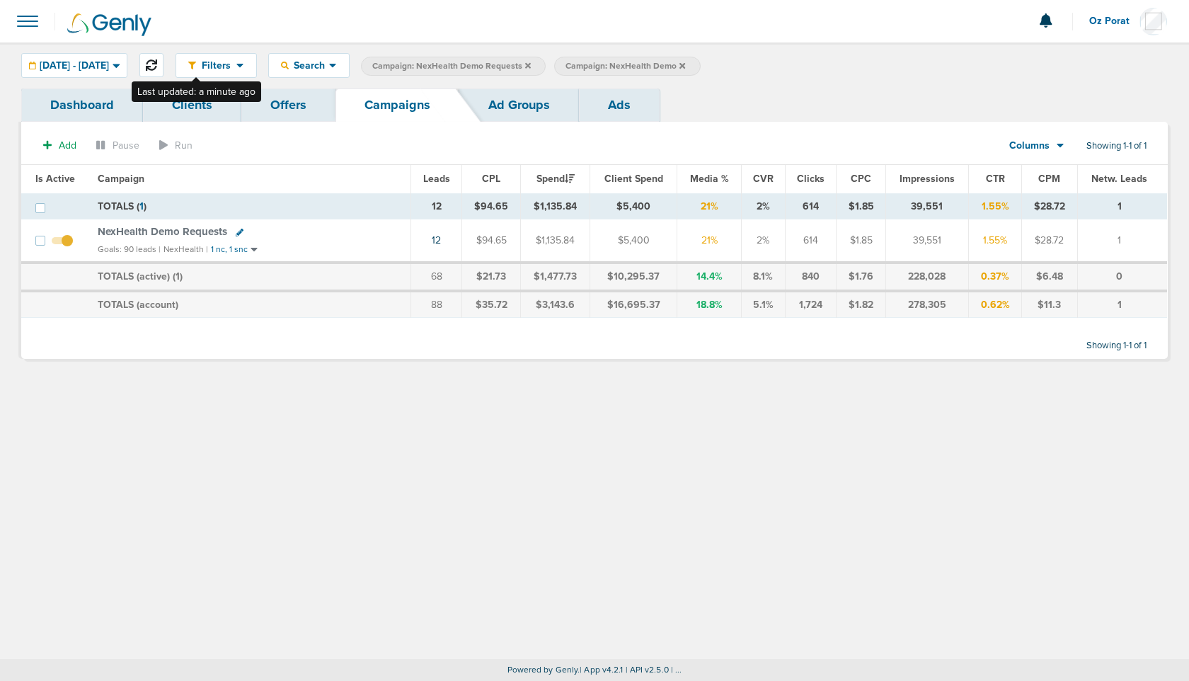
click at [157, 64] on icon at bounding box center [151, 64] width 11 height 11
click at [546, 64] on label "Campaign: NexHealth Demo Requests" at bounding box center [453, 66] width 185 height 19
click at [164, 67] on button at bounding box center [151, 65] width 24 height 24
click at [164, 57] on button at bounding box center [151, 65] width 24 height 24
click at [157, 67] on icon at bounding box center [151, 64] width 11 height 11
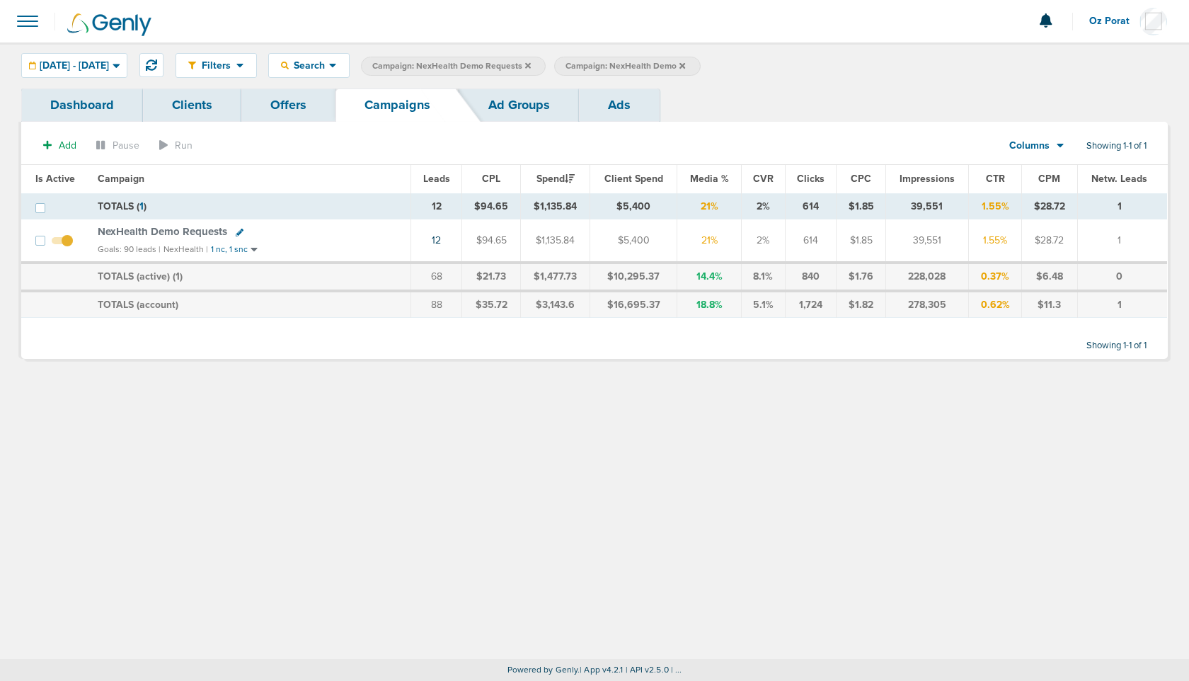
click at [236, 230] on icon at bounding box center [240, 233] width 8 height 8
select select
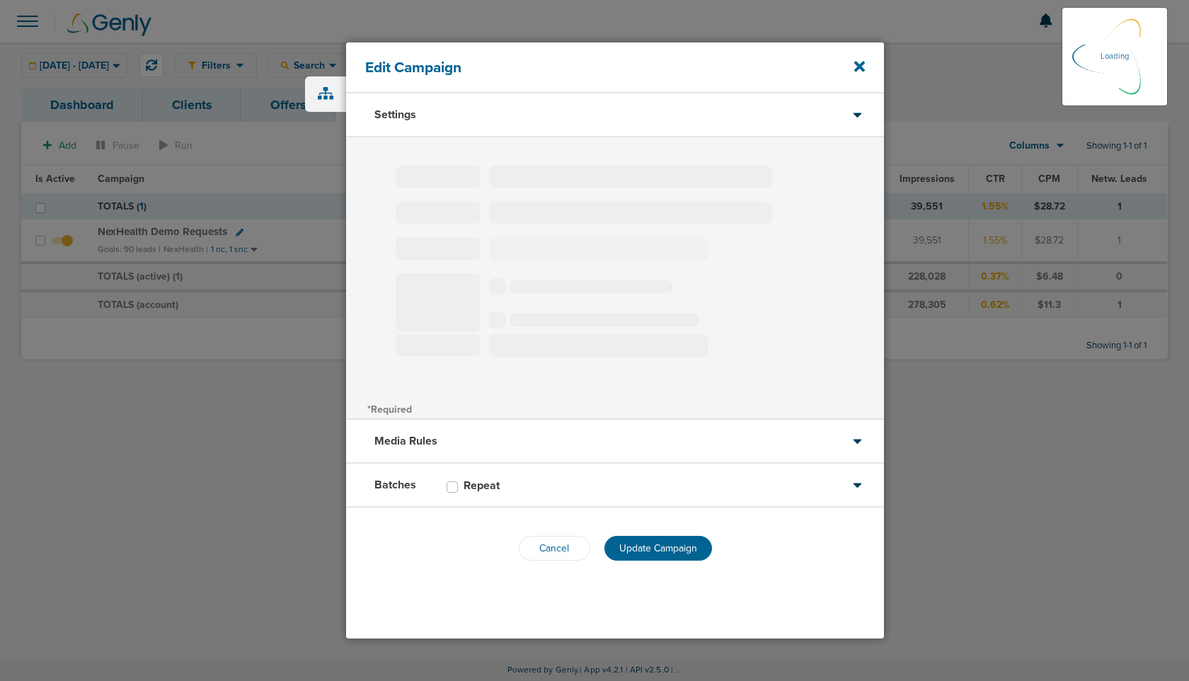
type input "NexHealth Demo Requests"
select select "Leads"
radio input "true"
select select "readWrite"
select select "1"
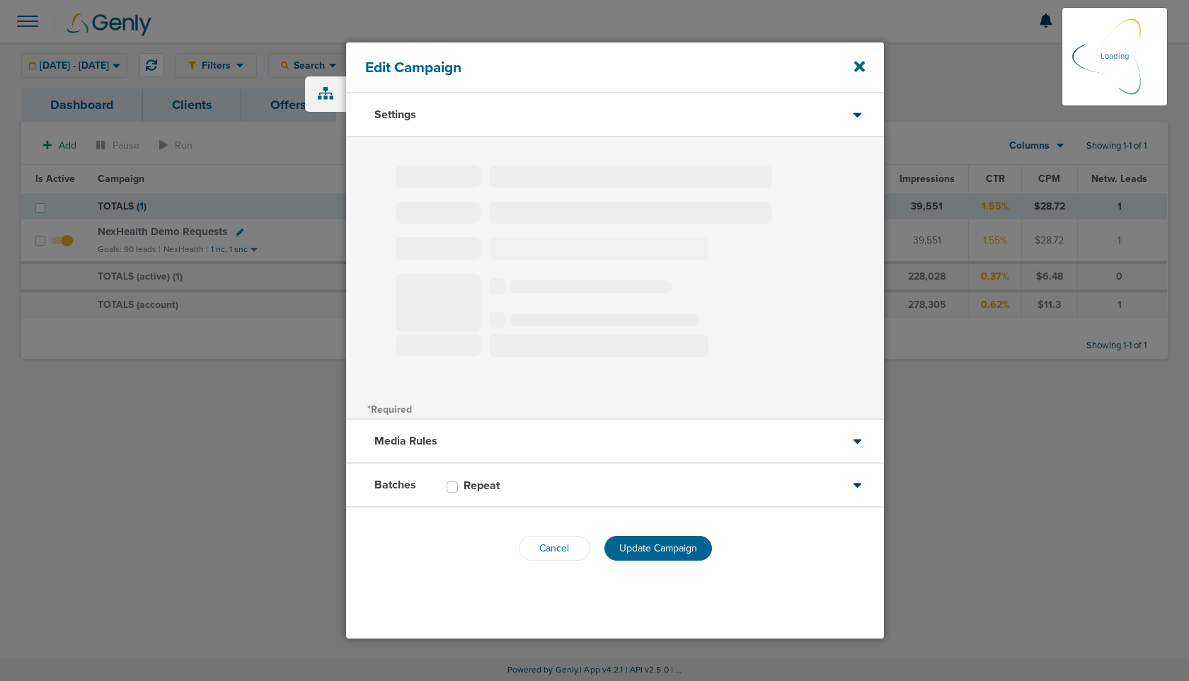
select select "2"
select select "3"
select select "4"
select select "5"
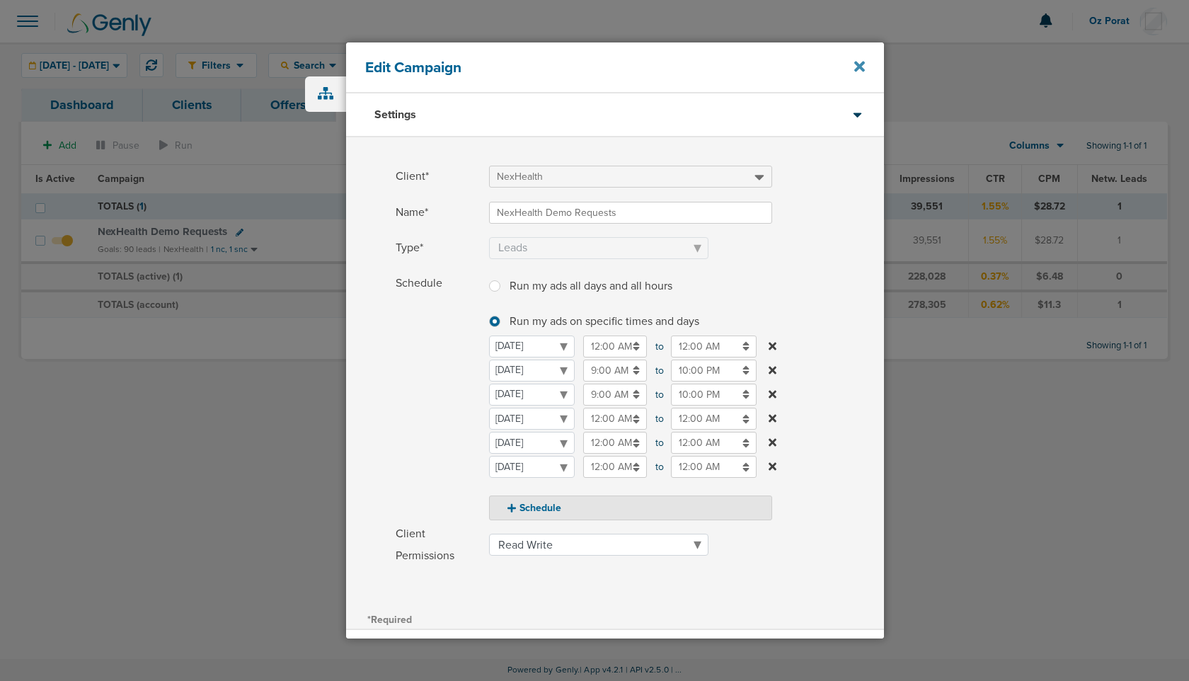
click at [863, 72] on icon at bounding box center [860, 67] width 11 height 16
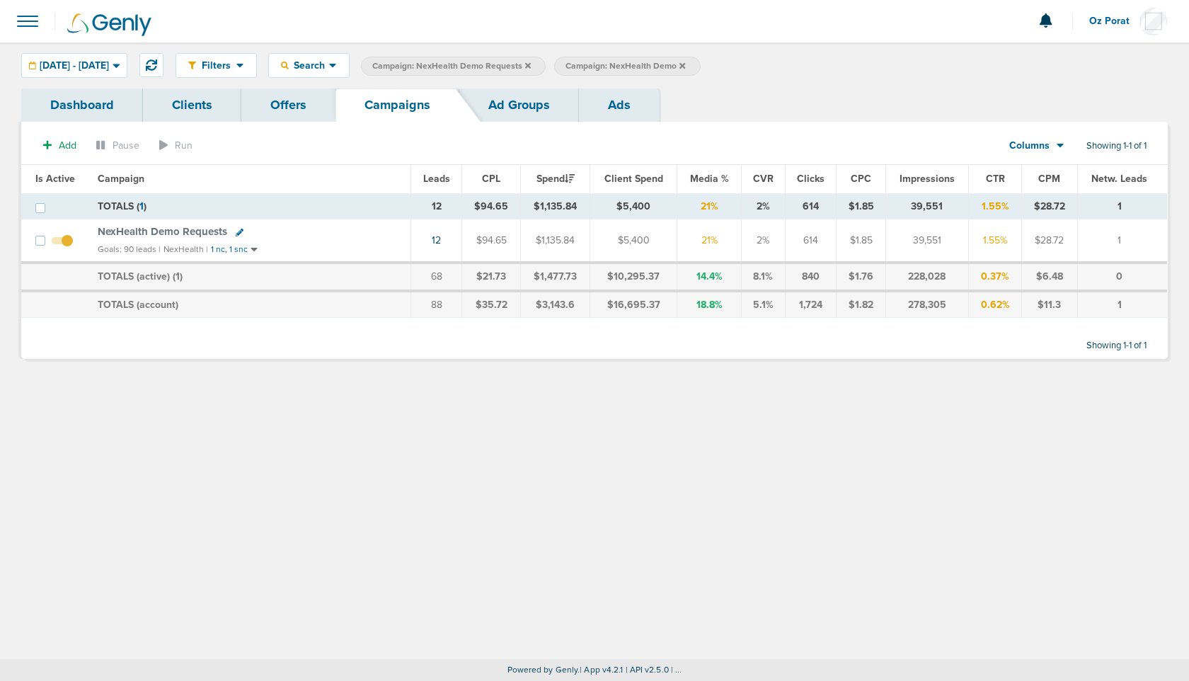
click at [237, 229] on icon at bounding box center [240, 233] width 8 height 8
select select
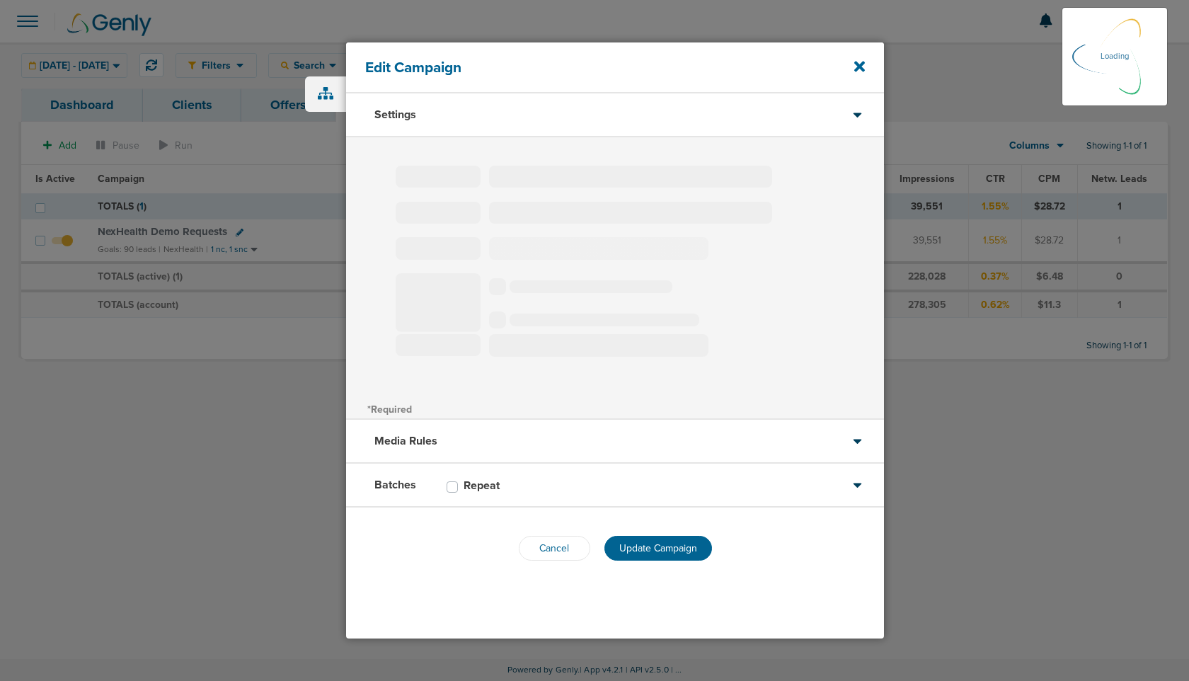
type input "NexHealth Demo Requests"
select select "Leads"
radio input "true"
select select "readWrite"
select select "1"
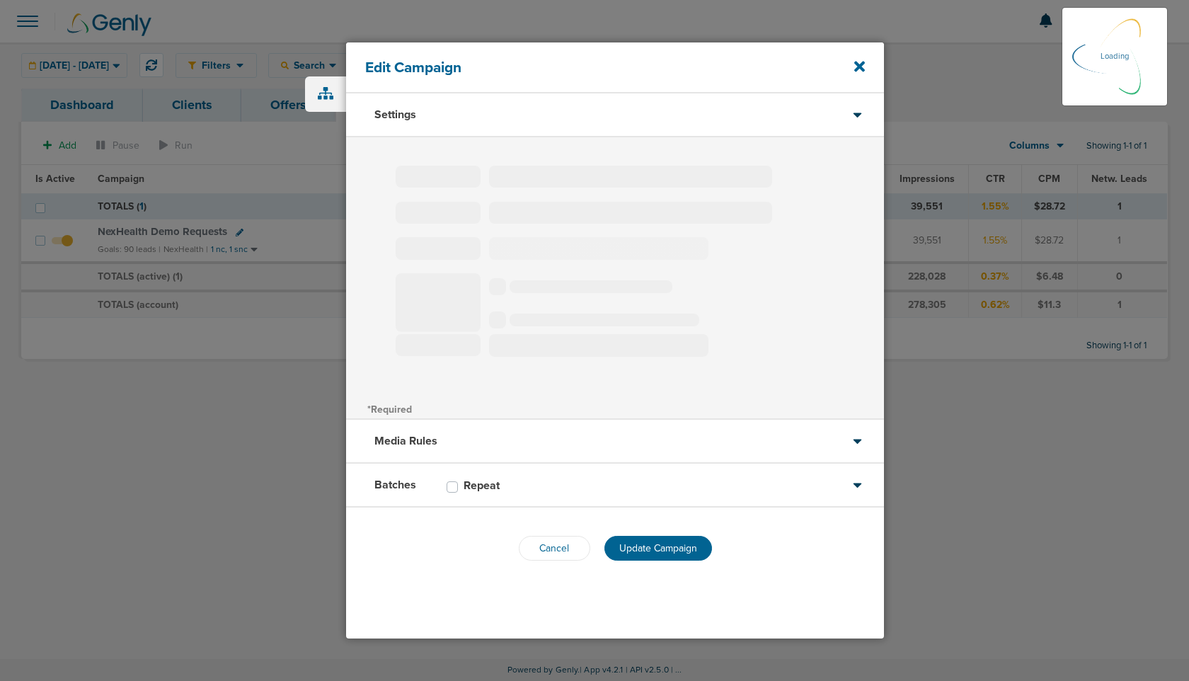
select select "2"
select select "3"
select select "4"
select select "5"
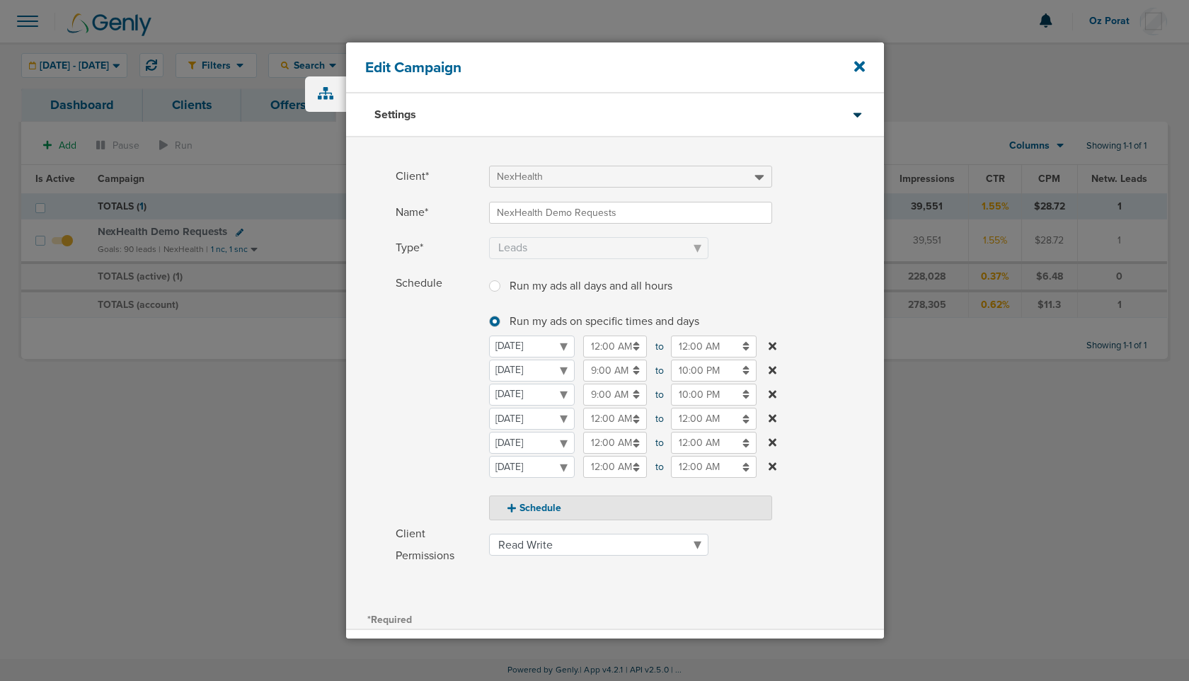
click at [612, 397] on input "9:00 AM" at bounding box center [615, 395] width 64 height 22
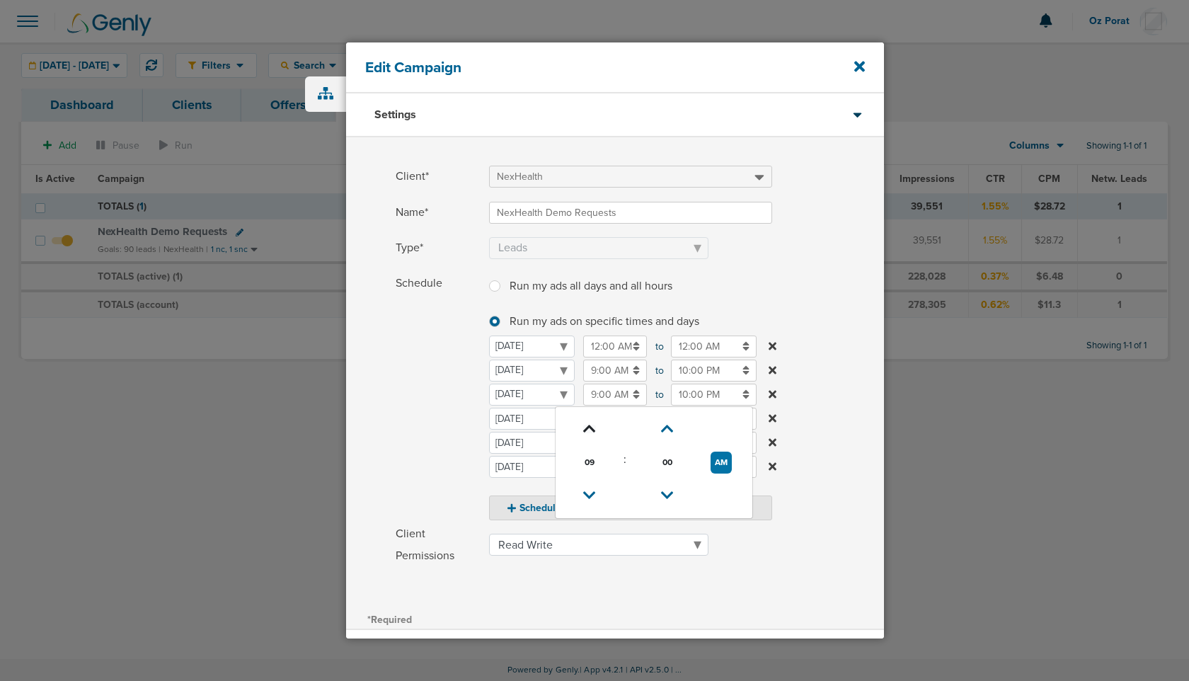
click at [590, 426] on icon at bounding box center [589, 429] width 13 height 8
type input "10:00 AM"
click at [826, 422] on label "Schedule Run my ads all days and all hours Run my ads all days and all hours Ru…" at bounding box center [640, 397] width 489 height 248
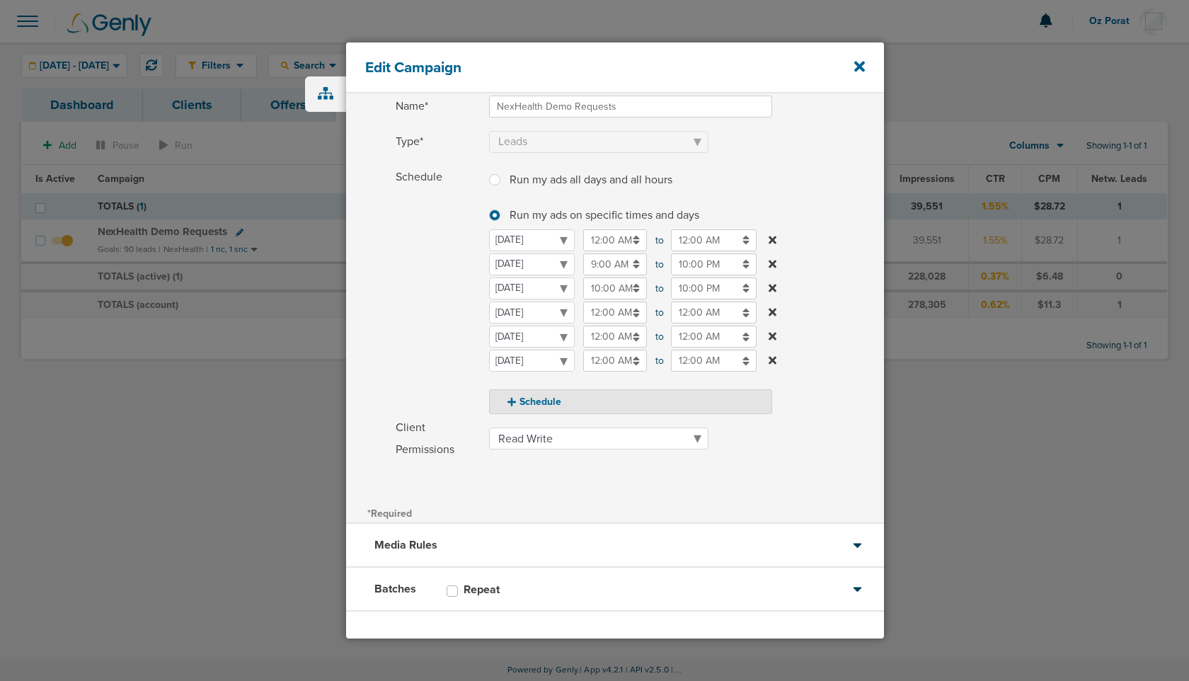
scroll to position [161, 0]
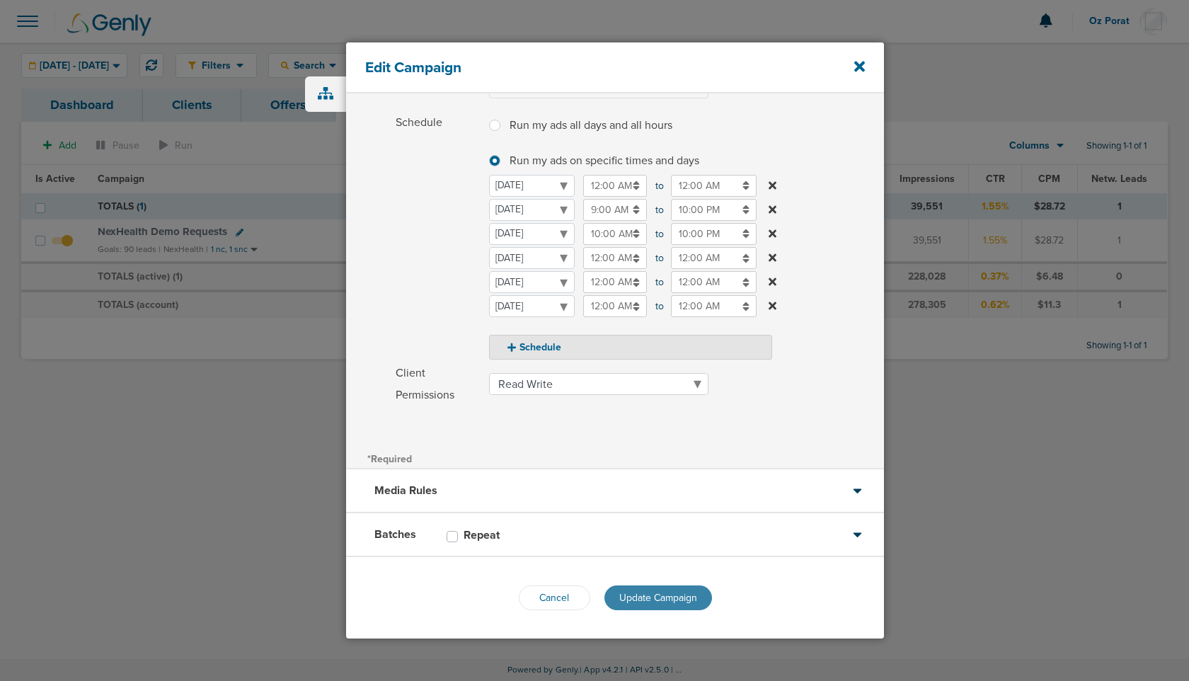
click at [675, 598] on span "Update Campaign" at bounding box center [659, 598] width 78 height 12
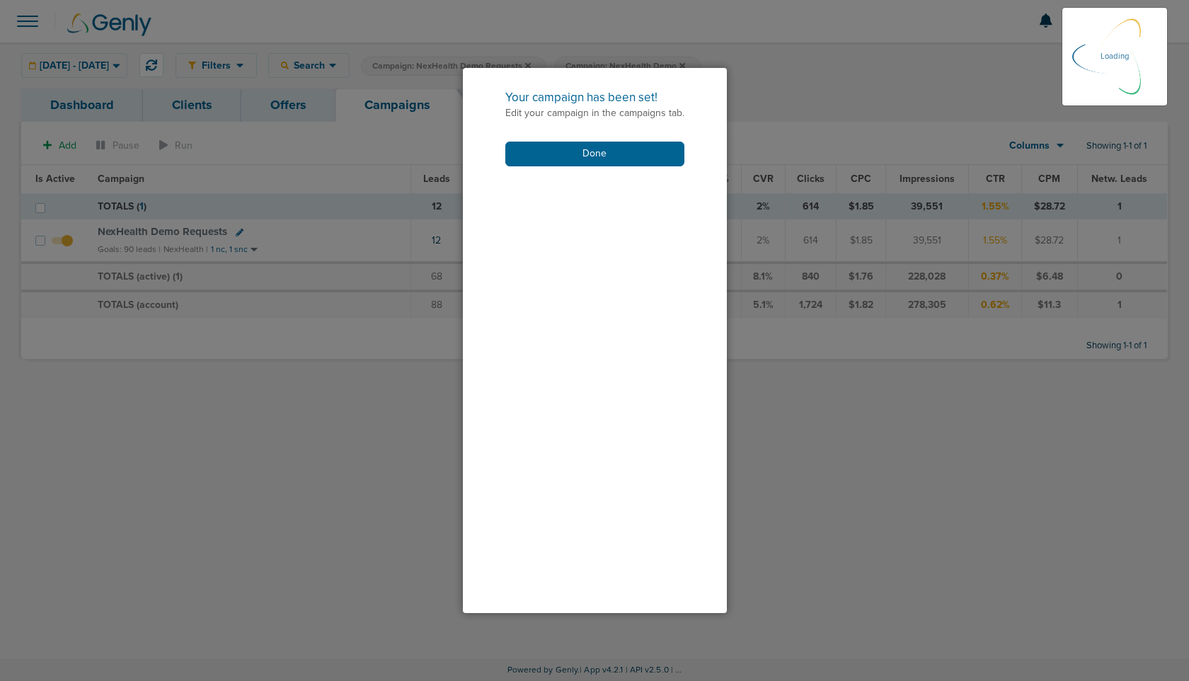
scroll to position [115, 0]
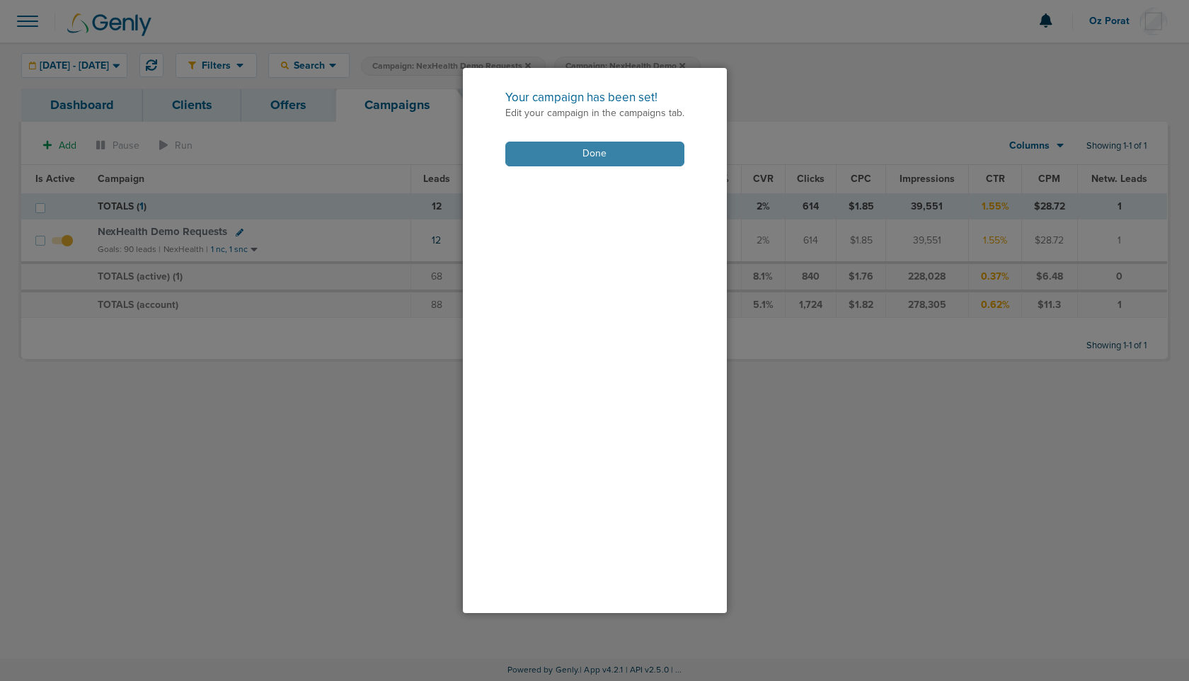
click at [602, 148] on button "Done" at bounding box center [595, 154] width 179 height 25
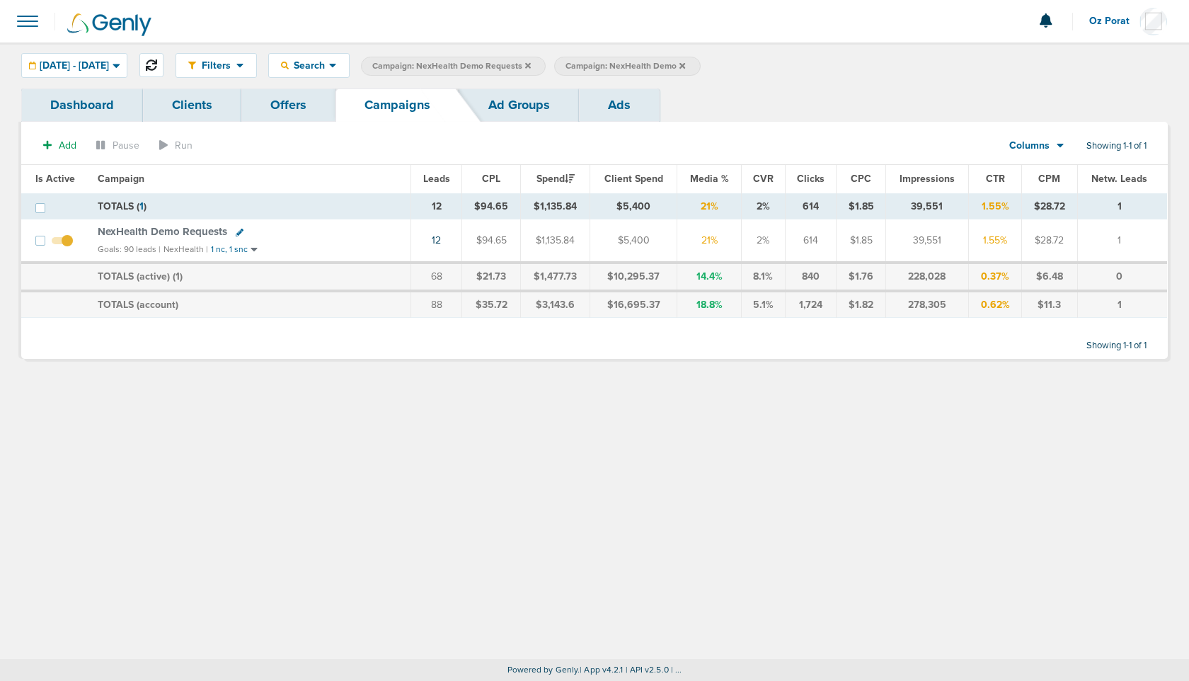
click at [157, 62] on icon at bounding box center [151, 64] width 11 height 11
click at [157, 65] on icon at bounding box center [151, 64] width 11 height 11
click at [109, 69] on span "[DATE] - [DATE]" at bounding box center [74, 66] width 69 height 10
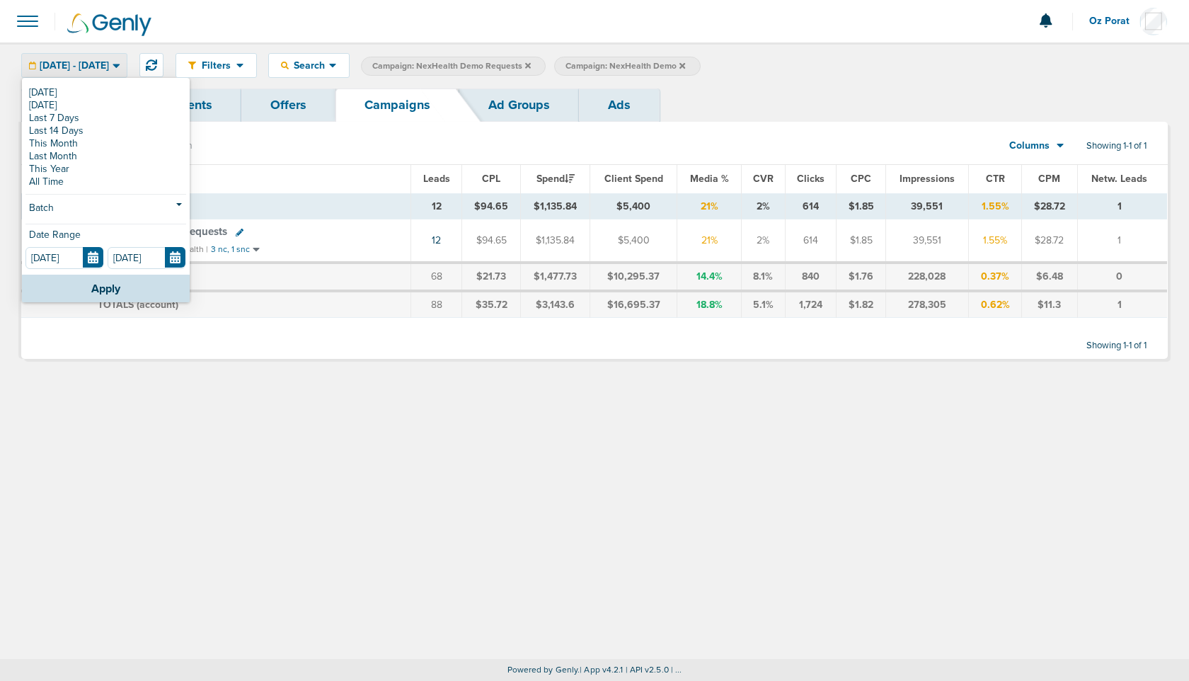
click at [685, 63] on icon at bounding box center [683, 66] width 6 height 8
click at [337, 68] on icon at bounding box center [333, 65] width 8 height 12
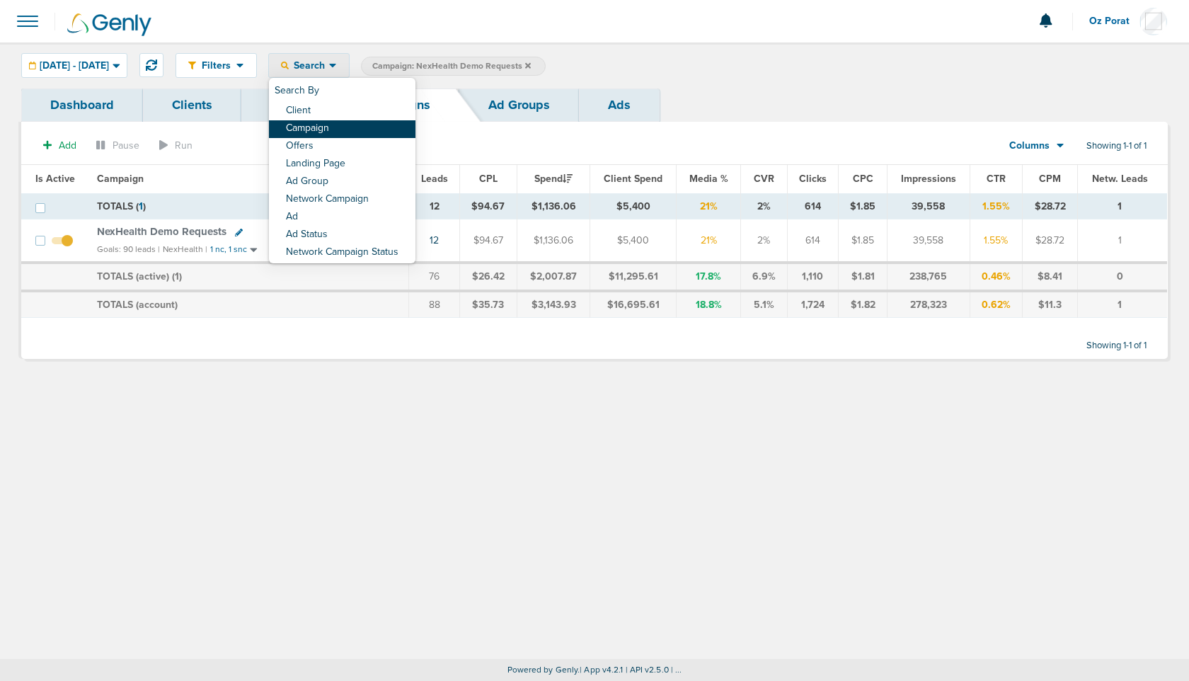
click at [373, 130] on link "Campaign" at bounding box center [342, 129] width 147 height 18
select select "cmpName"
type input "nexhealth"
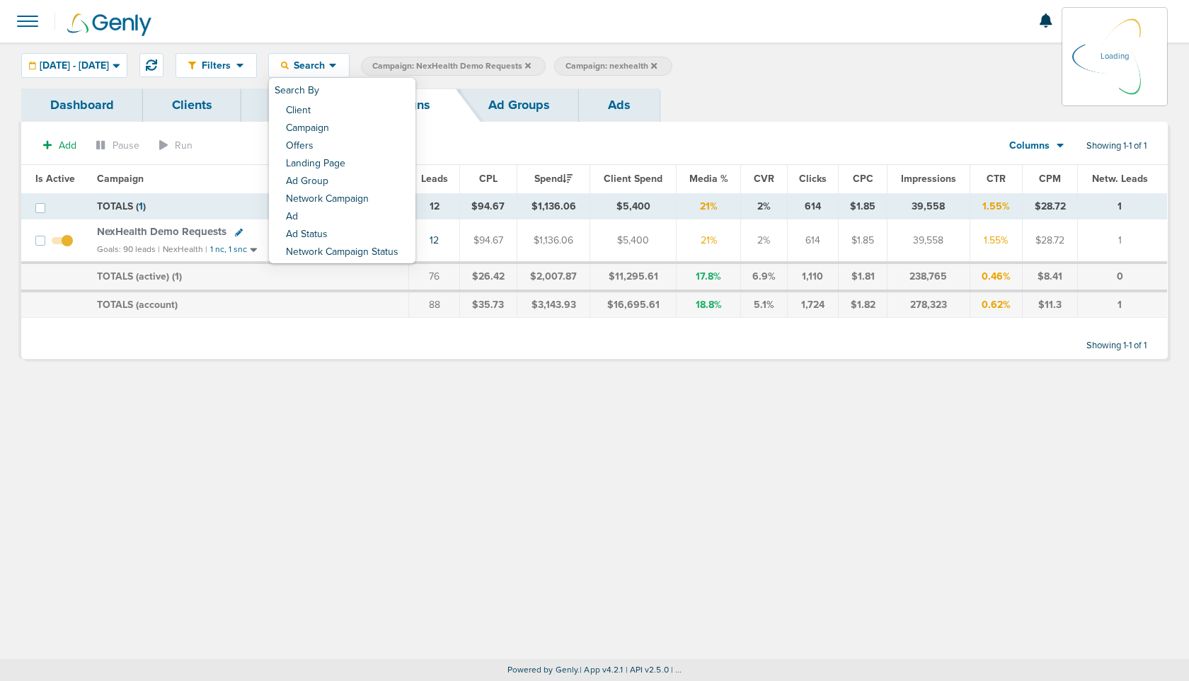
click at [531, 66] on icon at bounding box center [528, 65] width 6 height 6
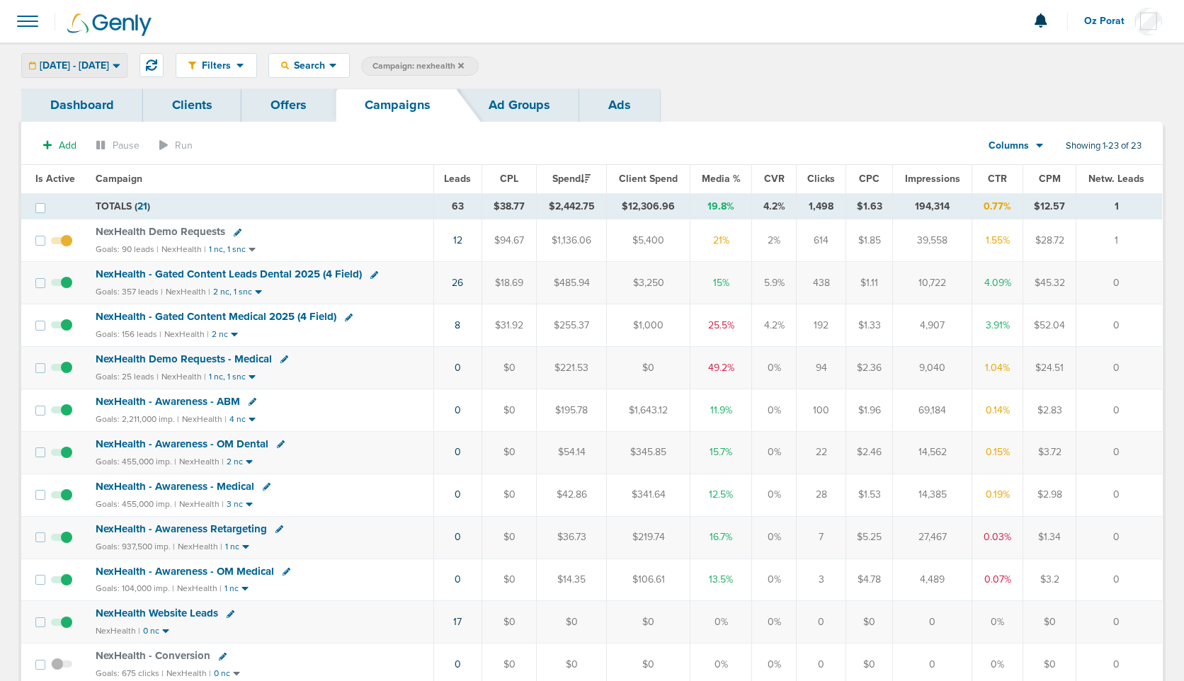
click at [100, 64] on span "[DATE] - [DATE]" at bounding box center [74, 66] width 69 height 10
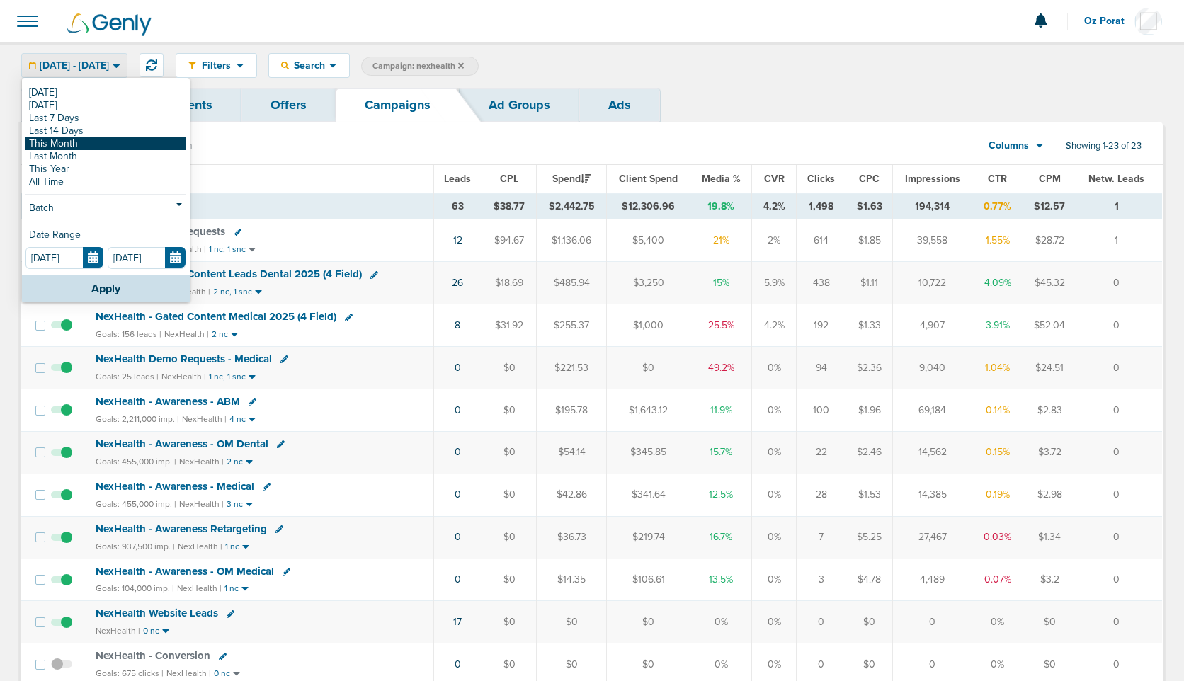
click at [79, 144] on link "This Month" at bounding box center [105, 143] width 161 height 13
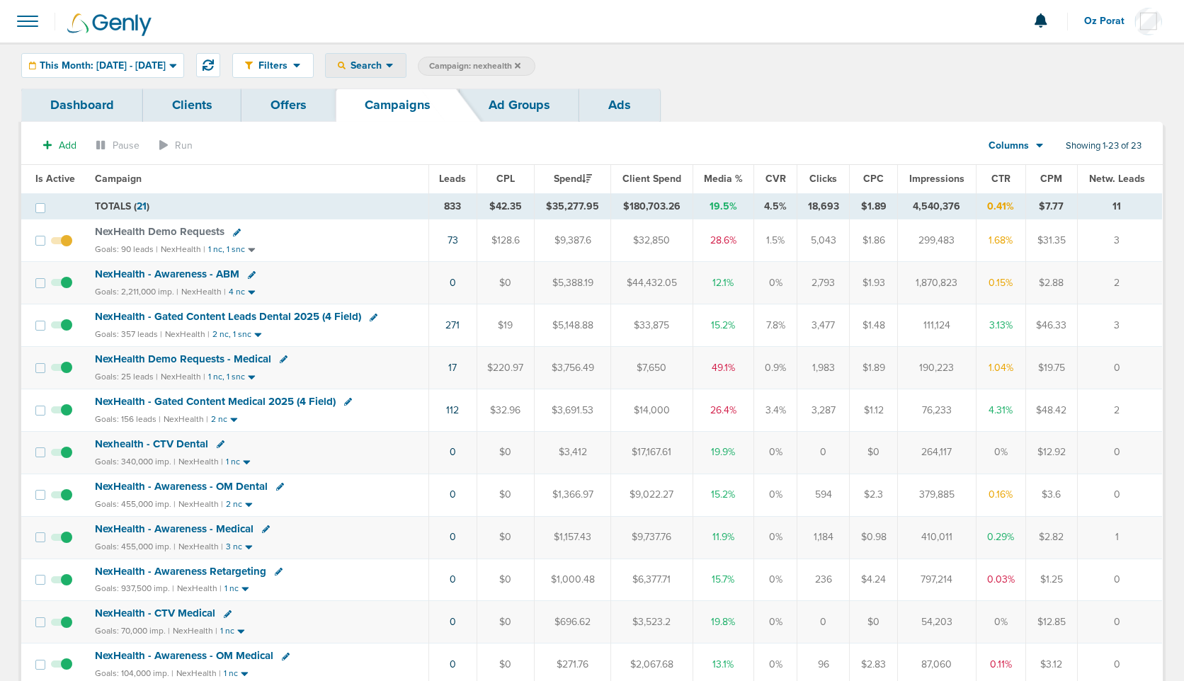
click at [393, 64] on icon at bounding box center [389, 66] width 7 height 4
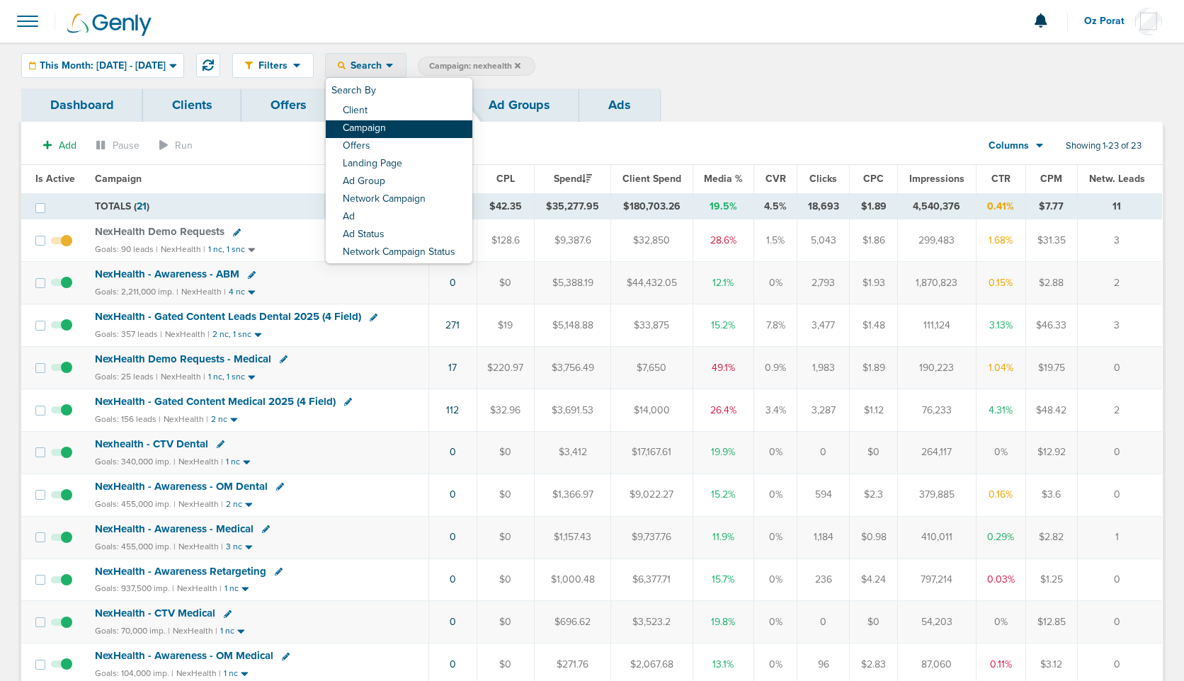
click at [433, 127] on link "Campaign" at bounding box center [399, 129] width 147 height 18
select select "cmpName"
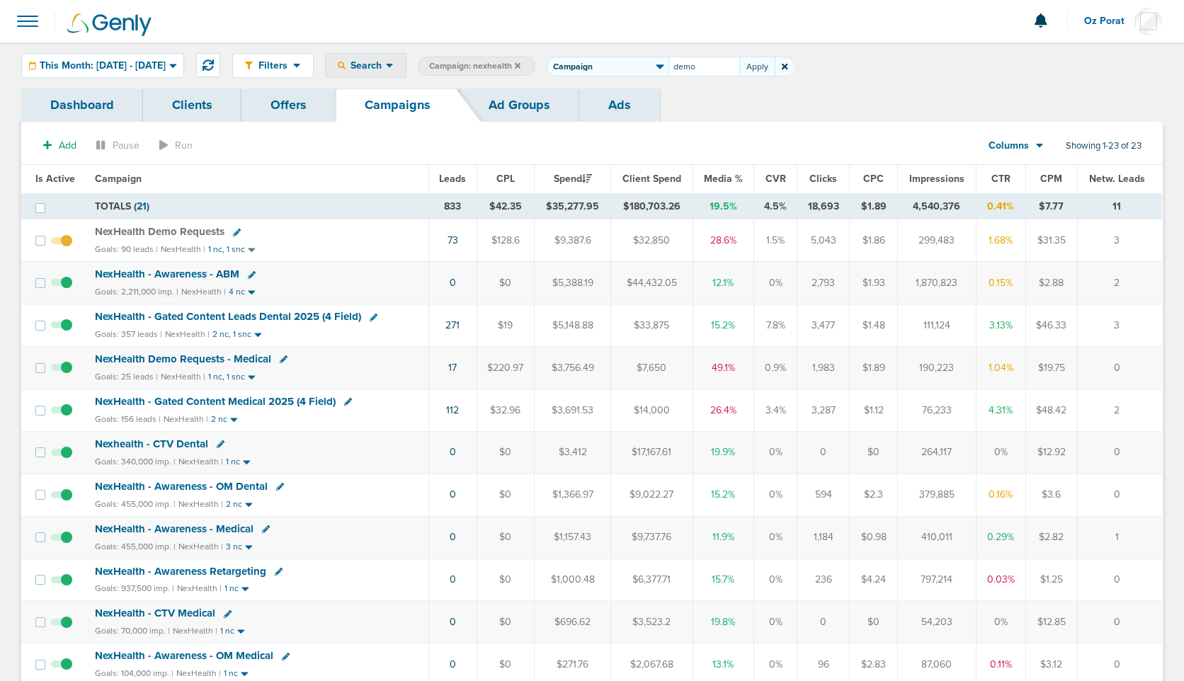
type input "demo"
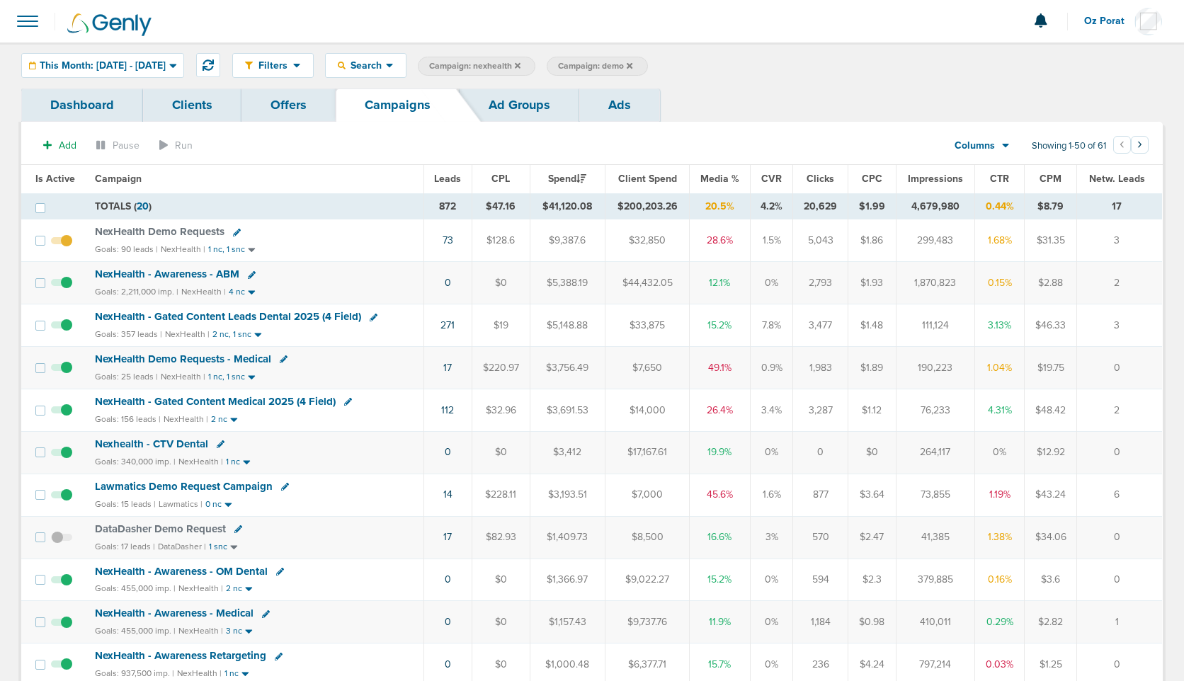
click at [520, 62] on span "Campaign: nexhealth" at bounding box center [474, 66] width 91 height 12
select select "cmpName"
click at [503, 67] on span "Campaign: demo" at bounding box center [466, 66] width 74 height 12
type input "demo"
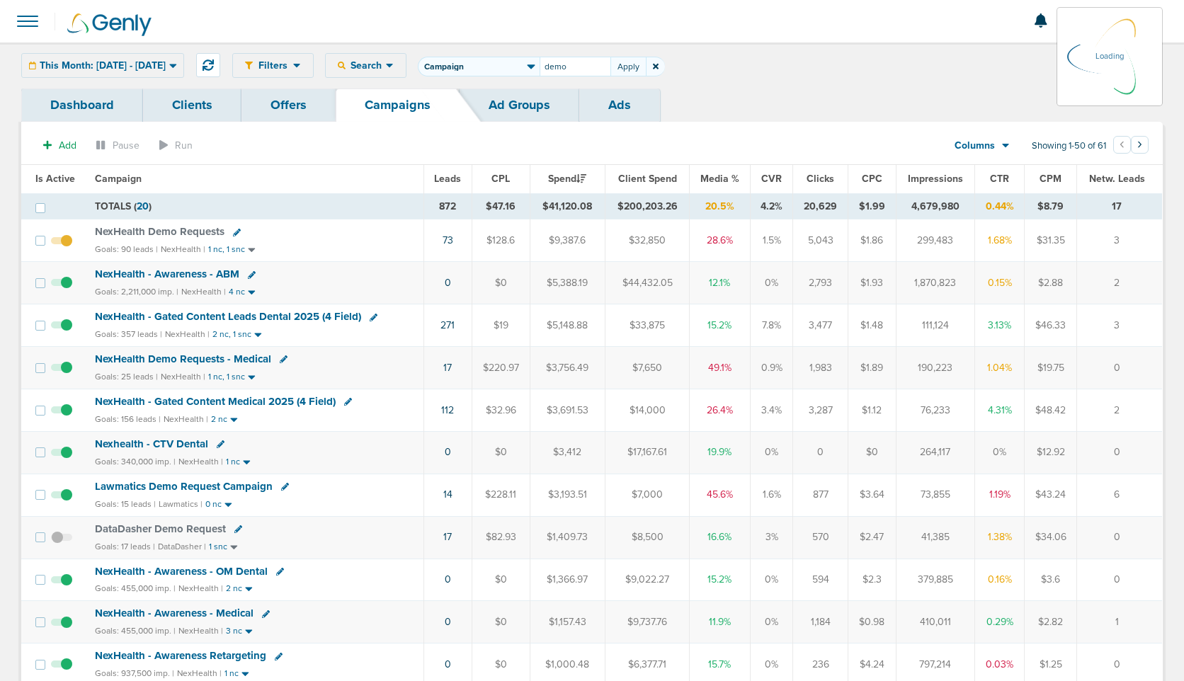
click at [521, 68] on select "Client Campaign Offers Landing Page Ad Group Network Campaign Ad Ad Status Netw…" at bounding box center [479, 67] width 122 height 20
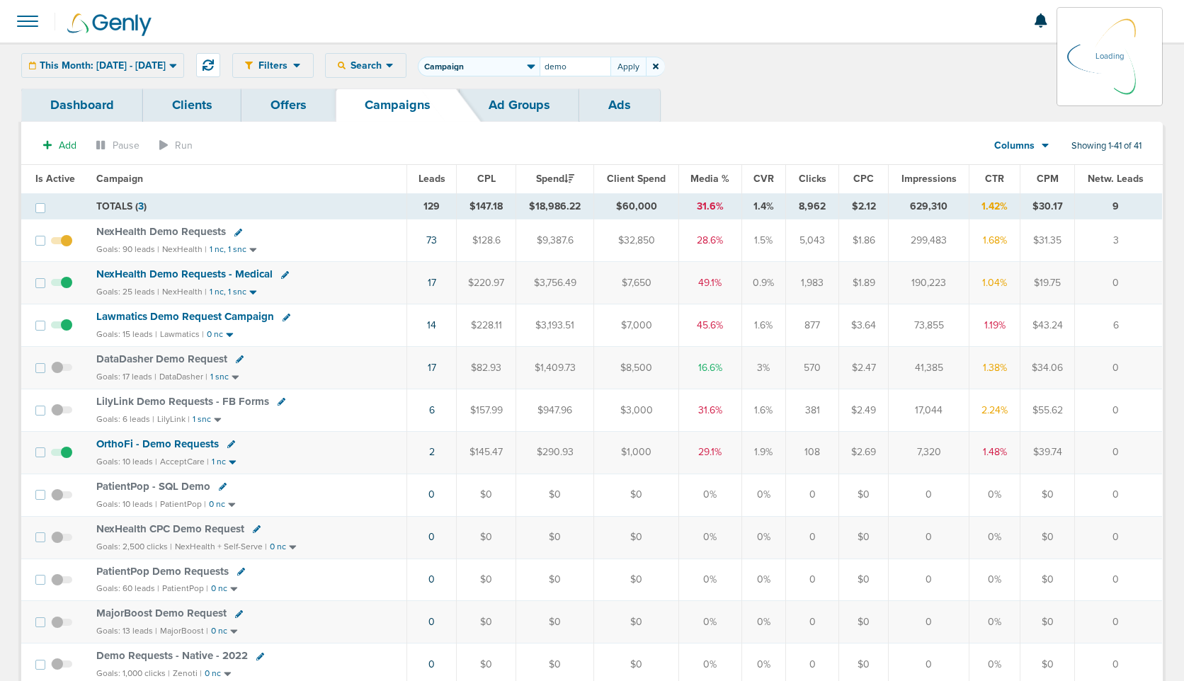
select select "clientName"
click at [610, 64] on input "demo" at bounding box center [575, 67] width 71 height 20
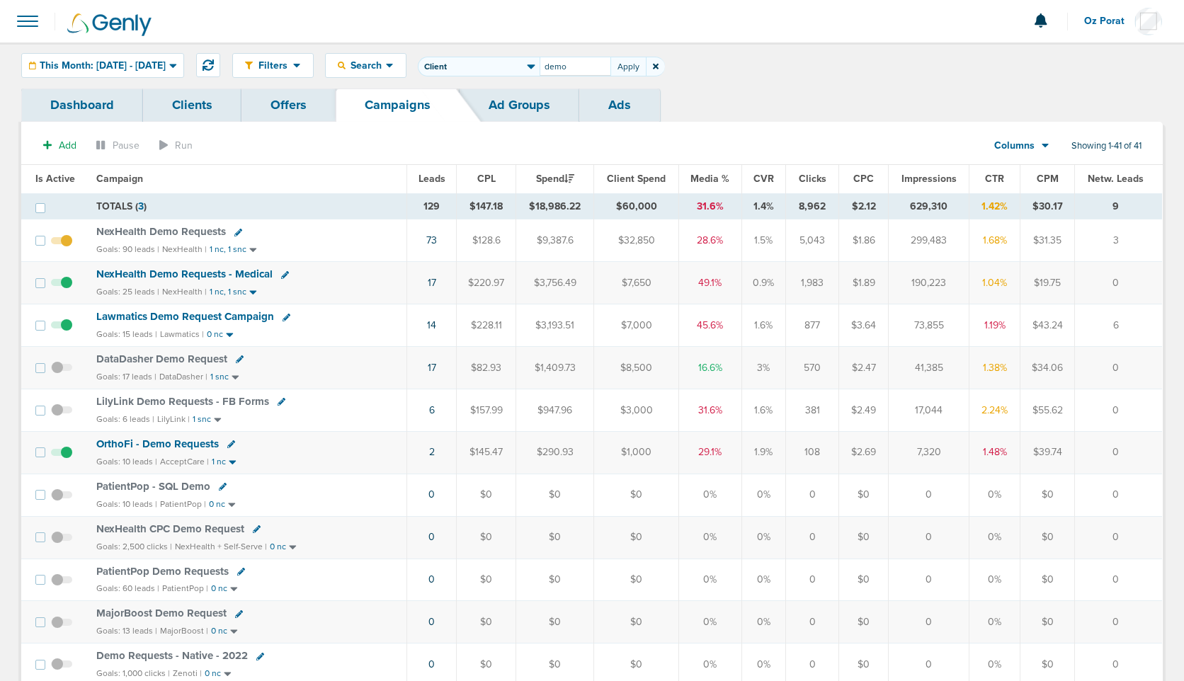
click at [610, 64] on input "demo" at bounding box center [575, 67] width 71 height 20
type input "nex"
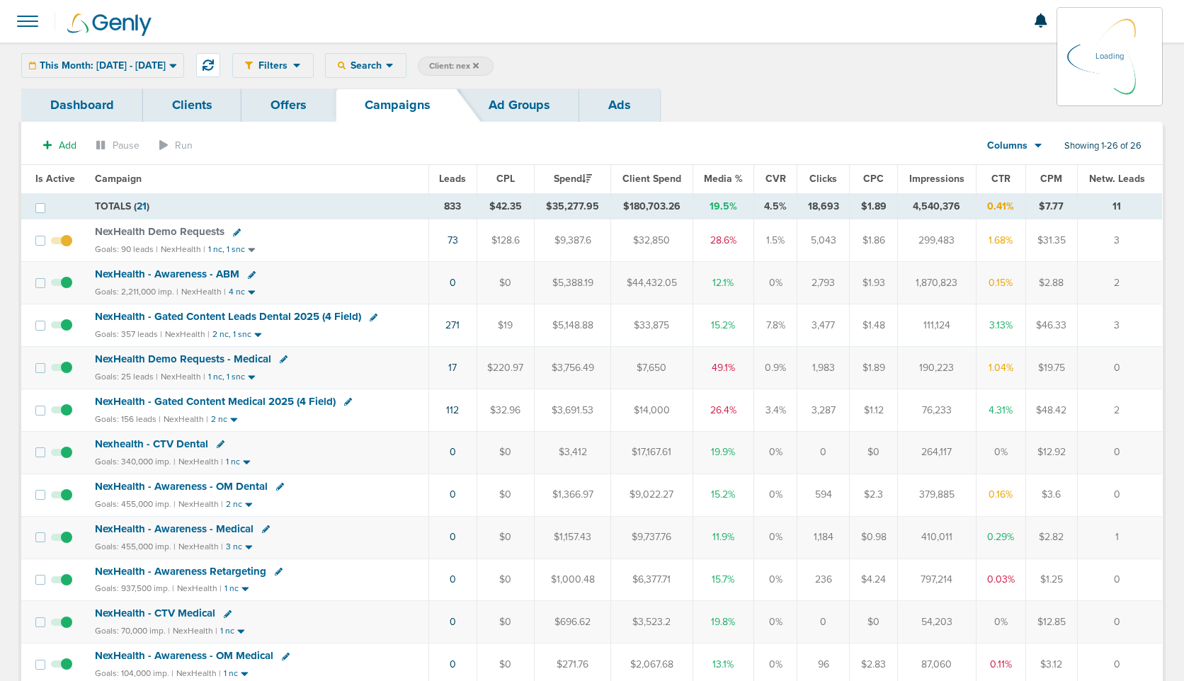
click at [416, 66] on div "Filters Active Only Settings Status Active Inactive Objectives MQL SQL Traffic …" at bounding box center [697, 65] width 930 height 25
click at [386, 67] on span "Search" at bounding box center [366, 65] width 40 height 12
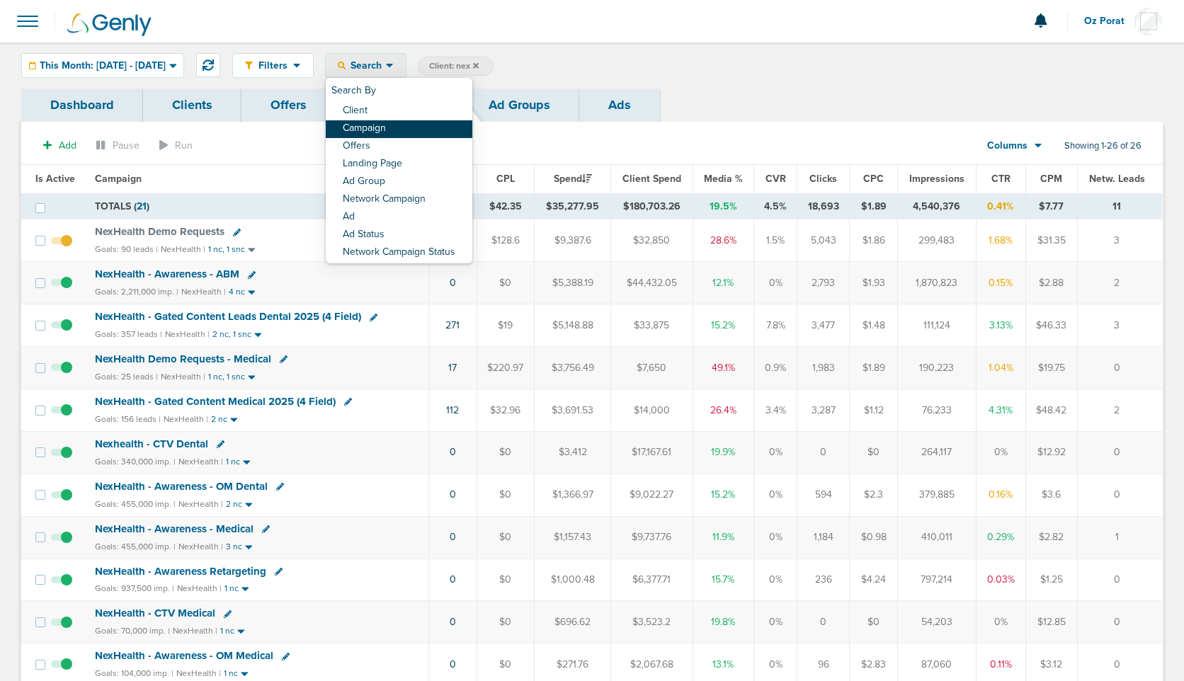
click at [423, 125] on link "Campaign" at bounding box center [399, 129] width 147 height 18
select select "cmpName"
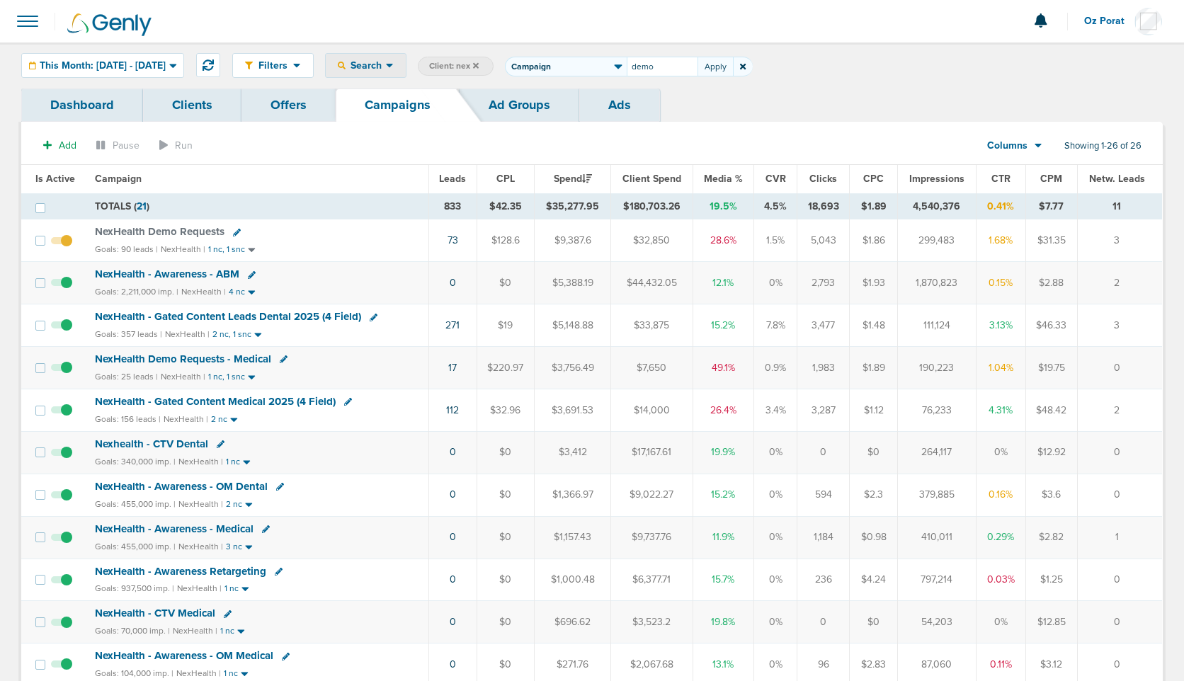
type input "demo"
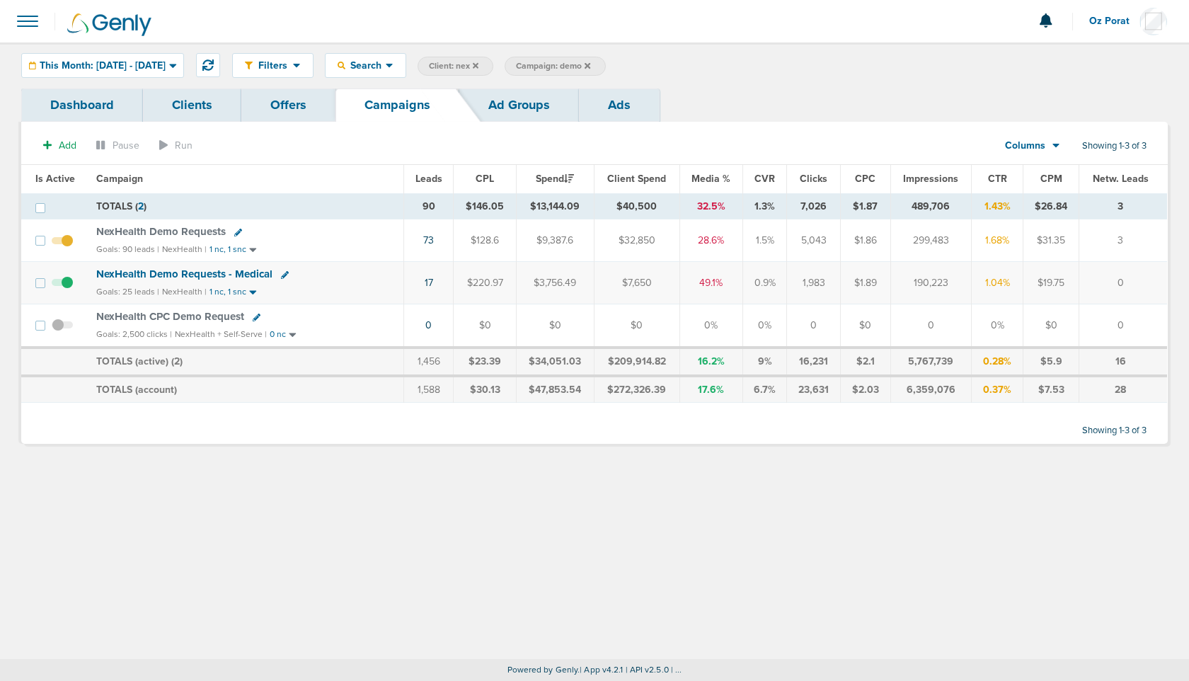
click at [590, 62] on icon at bounding box center [588, 66] width 6 height 8
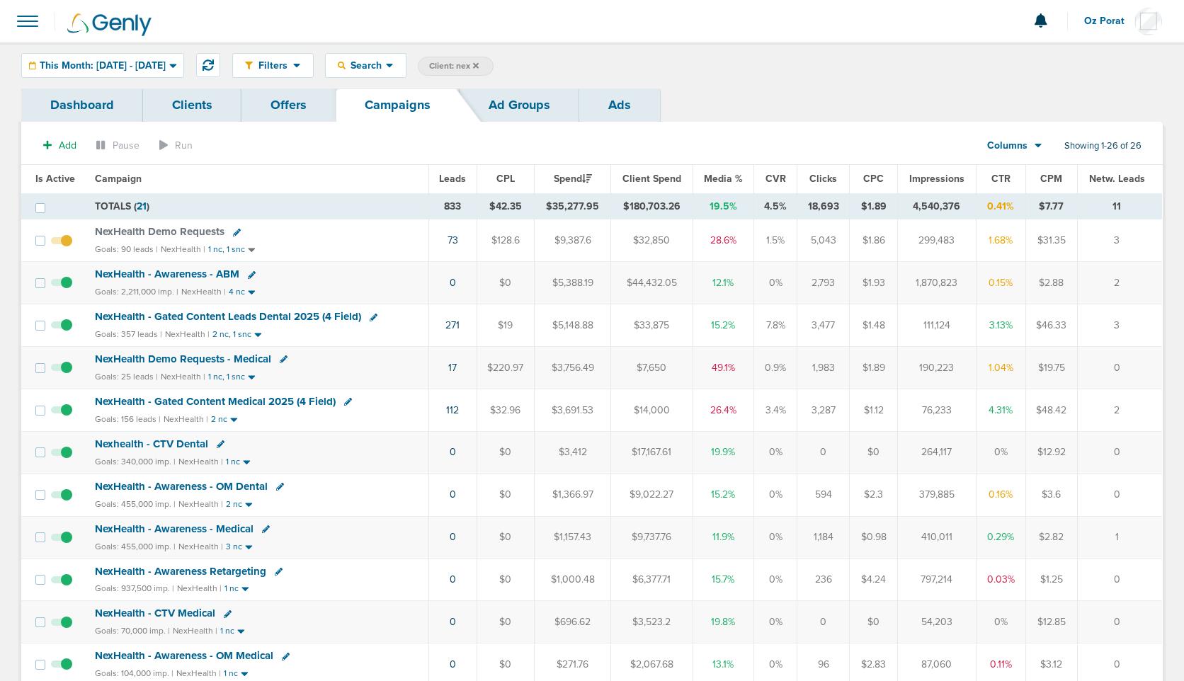
click at [457, 178] on span "Leads" at bounding box center [452, 179] width 27 height 12
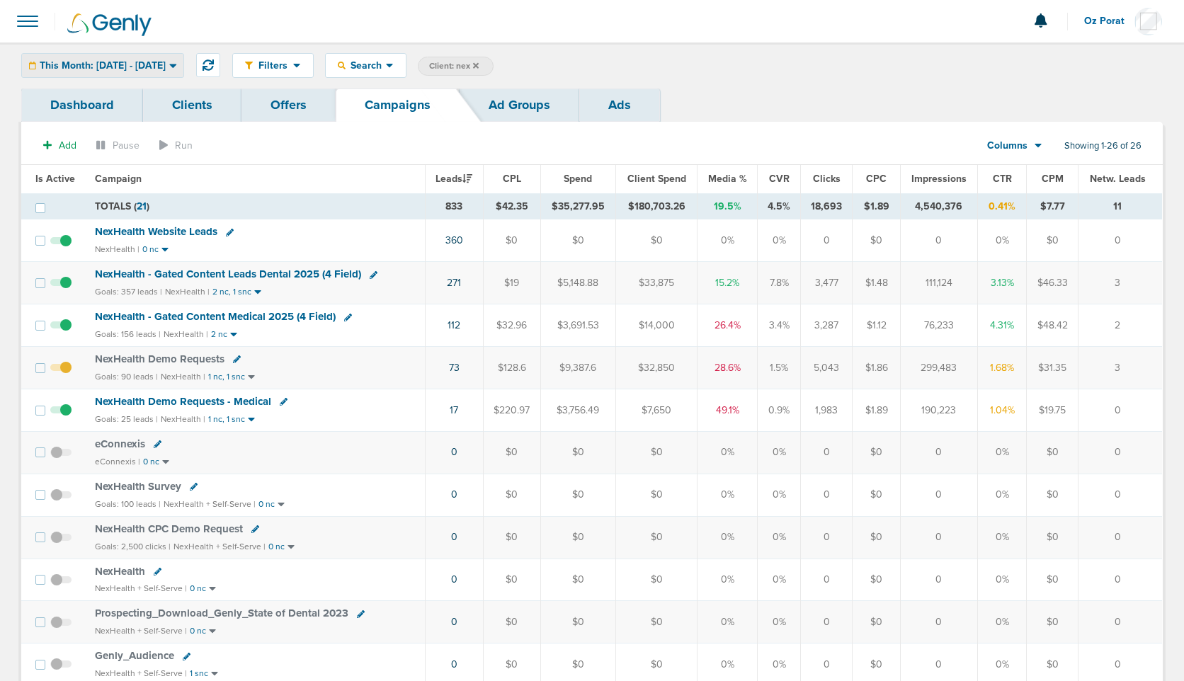
click at [159, 69] on span "This Month: [DATE] - [DATE]" at bounding box center [103, 66] width 126 height 10
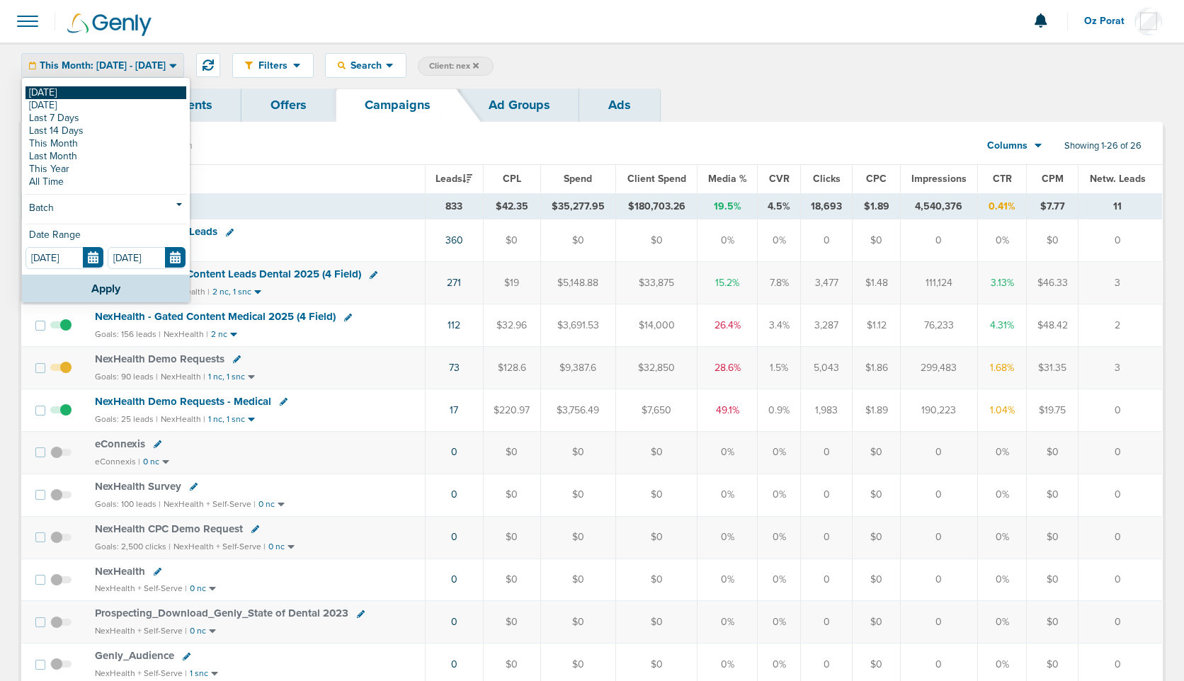
click at [119, 92] on link "[DATE]" at bounding box center [105, 92] width 161 height 13
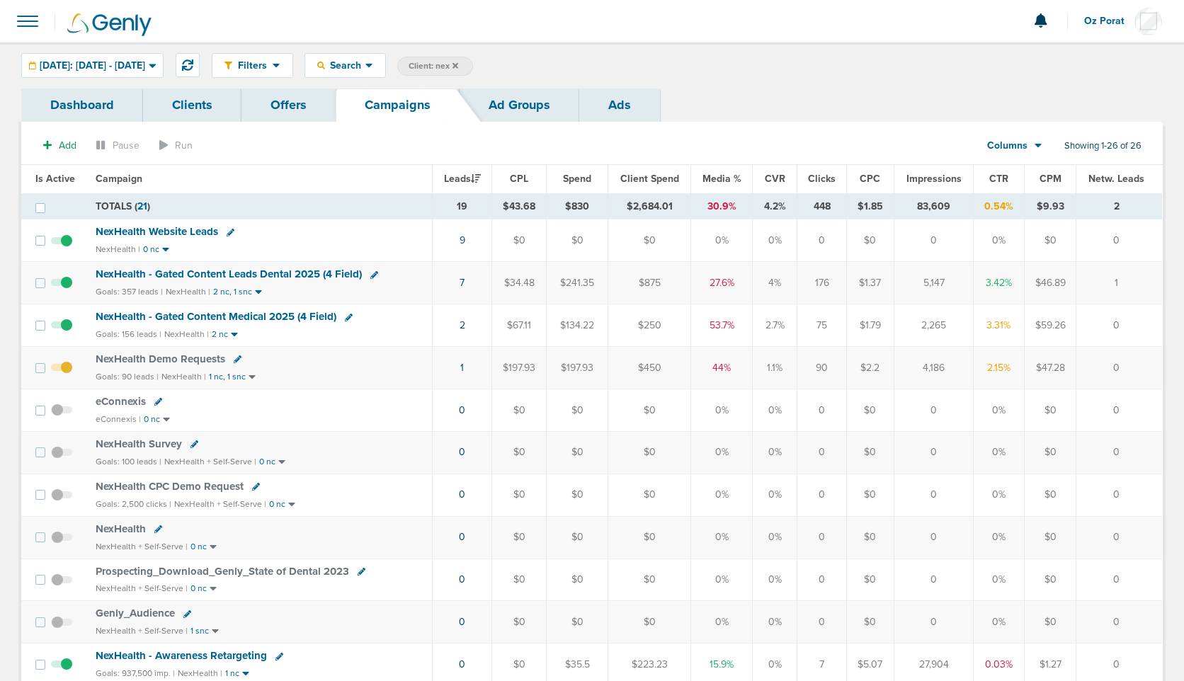
click at [458, 66] on icon at bounding box center [455, 66] width 6 height 8
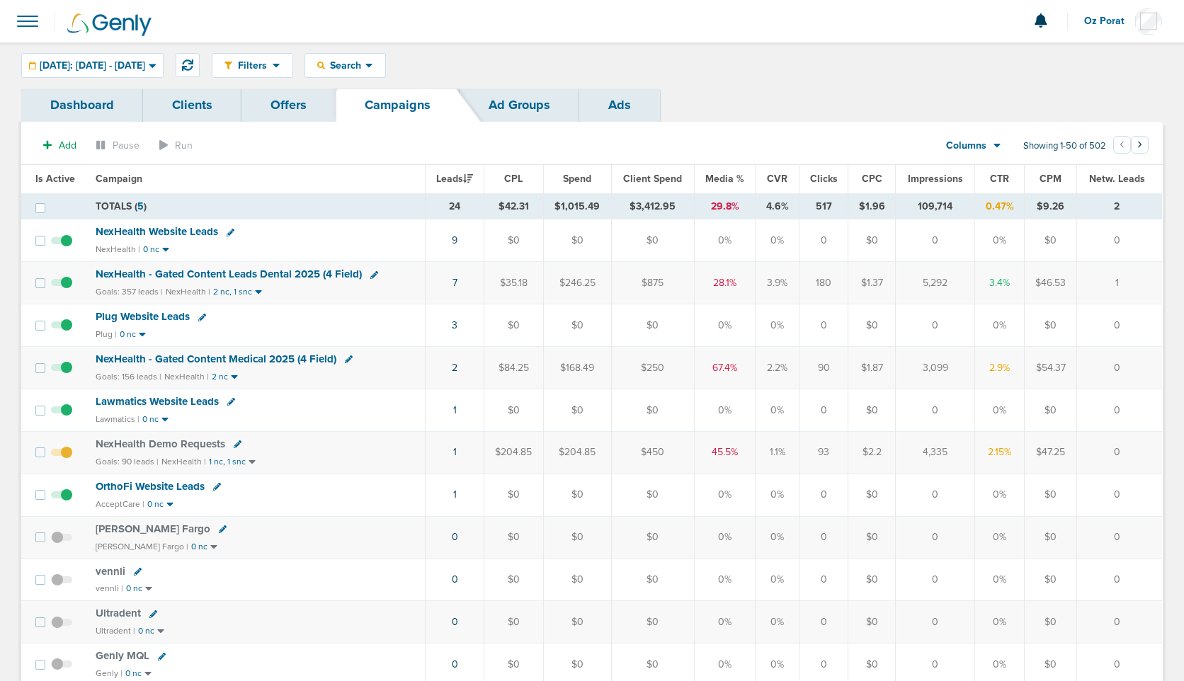
click at [1100, 20] on span "Oz Porat" at bounding box center [1109, 21] width 50 height 10
click at [1078, 61] on link "Sign Out" at bounding box center [1092, 61] width 142 height 18
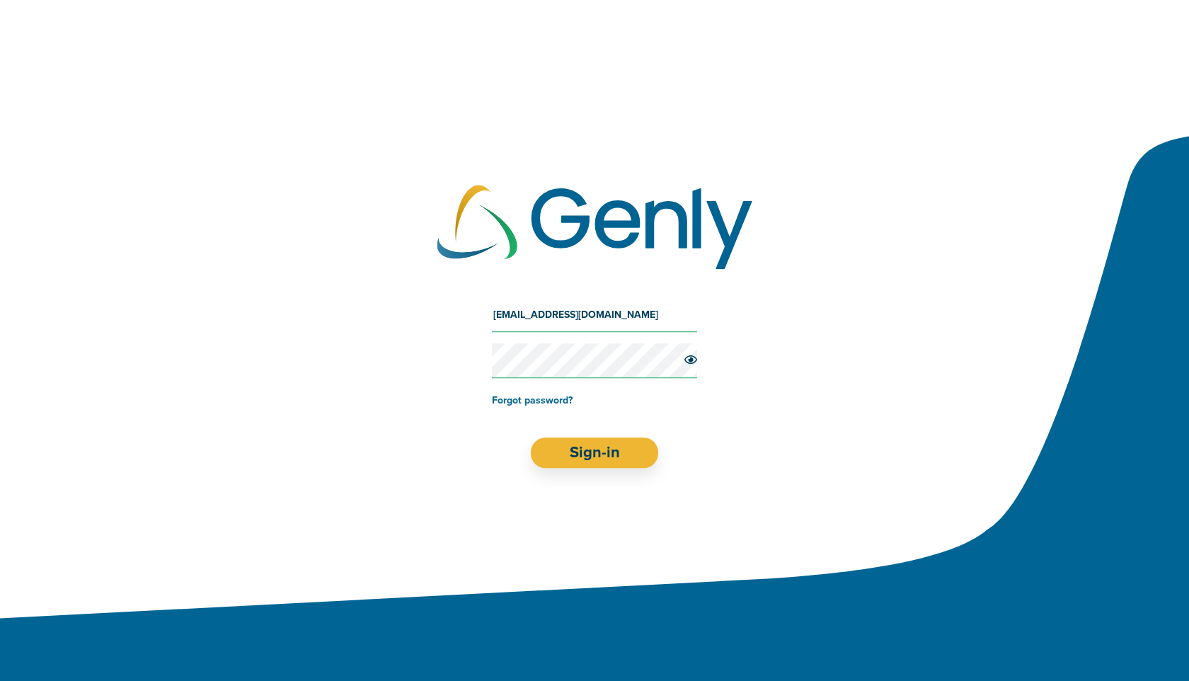
click at [532, 324] on input "[EMAIL_ADDRESS][DOMAIN_NAME]" at bounding box center [594, 315] width 205 height 34
type input "o"
type input "[EMAIL_ADDRESS][DOMAIN_NAME]"
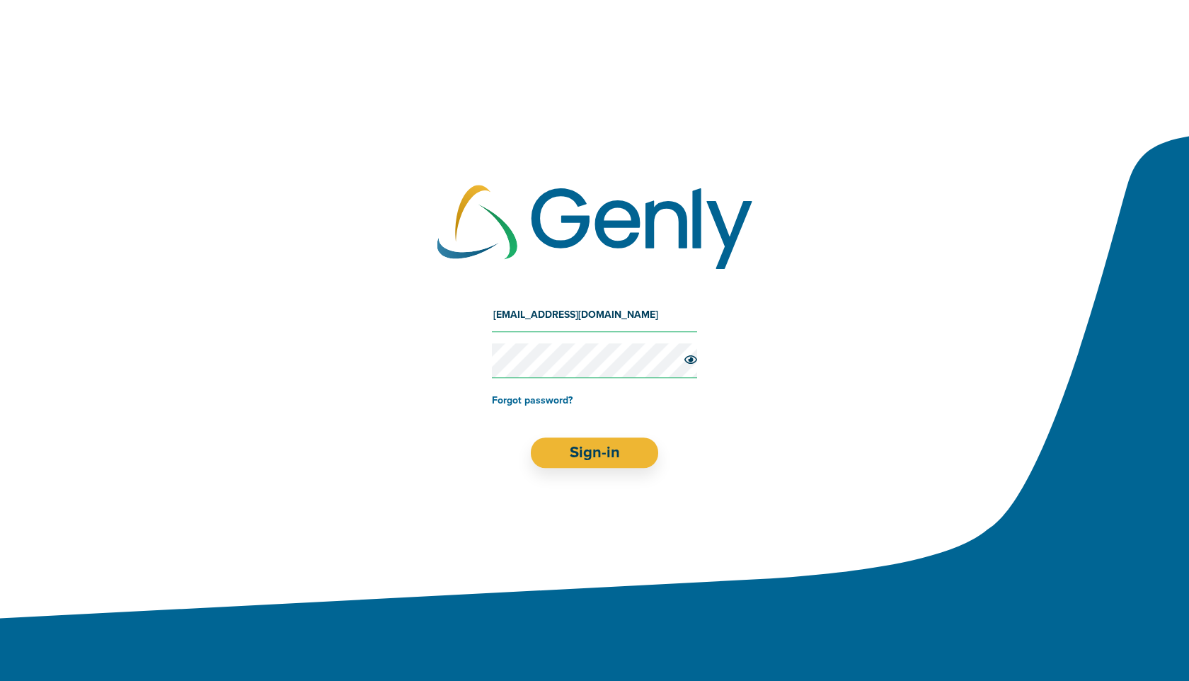
click at [580, 436] on form "[EMAIL_ADDRESS][DOMAIN_NAME] Forgot password? Sign-in" at bounding box center [594, 383] width 205 height 170
click at [587, 449] on button "Sign-in" at bounding box center [595, 453] width 128 height 30
